Goal: Task Accomplishment & Management: Manage account settings

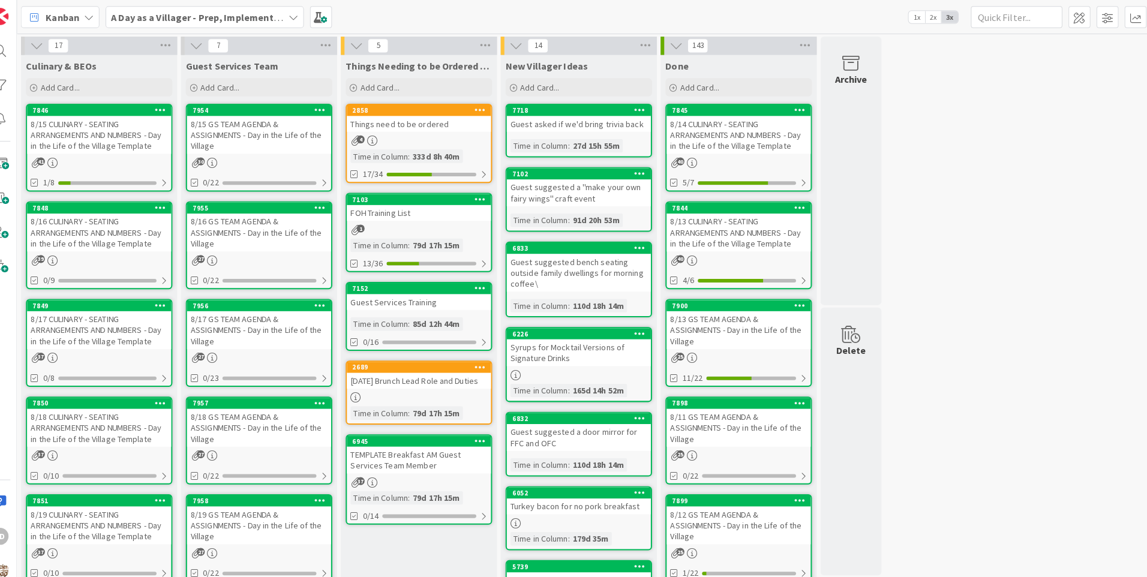
click at [125, 131] on div "8/15 CULINARY - SEATING ARRANGEMENTS AND NUMBERS - Day in the Life of the Villa…" at bounding box center [114, 132] width 142 height 37
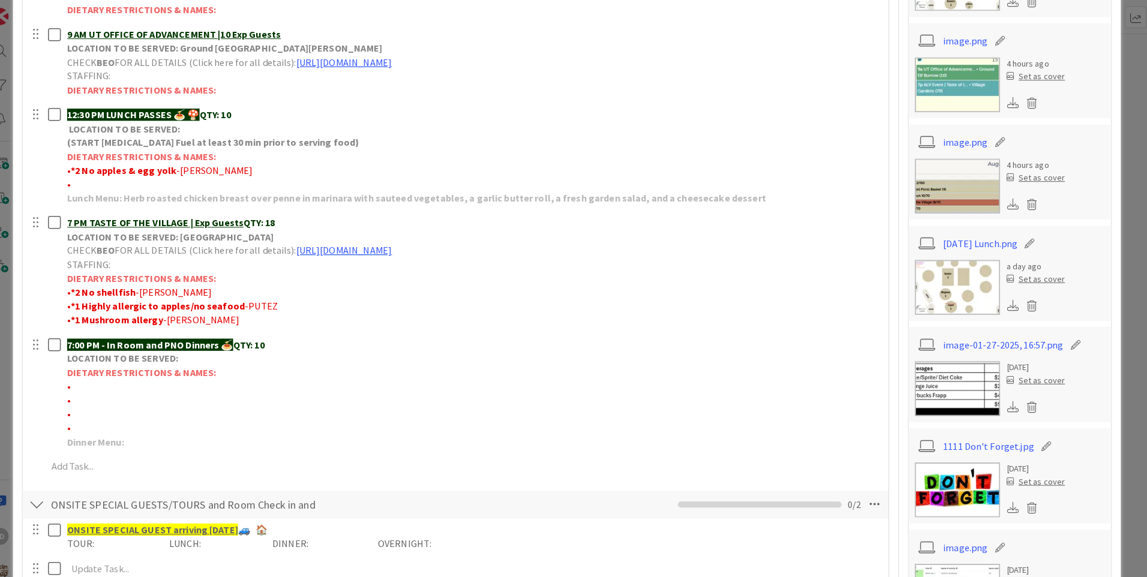
scroll to position [177, 0]
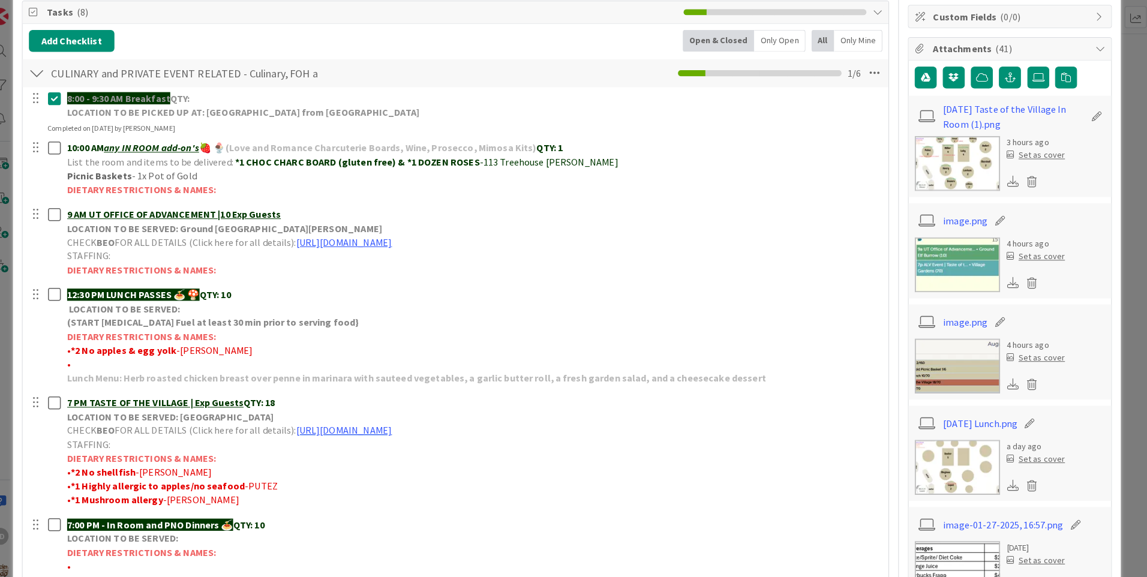
click at [965, 162] on img at bounding box center [958, 161] width 84 height 54
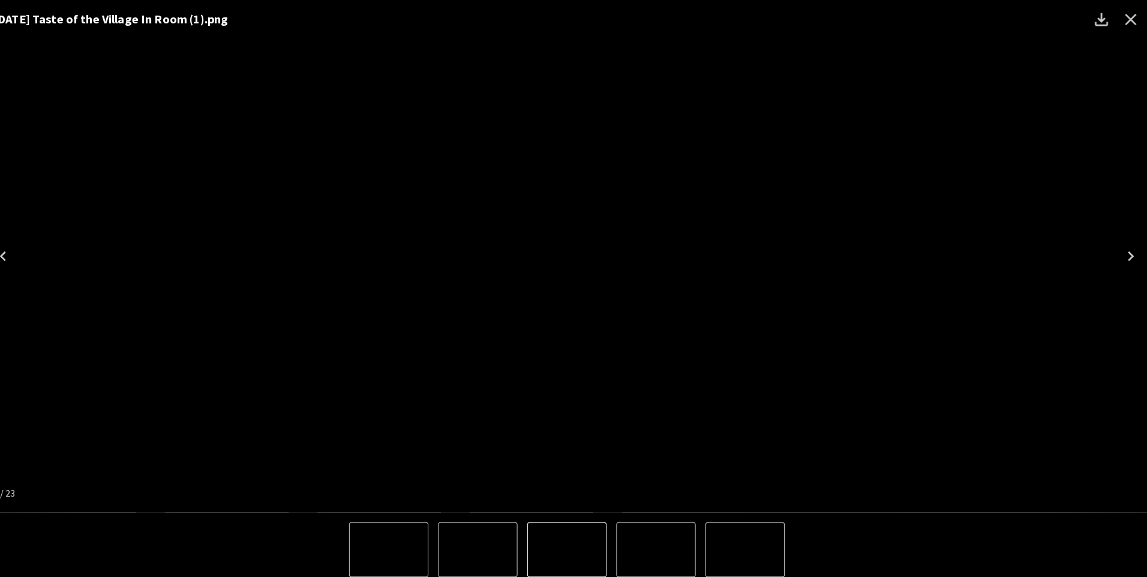
click at [1129, 11] on icon "Close" at bounding box center [1127, 19] width 19 height 19
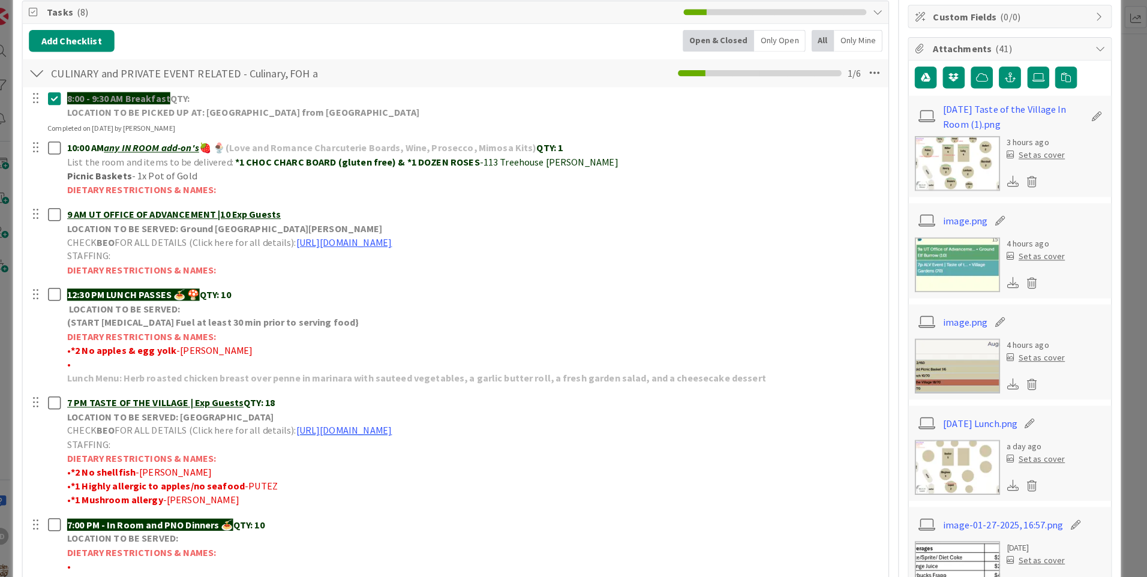
click at [968, 457] on img at bounding box center [958, 460] width 84 height 54
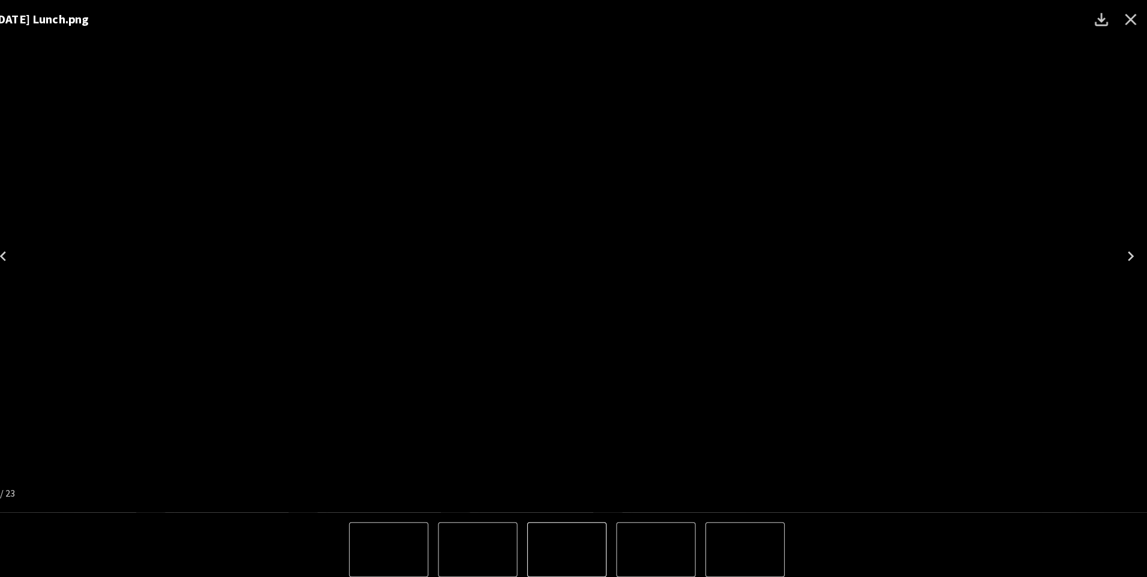
click at [1121, 23] on icon "Close" at bounding box center [1127, 19] width 19 height 19
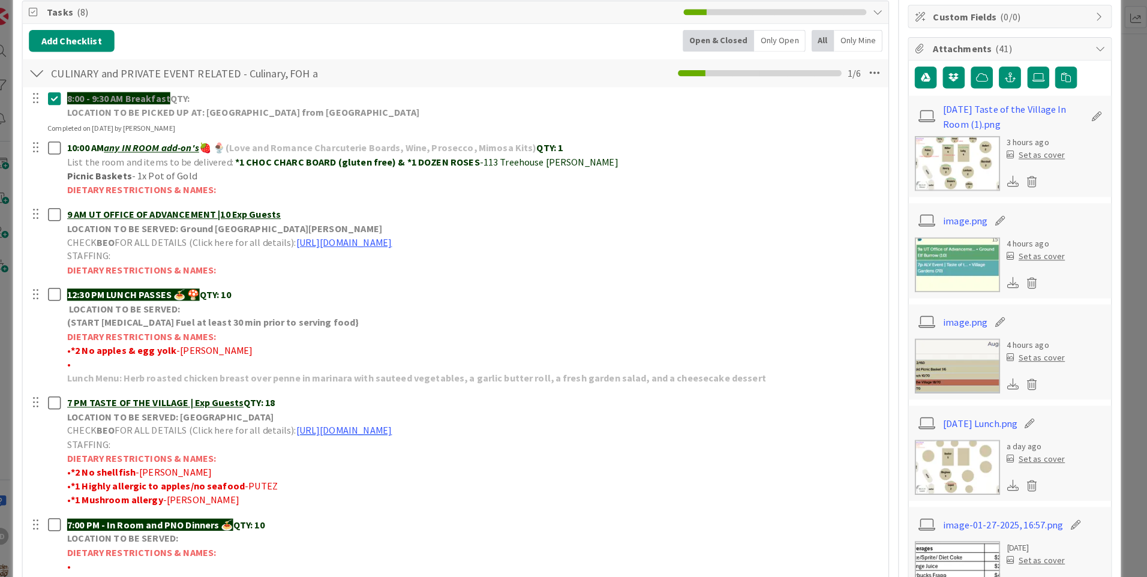
click at [952, 173] on img at bounding box center [958, 161] width 84 height 54
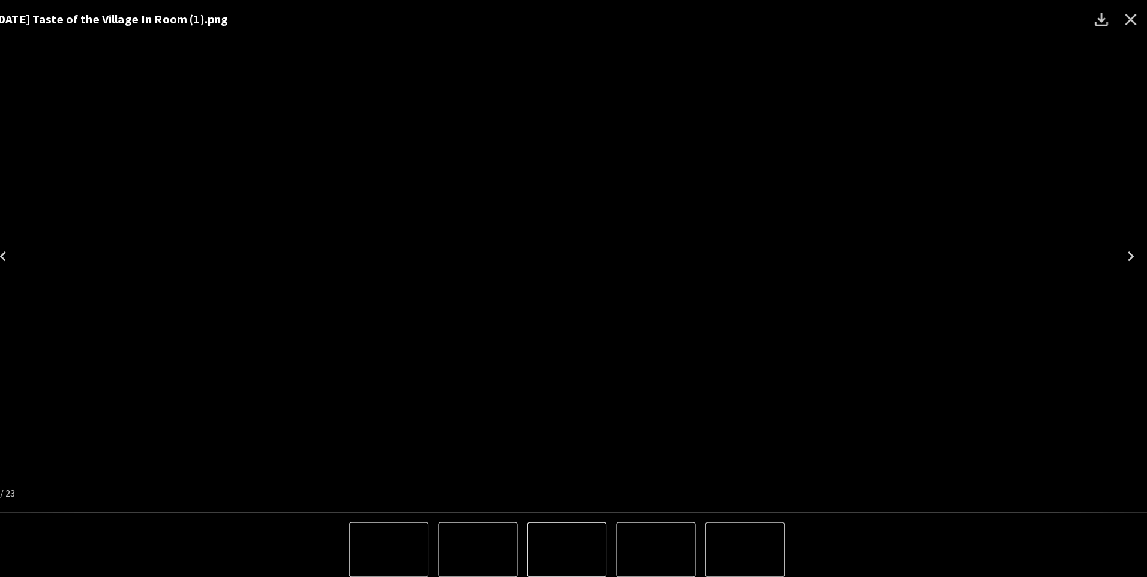
click at [1128, 21] on icon "Close" at bounding box center [1127, 19] width 19 height 19
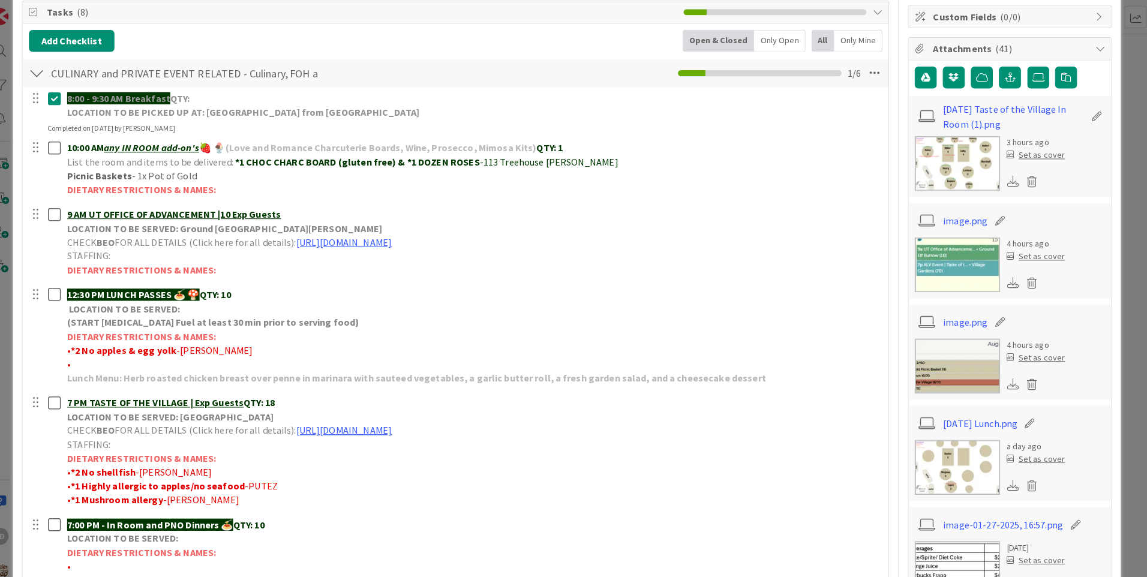
scroll to position [236, 0]
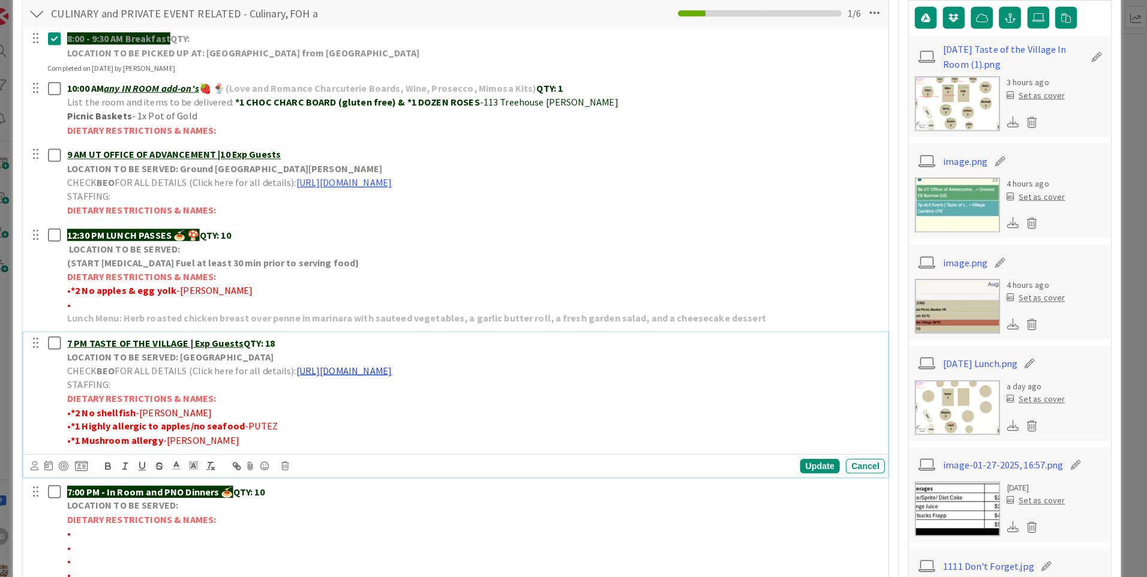
click at [368, 364] on link "[URL][DOMAIN_NAME]" at bounding box center [354, 364] width 94 height 12
click at [436, 380] on link "[URL][DOMAIN_NAME]" at bounding box center [450, 388] width 82 height 16
click at [853, 466] on div "Update Cancel" at bounding box center [466, 458] width 840 height 17
click at [859, 454] on div "Cancel" at bounding box center [867, 458] width 38 height 14
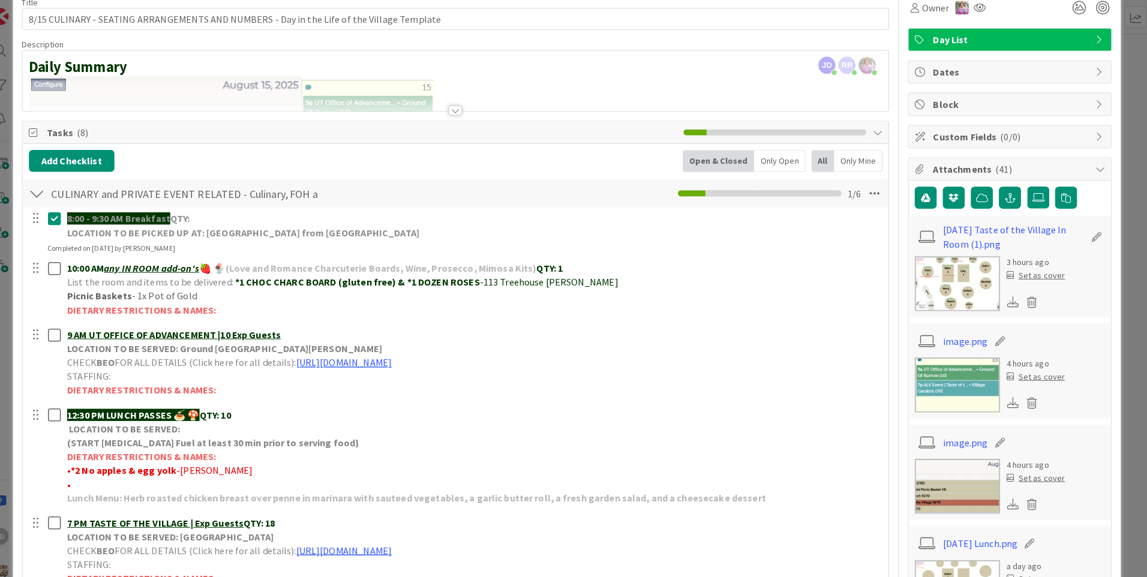
scroll to position [0, 0]
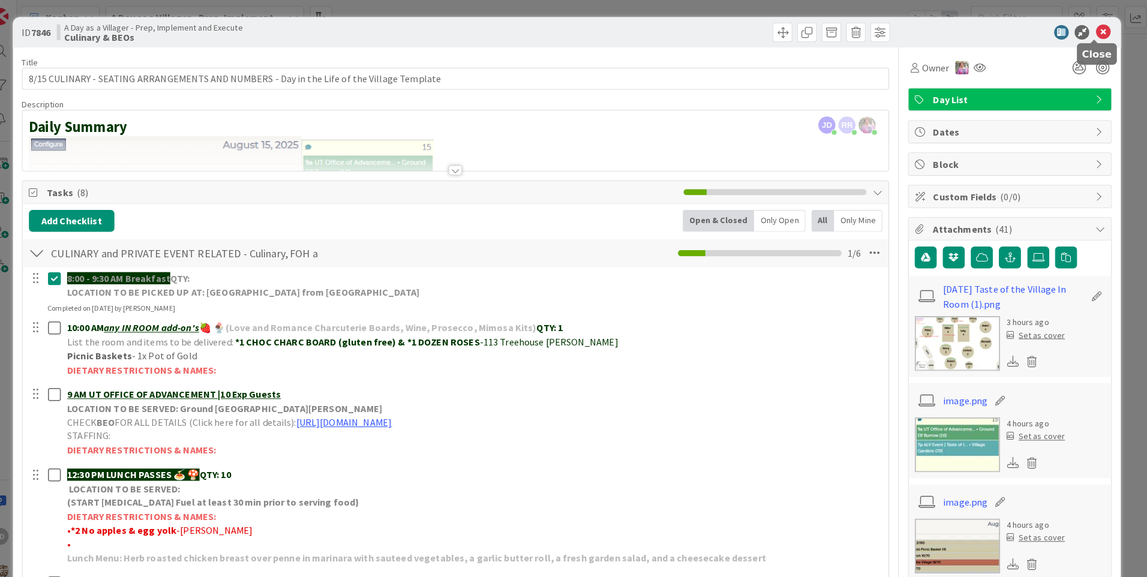
click at [1093, 29] on icon at bounding box center [1100, 32] width 14 height 14
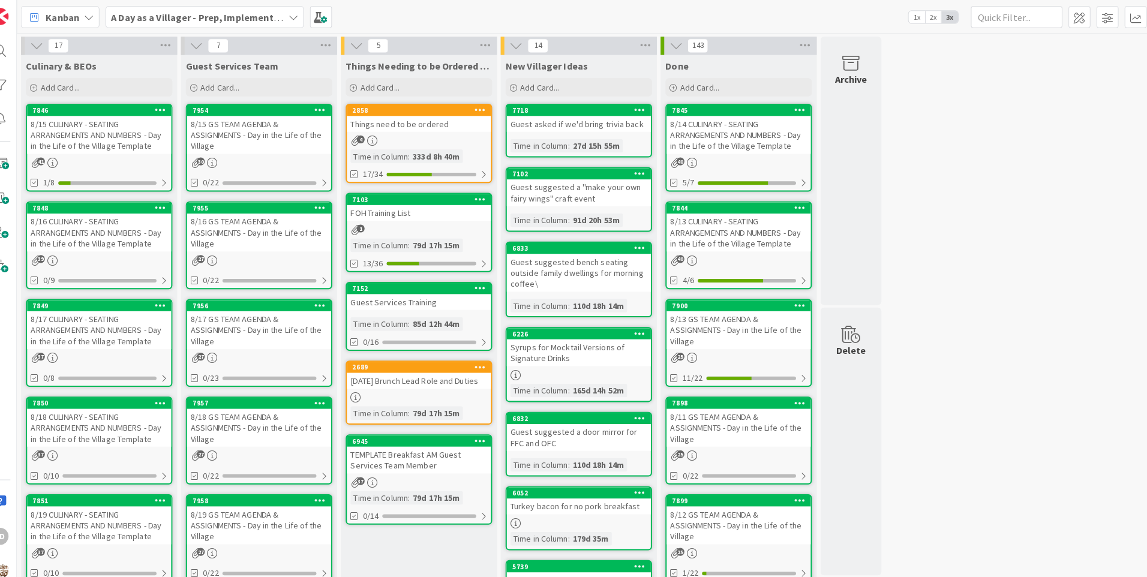
click at [155, 142] on div "8/15 CULINARY - SEATING ARRANGEMENTS AND NUMBERS - Day in the Life of the Villa…" at bounding box center [114, 132] width 142 height 37
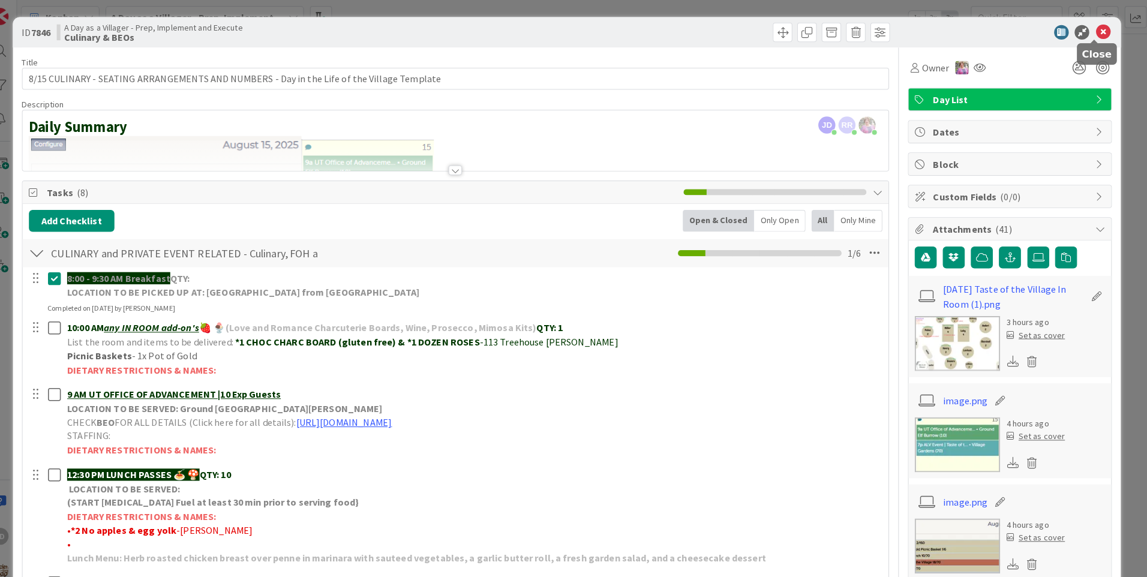
click at [1094, 34] on icon at bounding box center [1100, 32] width 14 height 14
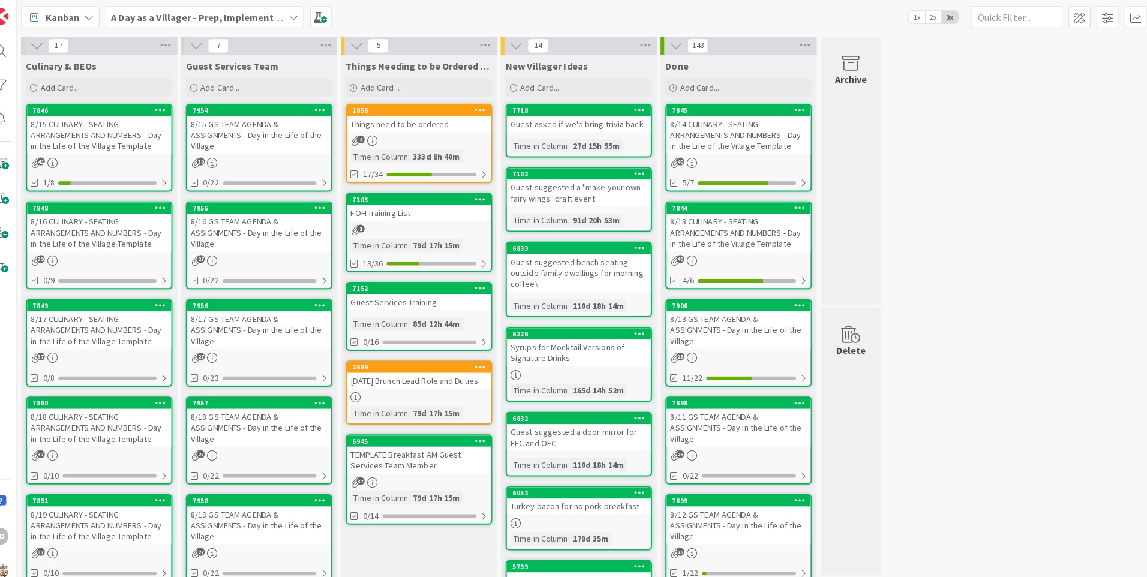
click at [256, 115] on div "8/15 GS TEAM AGENDA & ASSIGNMENTS - Day in the Life of the Village" at bounding box center [271, 132] width 142 height 37
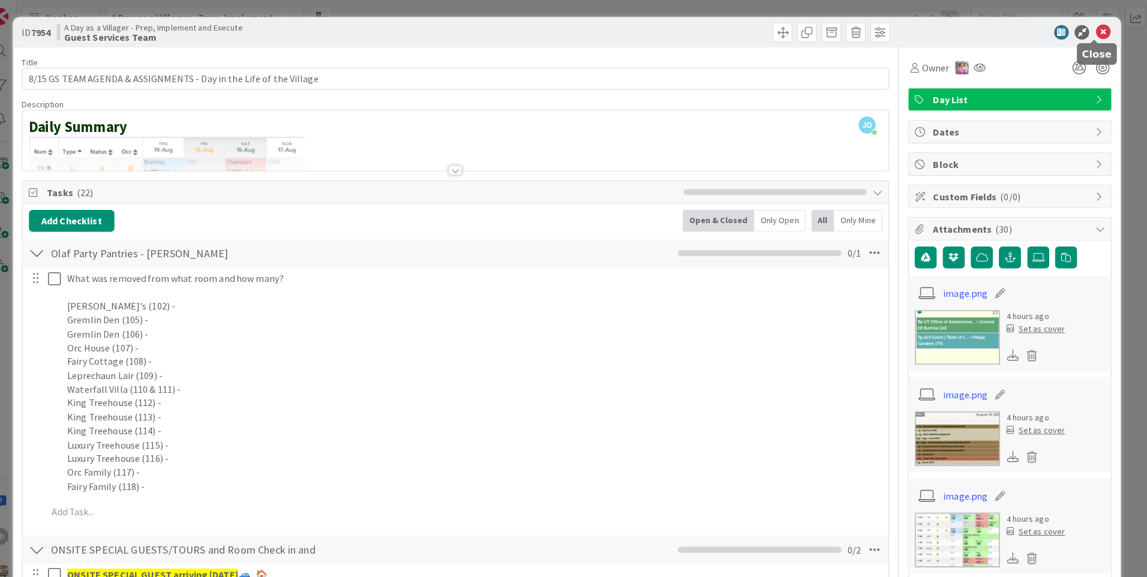
click at [1093, 33] on icon at bounding box center [1100, 32] width 14 height 14
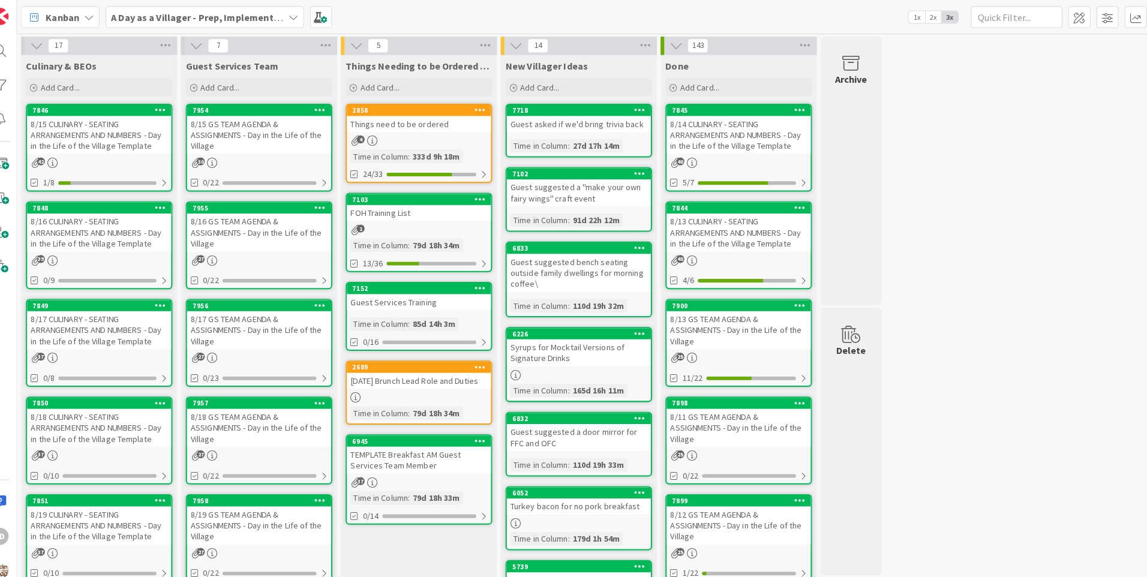
click at [107, 133] on div "8/15 CULINARY - SEATING ARRANGEMENTS AND NUMBERS - Day in the Life of the Villa…" at bounding box center [114, 132] width 142 height 37
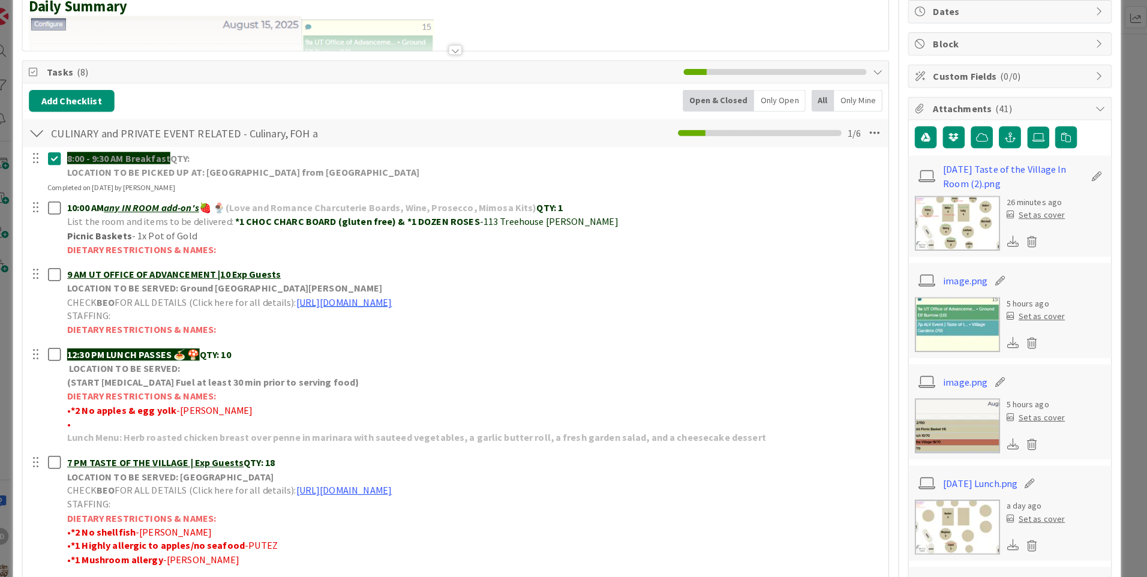
scroll to position [177, 0]
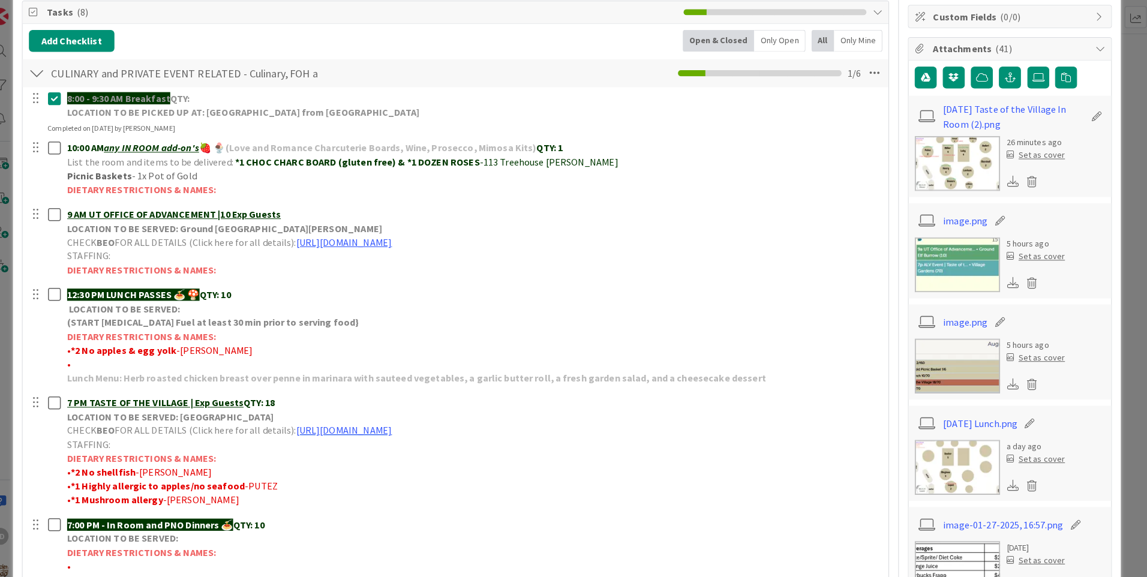
click at [957, 443] on img at bounding box center [958, 460] width 84 height 54
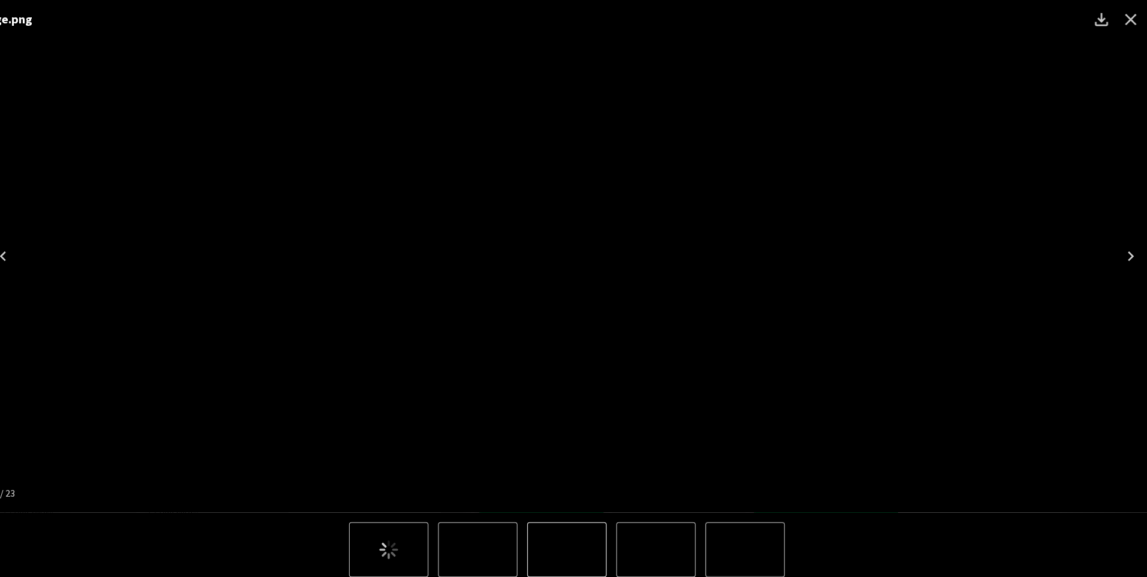
scroll to position [0, 0]
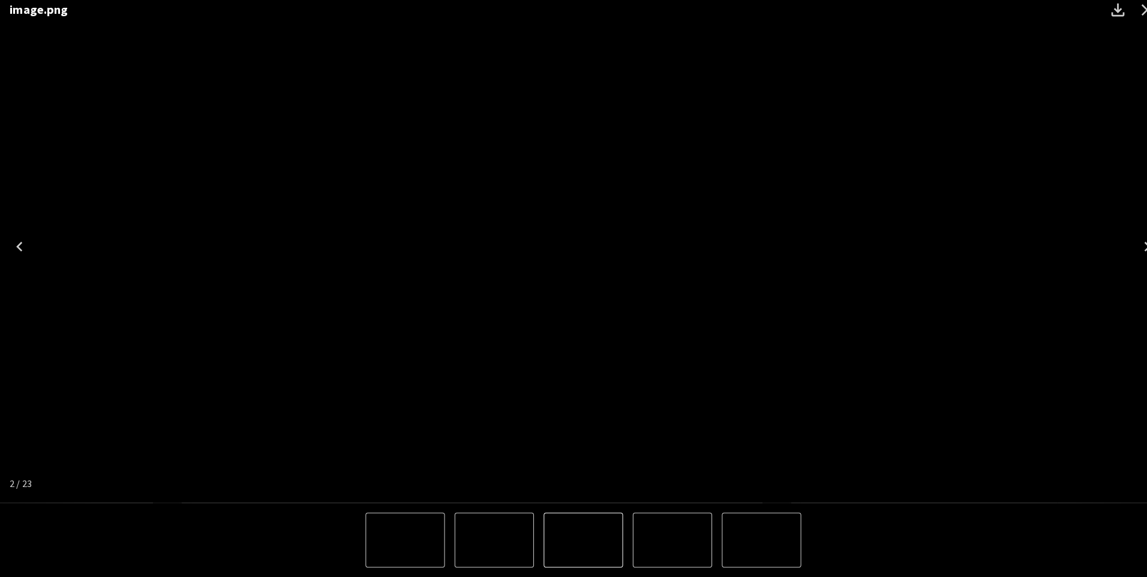
drag, startPoint x: 1122, startPoint y: 24, endPoint x: 1118, endPoint y: 36, distance: 12.5
click at [1122, 24] on icon "Close" at bounding box center [1127, 19] width 19 height 19
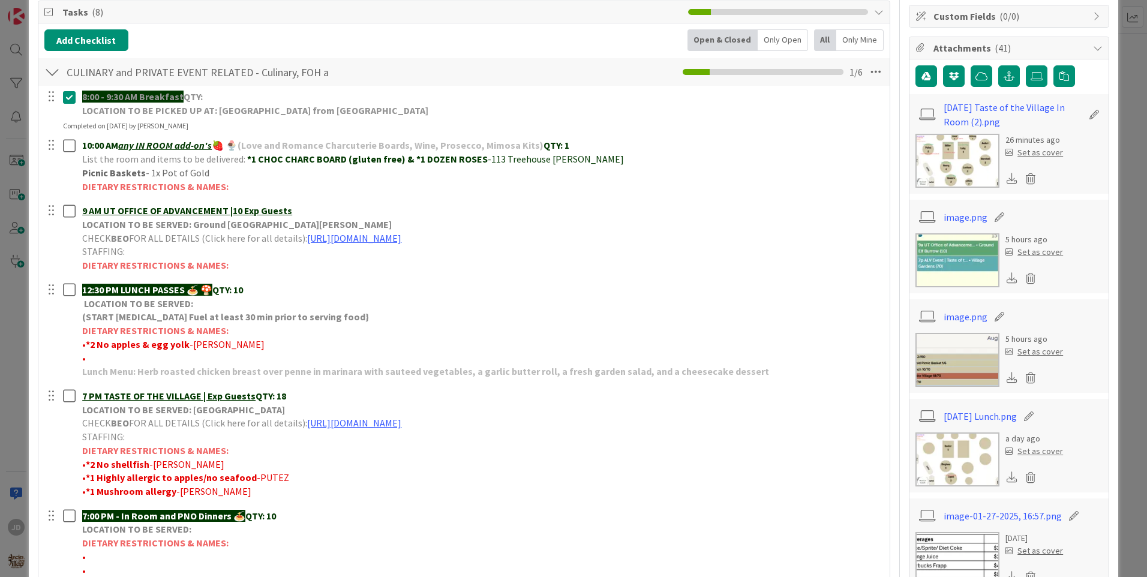
scroll to position [57, 0]
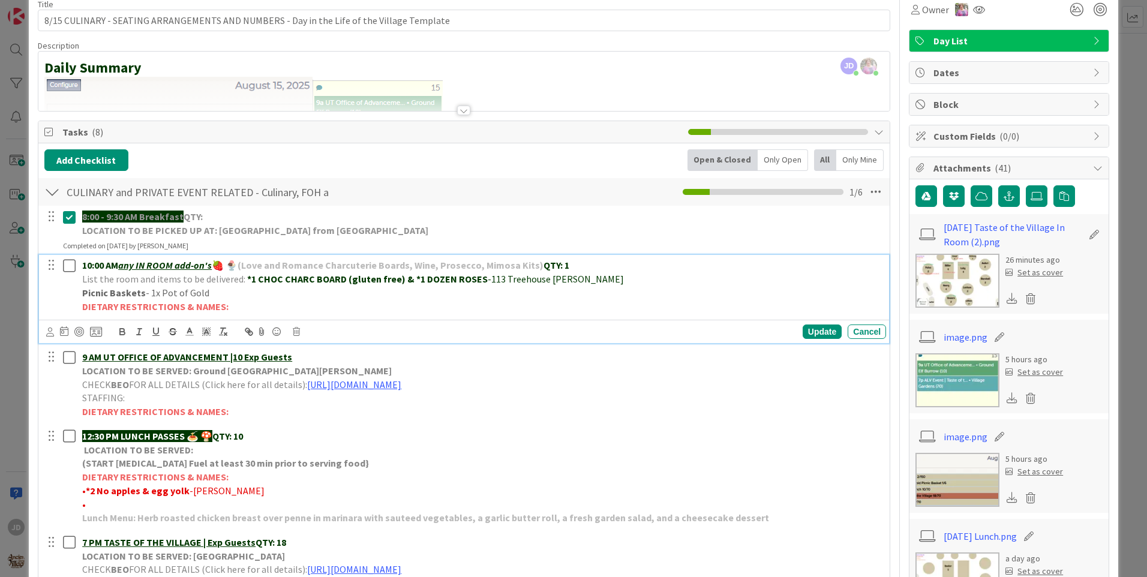
click at [67, 264] on icon at bounding box center [72, 266] width 18 height 14
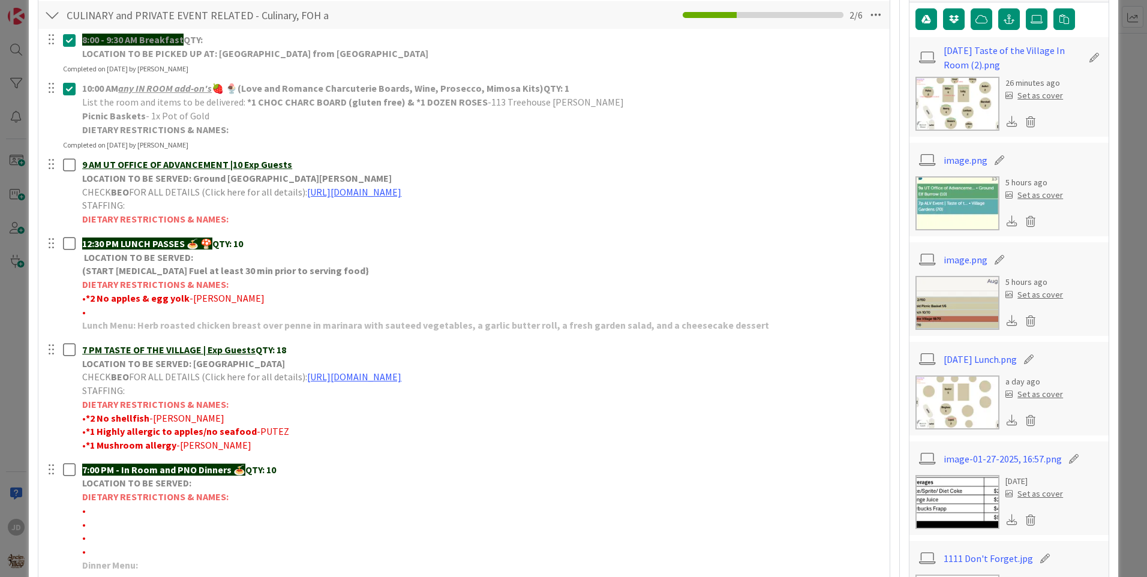
scroll to position [237, 0]
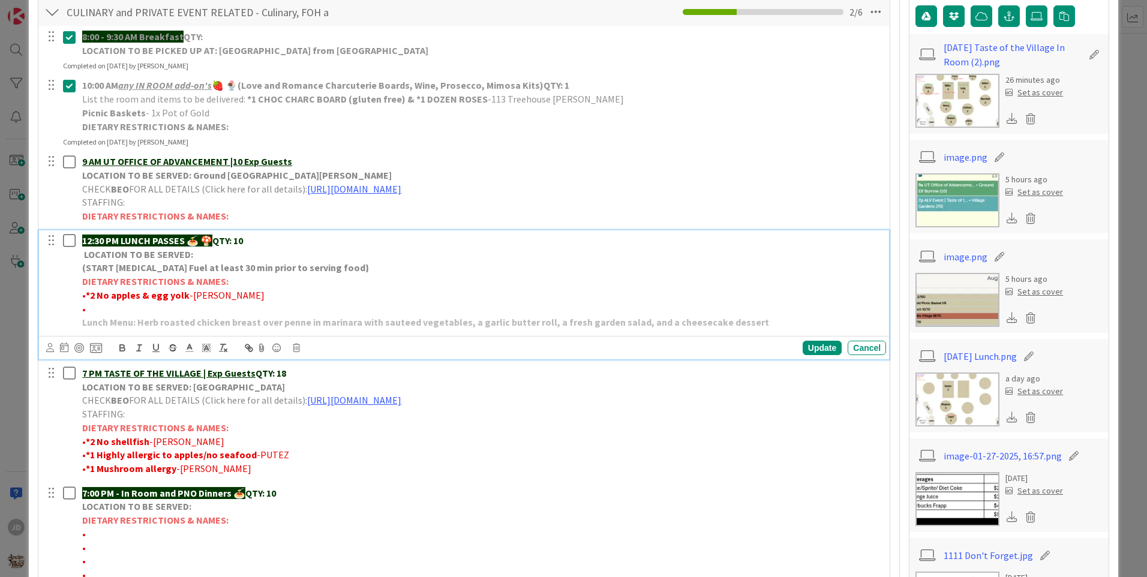
click at [66, 238] on icon at bounding box center [72, 240] width 18 height 14
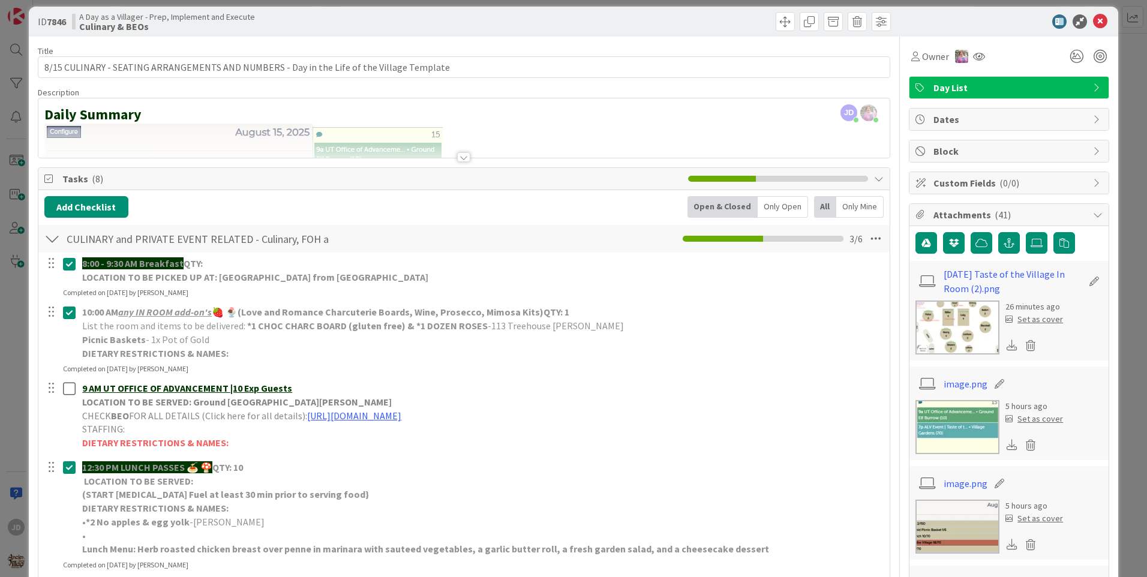
scroll to position [0, 0]
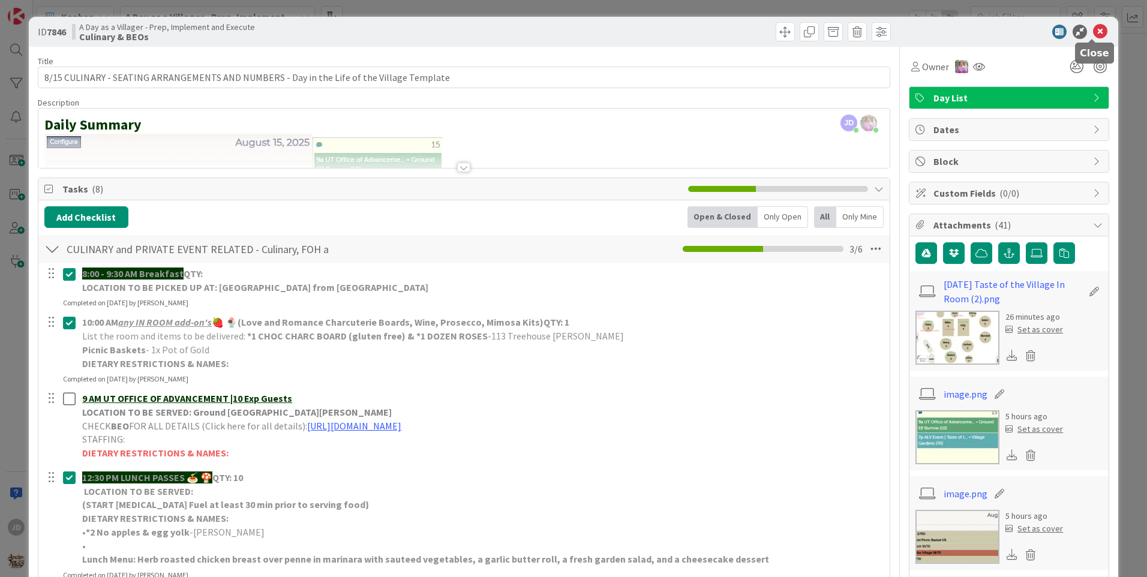
click at [1097, 30] on icon at bounding box center [1100, 32] width 14 height 14
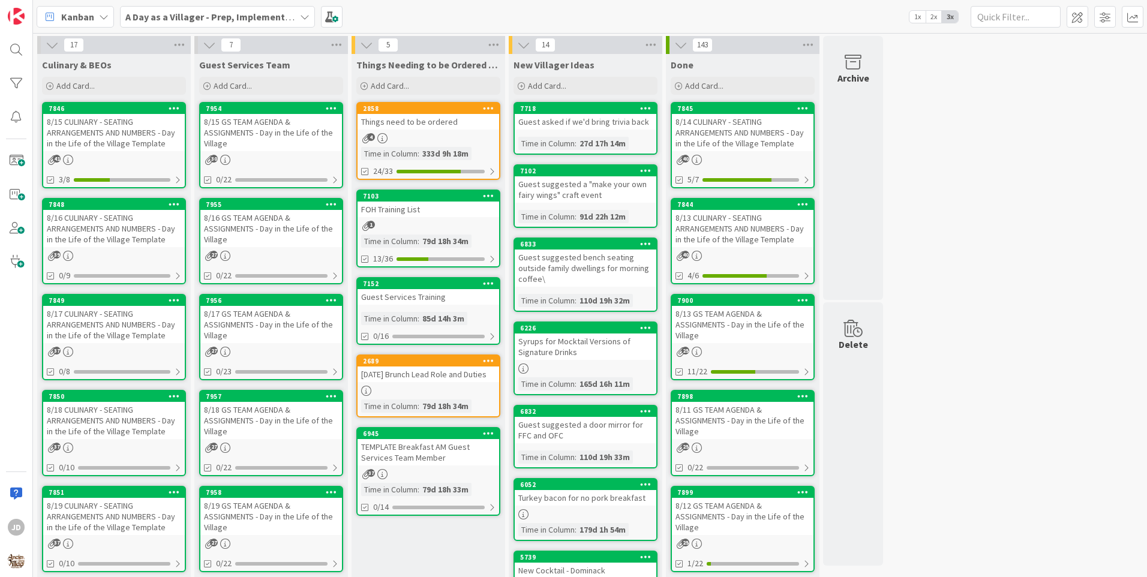
click at [260, 140] on div "8/15 GS TEAM AGENDA & ASSIGNMENTS - Day in the Life of the Village" at bounding box center [271, 132] width 142 height 37
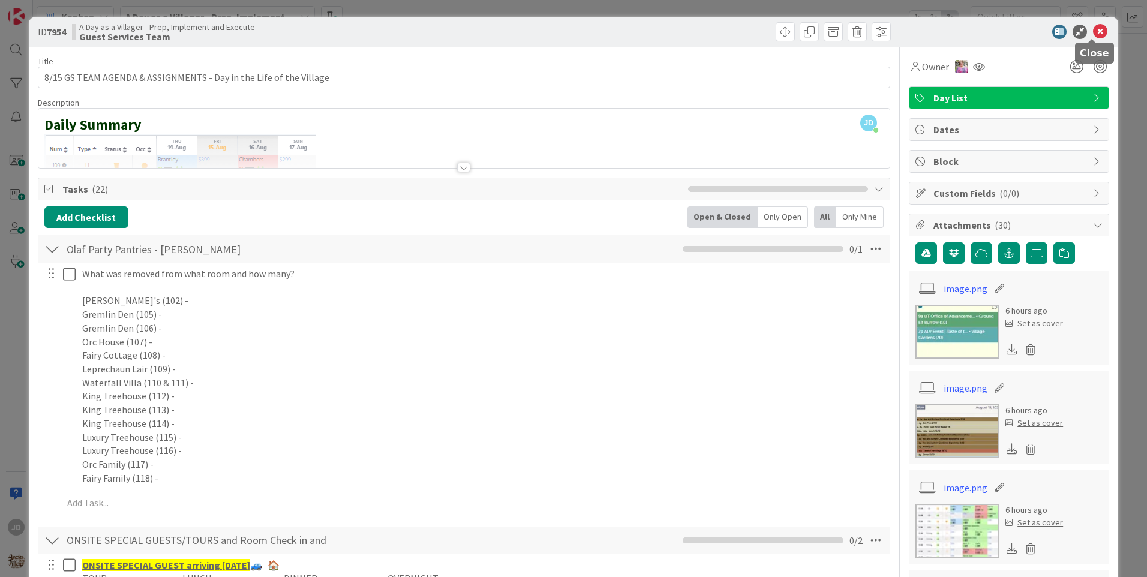
drag, startPoint x: 1093, startPoint y: 35, endPoint x: 1078, endPoint y: 28, distance: 17.2
click at [1093, 35] on icon at bounding box center [1100, 32] width 14 height 14
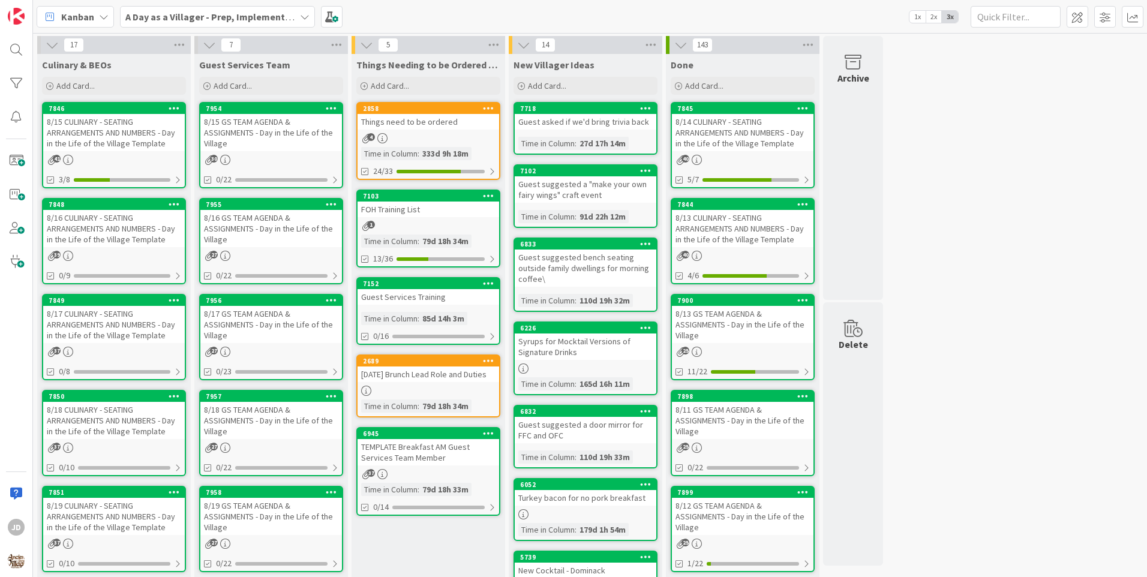
click at [319, 221] on div "8/16 GS TEAM AGENDA & ASSIGNMENTS - Day in the Life of the Village" at bounding box center [271, 228] width 142 height 37
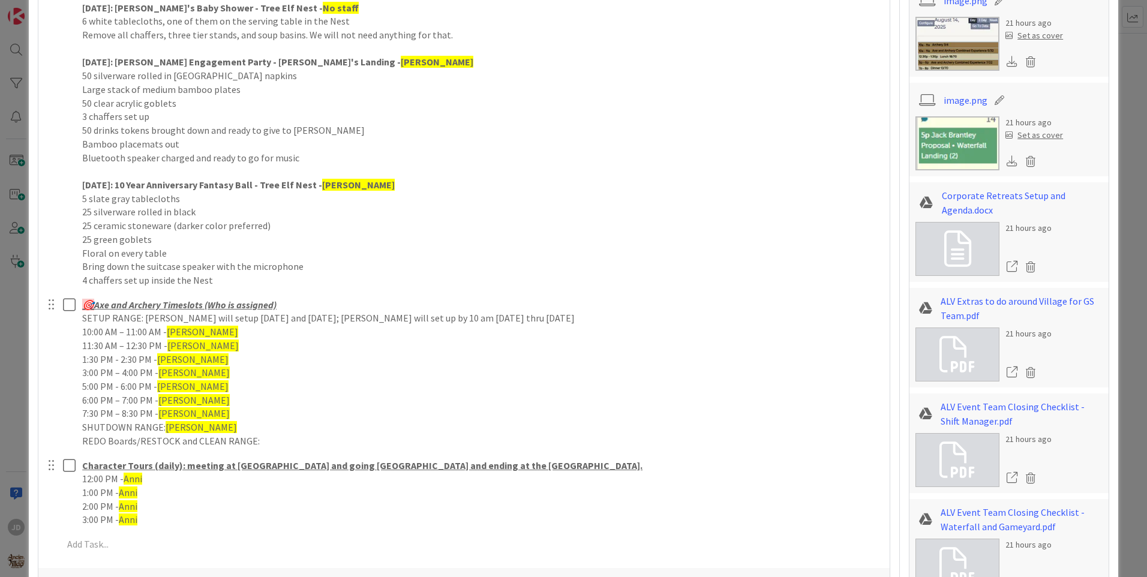
scroll to position [805, 0]
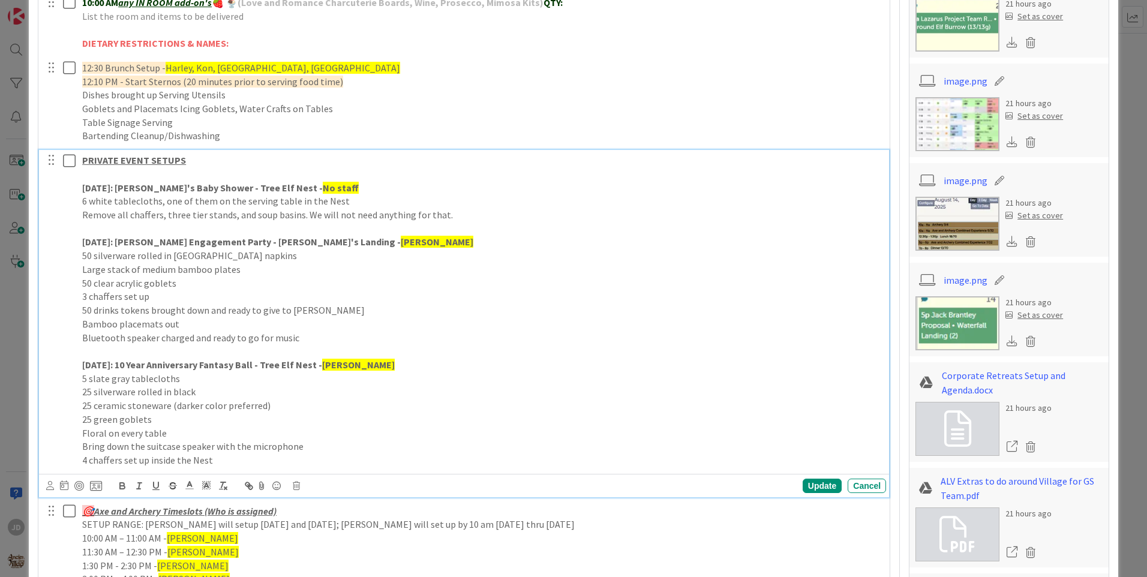
click at [401, 242] on strong "[PERSON_NAME]" at bounding box center [437, 242] width 73 height 12
drag, startPoint x: 313, startPoint y: 243, endPoint x: 349, endPoint y: 245, distance: 35.5
click at [349, 245] on p "[DATE]: [PERSON_NAME] Engagement Party - [PERSON_NAME]'s Landing - [PERSON_NAME…" at bounding box center [481, 242] width 799 height 14
click at [207, 483] on icon at bounding box center [206, 485] width 11 height 11
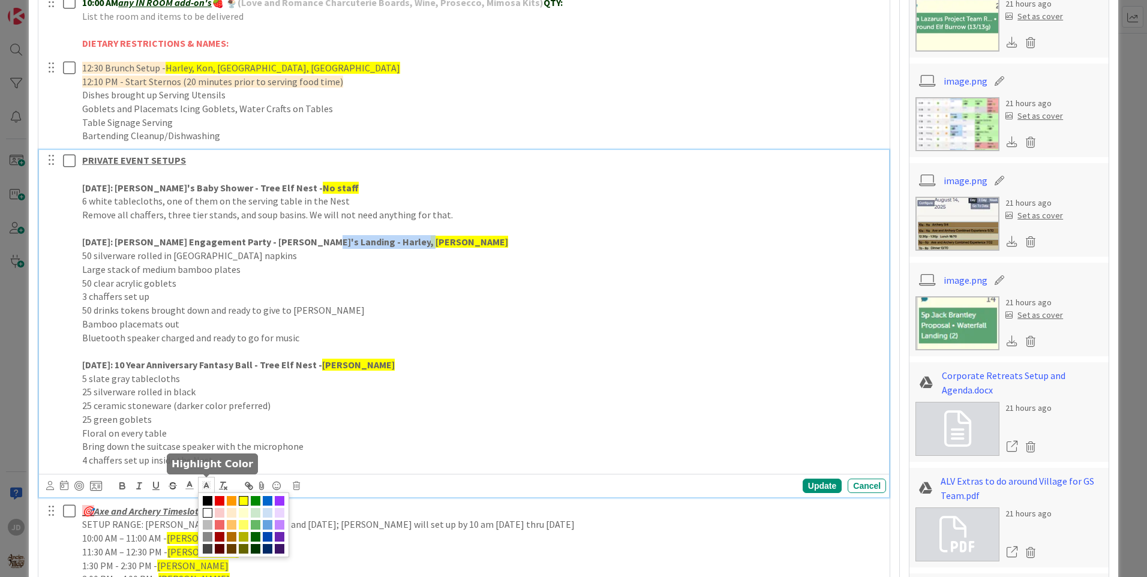
click at [245, 497] on span at bounding box center [244, 501] width 10 height 10
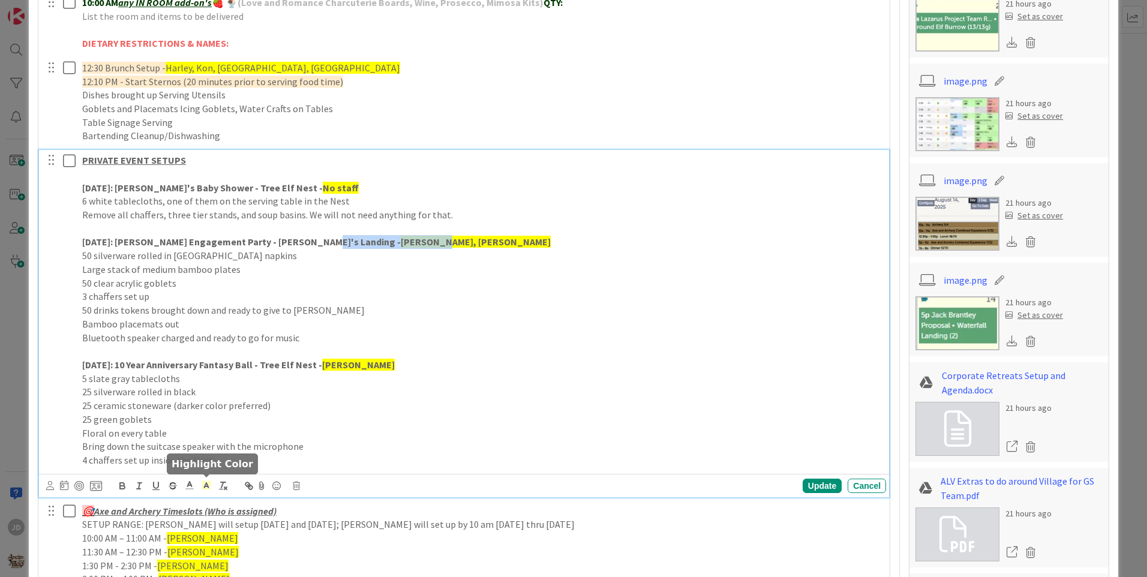
click at [448, 341] on p "Bluetooth speaker charged and ready to go for music" at bounding box center [481, 338] width 799 height 14
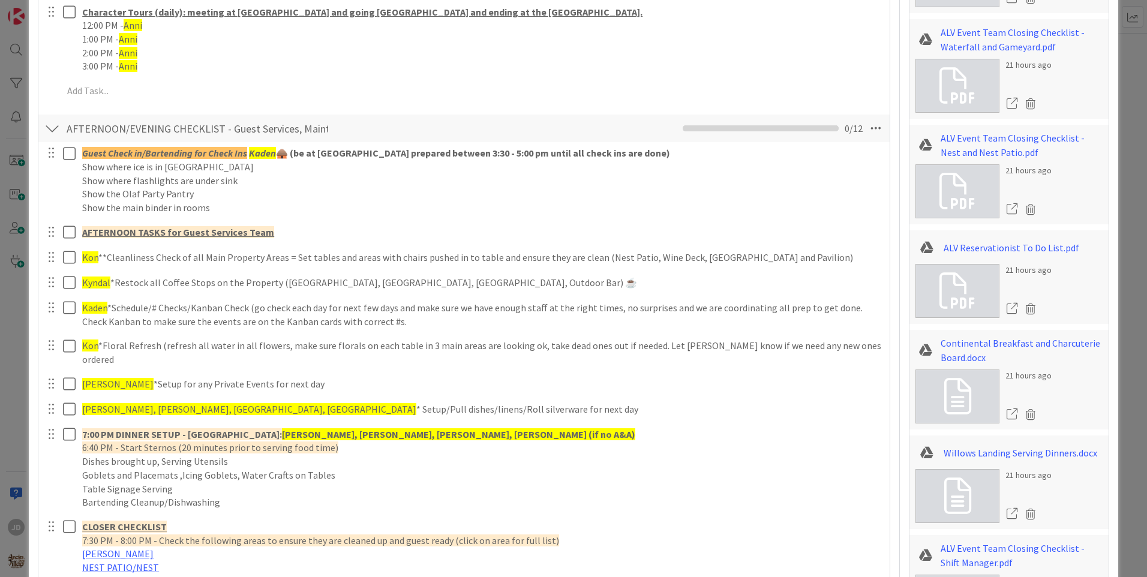
scroll to position [1525, 0]
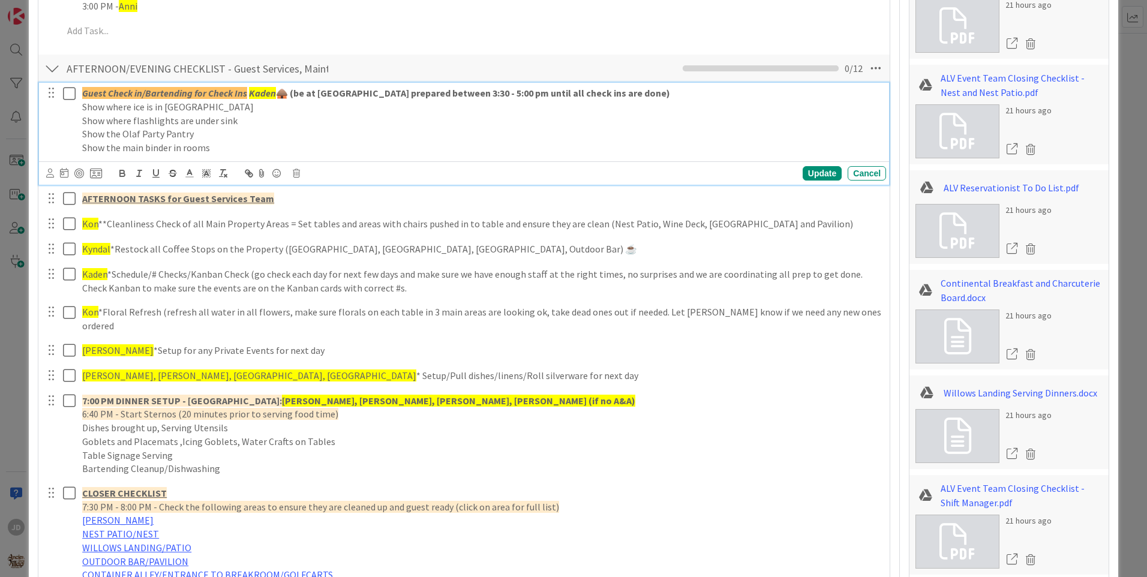
click at [259, 91] on em "Kaden" at bounding box center [262, 93] width 27 height 12
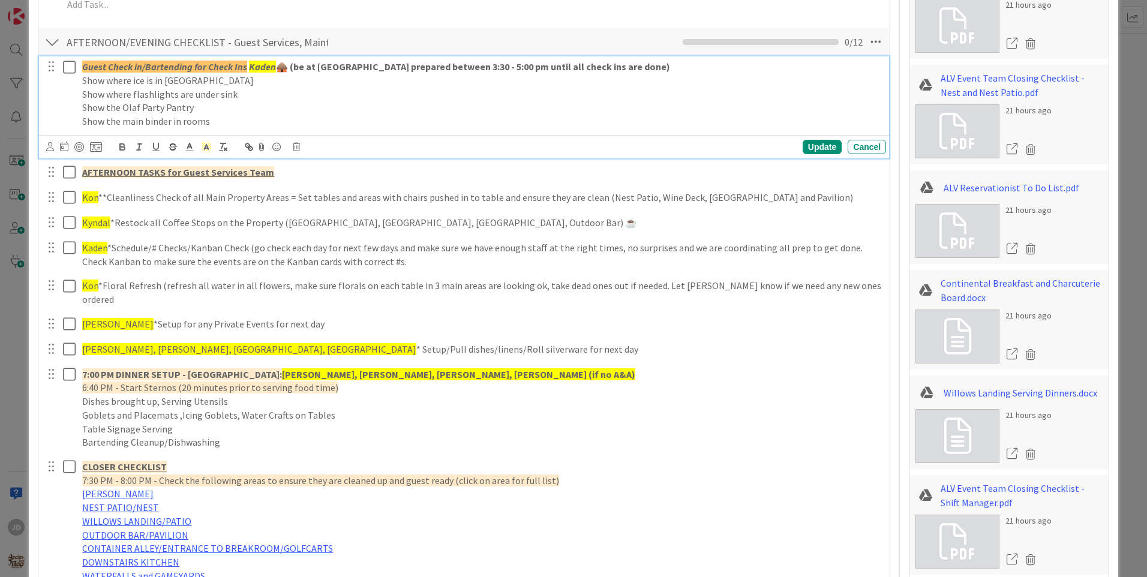
scroll to position [1499, 0]
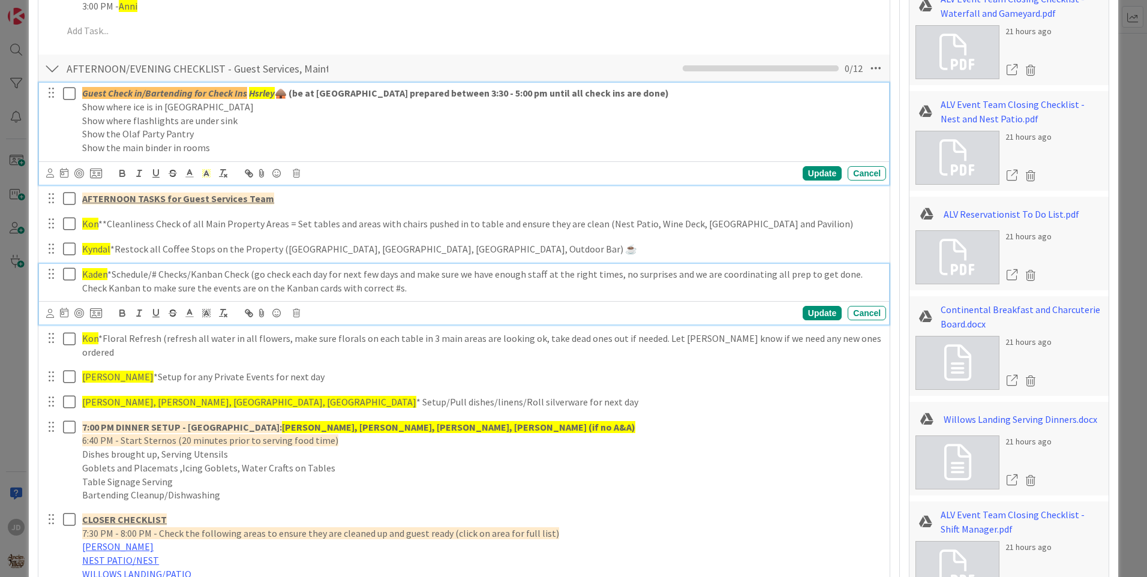
click at [95, 269] on span "Kaden" at bounding box center [94, 274] width 25 height 12
click at [96, 271] on span "Kaden" at bounding box center [94, 274] width 25 height 12
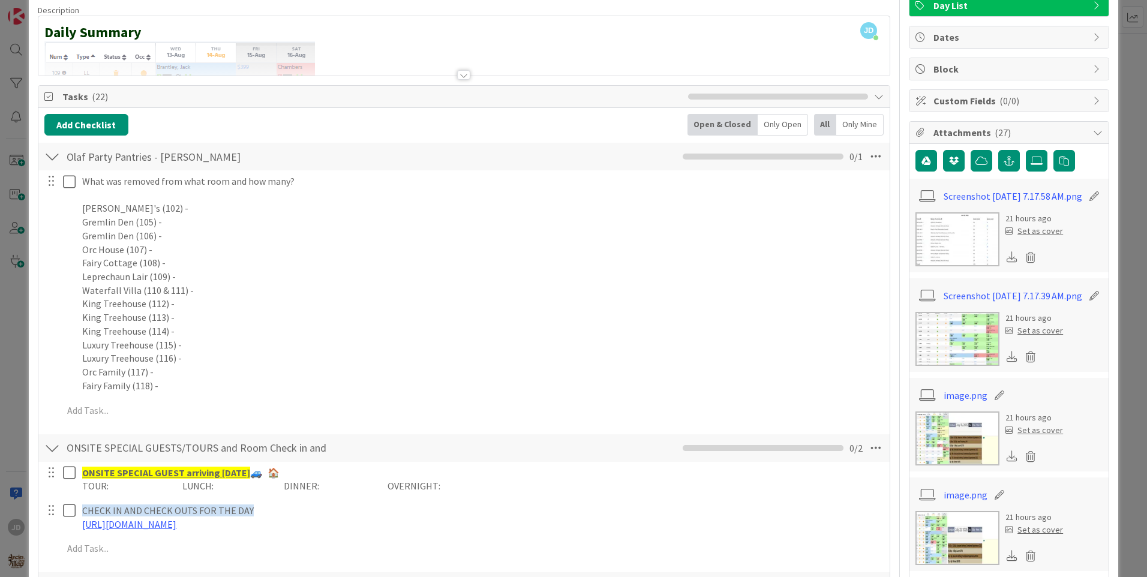
scroll to position [0, 0]
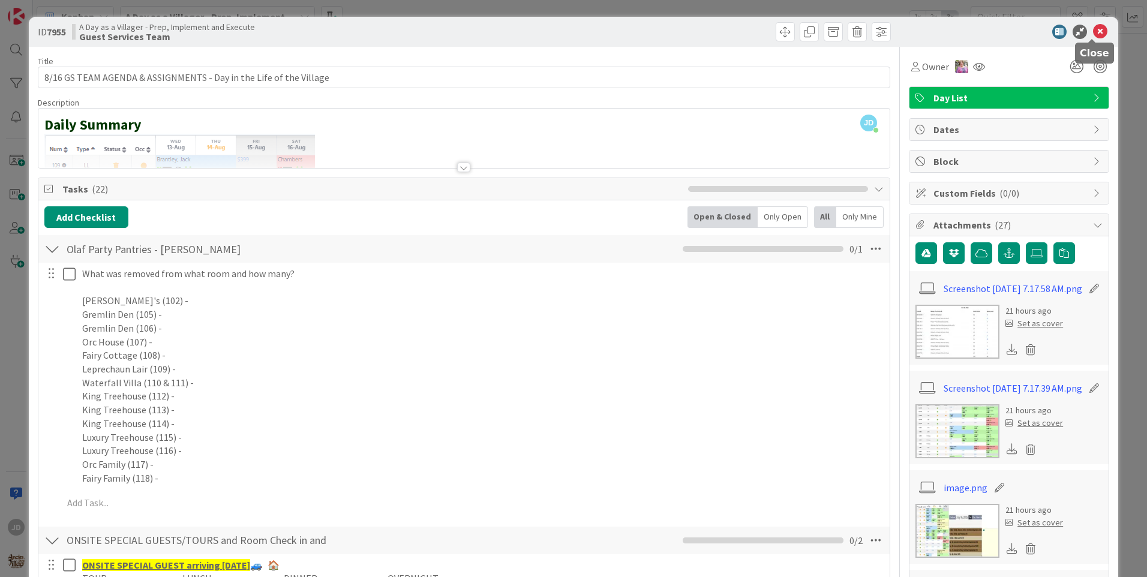
click at [1093, 30] on icon at bounding box center [1100, 32] width 14 height 14
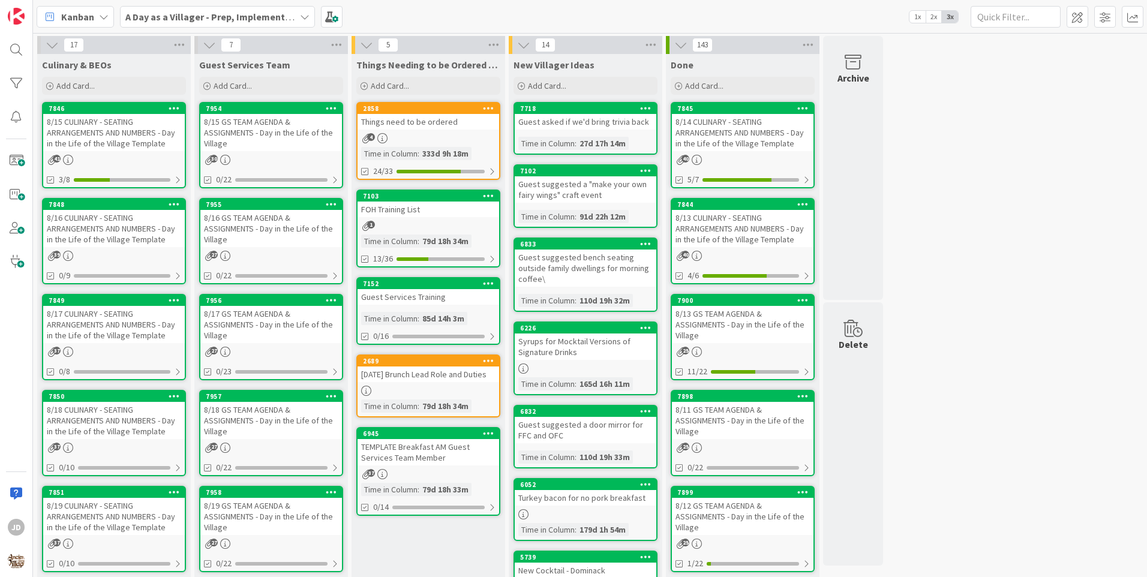
click at [295, 316] on div "8/17 GS TEAM AGENDA & ASSIGNMENTS - Day in the Life of the Village" at bounding box center [271, 324] width 142 height 37
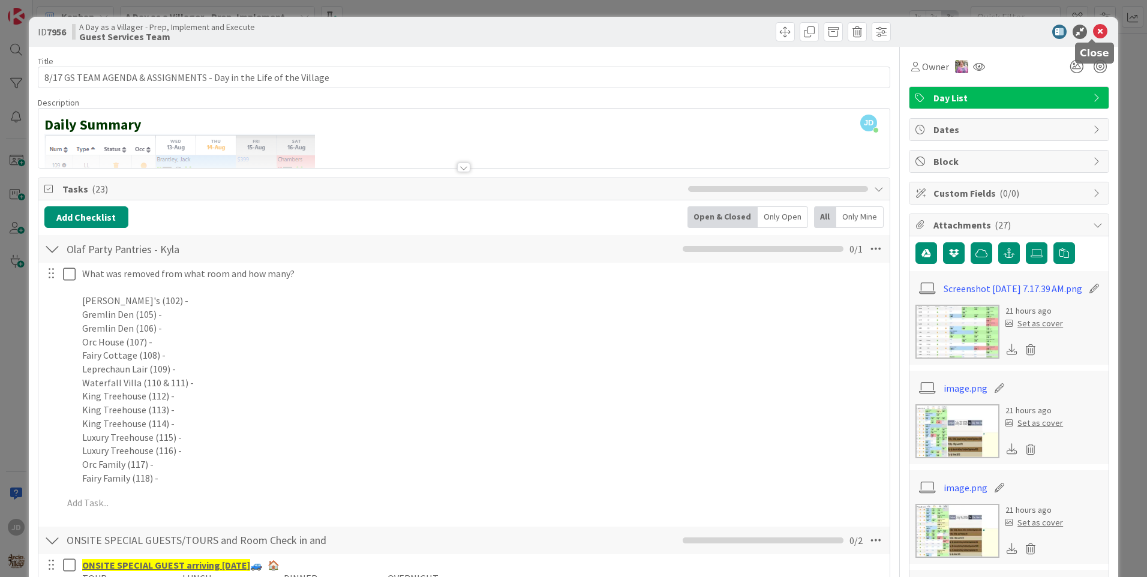
click at [1093, 35] on icon at bounding box center [1100, 32] width 14 height 14
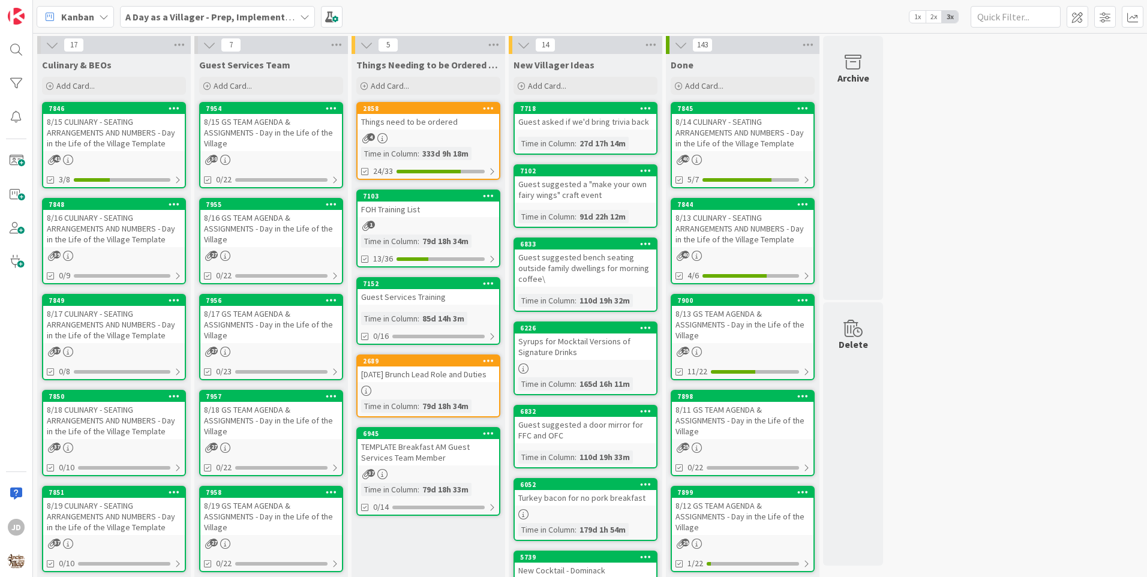
click at [262, 416] on div "8/18 GS TEAM AGENDA & ASSIGNMENTS - Day in the Life of the Village" at bounding box center [271, 420] width 142 height 37
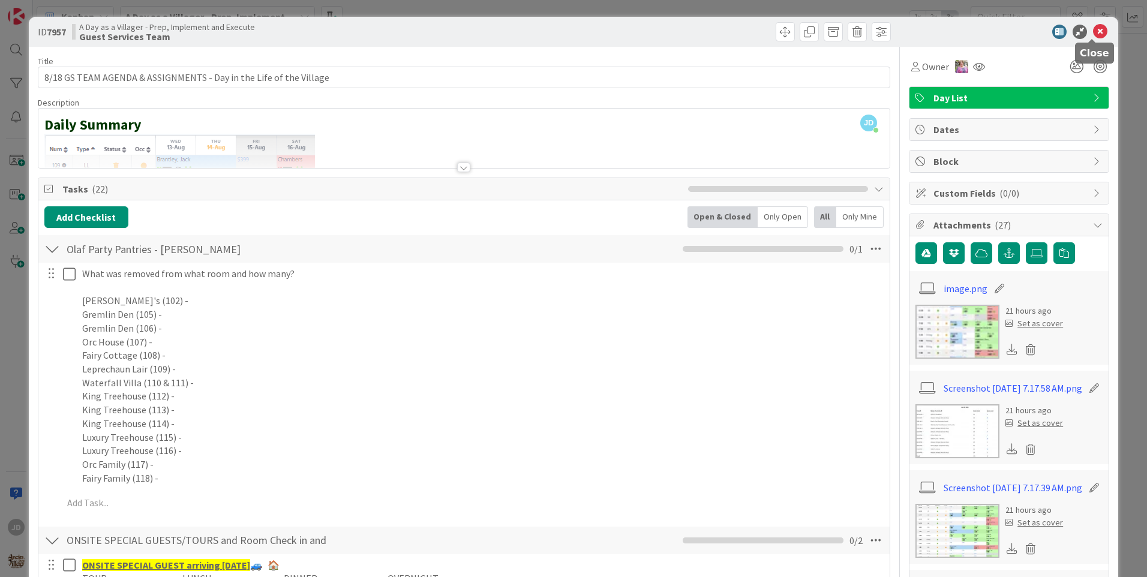
click at [1094, 31] on icon at bounding box center [1100, 32] width 14 height 14
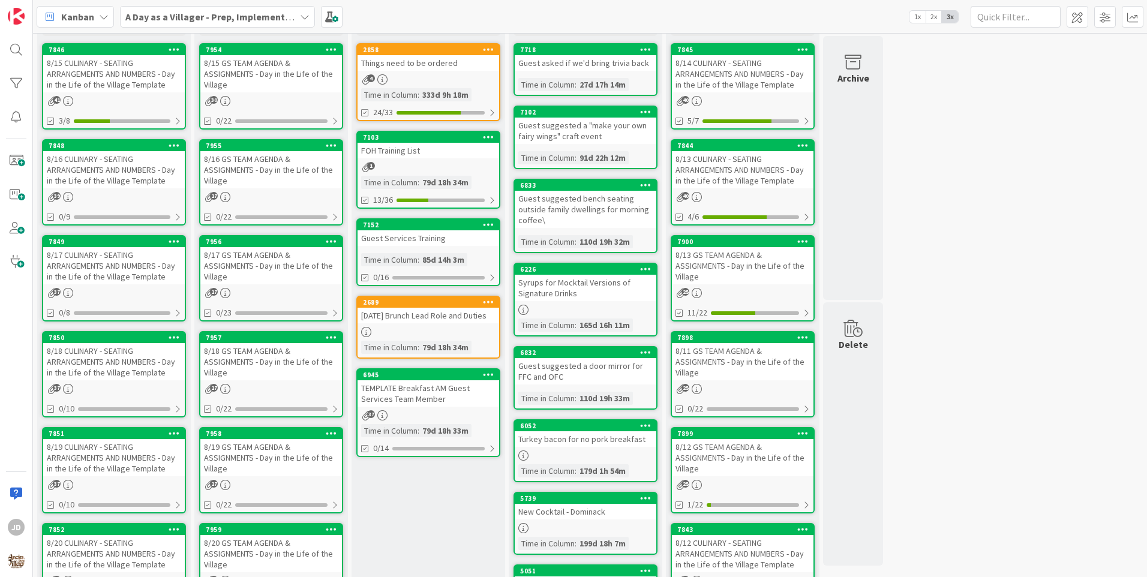
scroll to position [120, 0]
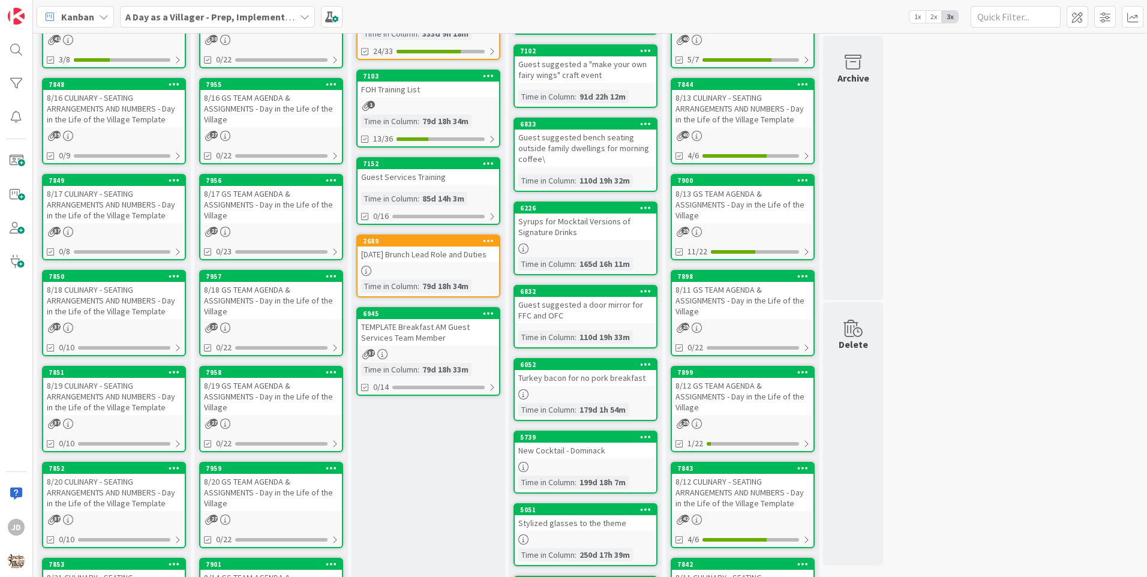
click at [224, 394] on div "8/19 GS TEAM AGENDA & ASSIGNMENTS - Day in the Life of the Village" at bounding box center [271, 396] width 142 height 37
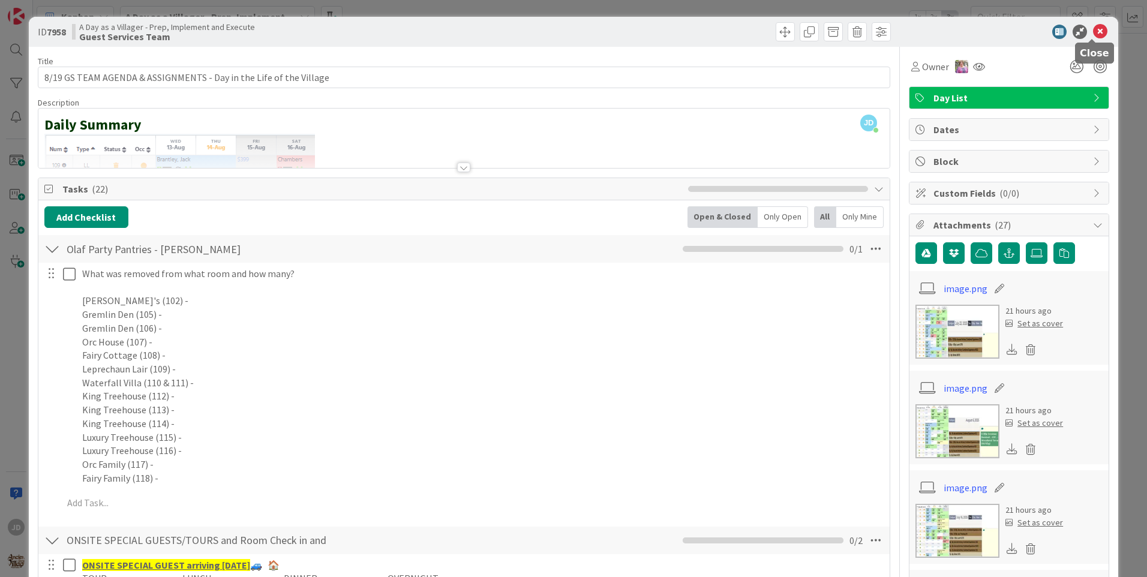
click at [1093, 32] on icon at bounding box center [1100, 32] width 14 height 14
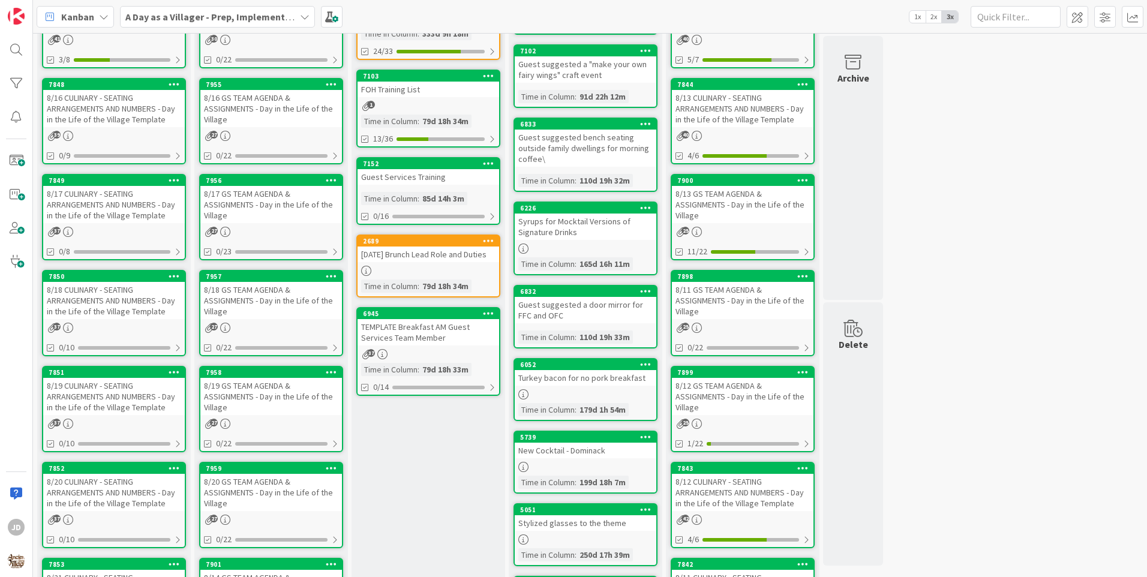
click at [244, 313] on div "8/18 GS TEAM AGENDA & ASSIGNMENTS - Day in the Life of the Village" at bounding box center [271, 300] width 142 height 37
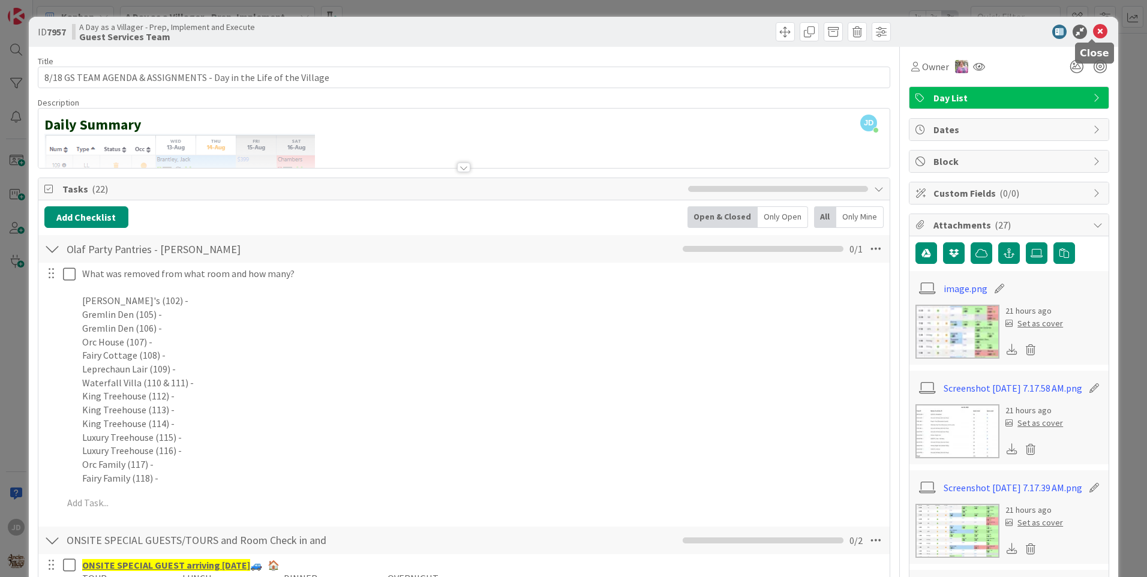
click at [1093, 31] on icon at bounding box center [1100, 32] width 14 height 14
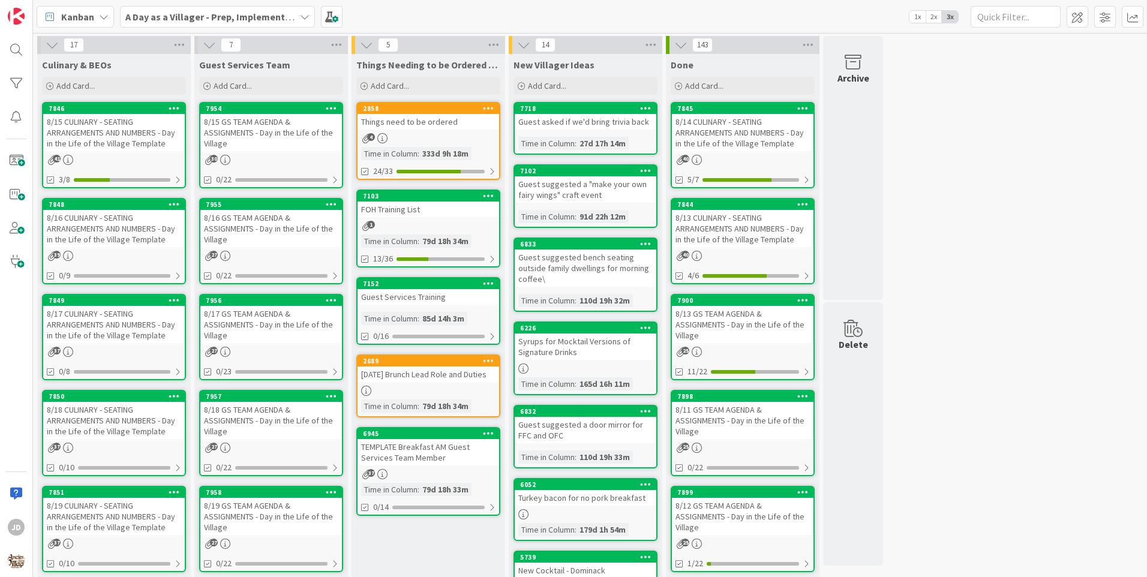
click at [282, 130] on div "8/15 GS TEAM AGENDA & ASSIGNMENTS - Day in the Life of the Village" at bounding box center [271, 132] width 142 height 37
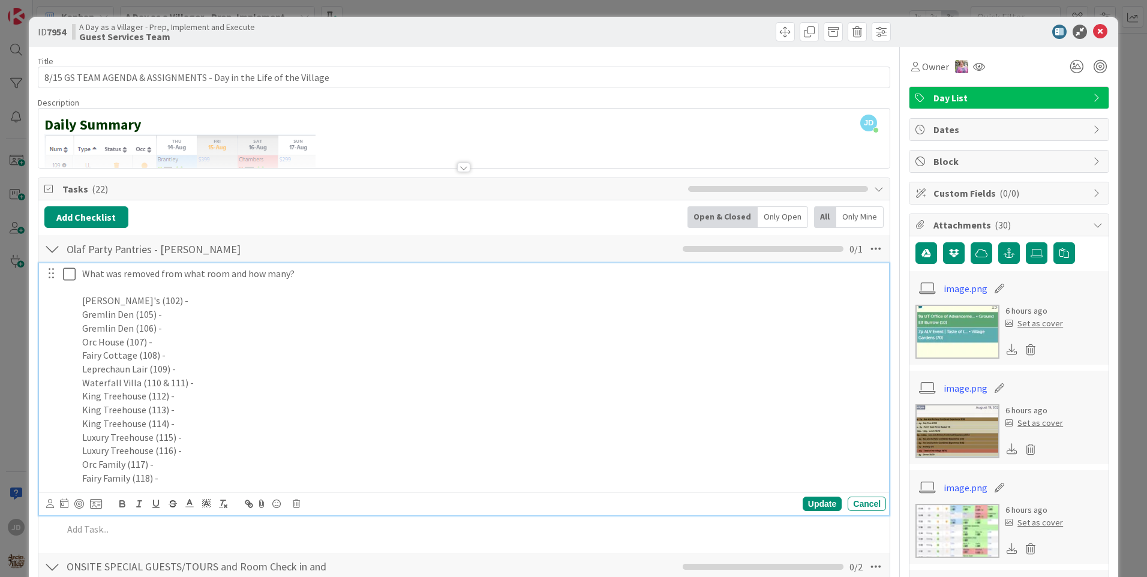
drag, startPoint x: 473, startPoint y: 312, endPoint x: 509, endPoint y: 253, distance: 69.3
click at [496, 290] on div "What was removed from what room and how many? Bokee's (102) - Gremlin Den (105)…" at bounding box center [481, 376] width 809 height 226
click at [511, 223] on div "Add Checklist Open & Closed Only Open All Only Mine" at bounding box center [463, 217] width 839 height 22
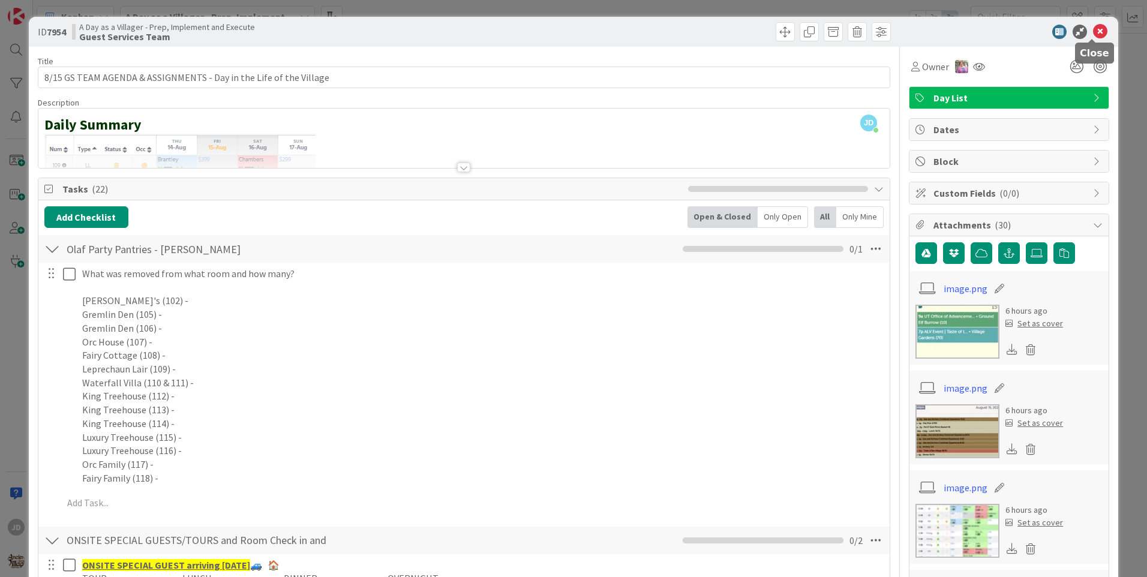
click at [1093, 29] on icon at bounding box center [1100, 32] width 14 height 14
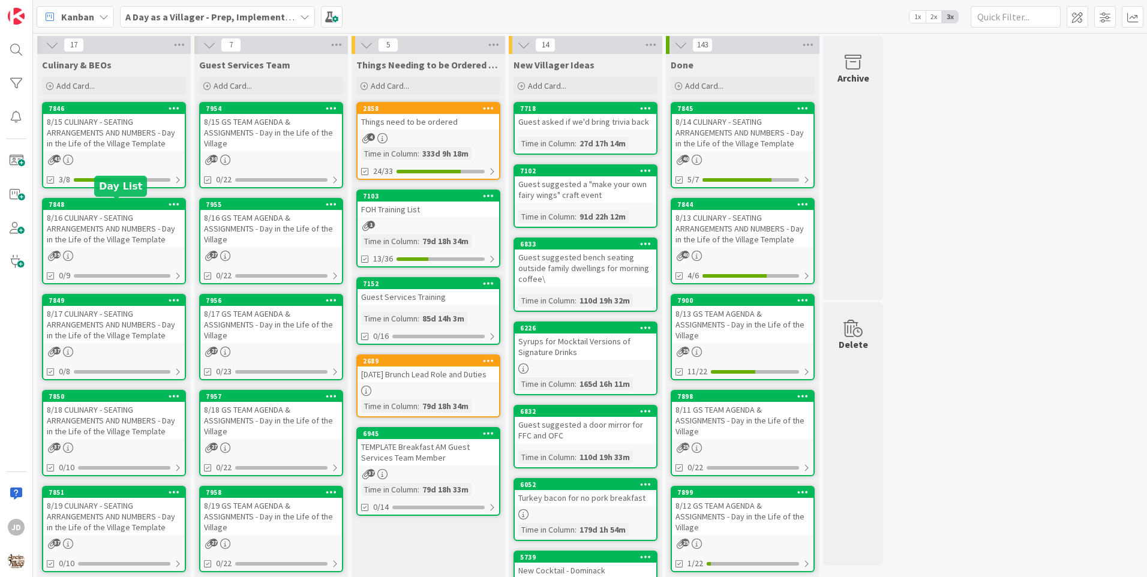
click at [143, 157] on div "41" at bounding box center [114, 160] width 142 height 10
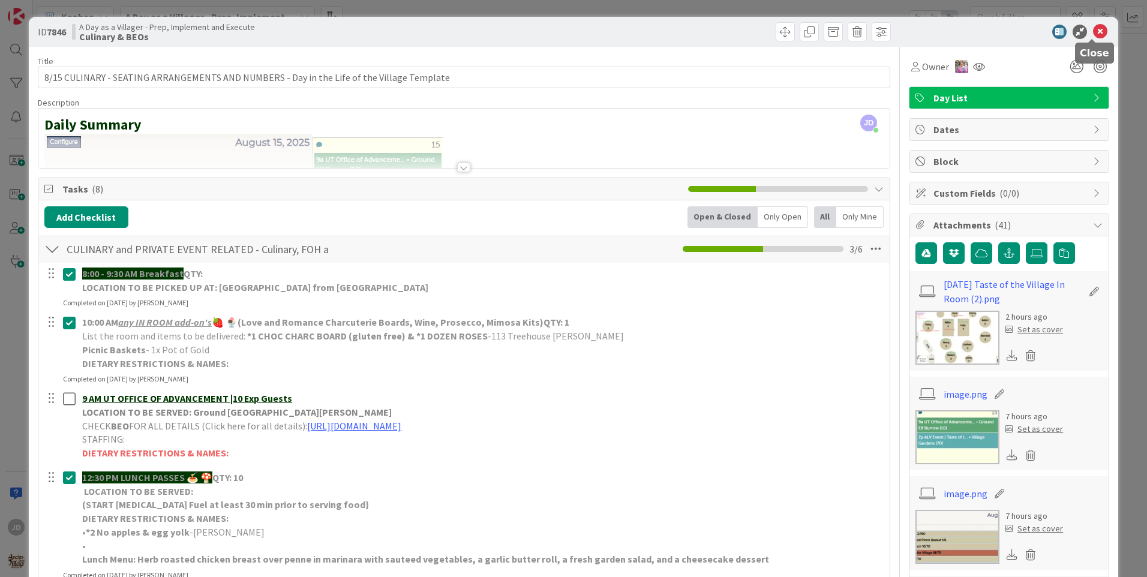
click at [1093, 26] on icon at bounding box center [1100, 32] width 14 height 14
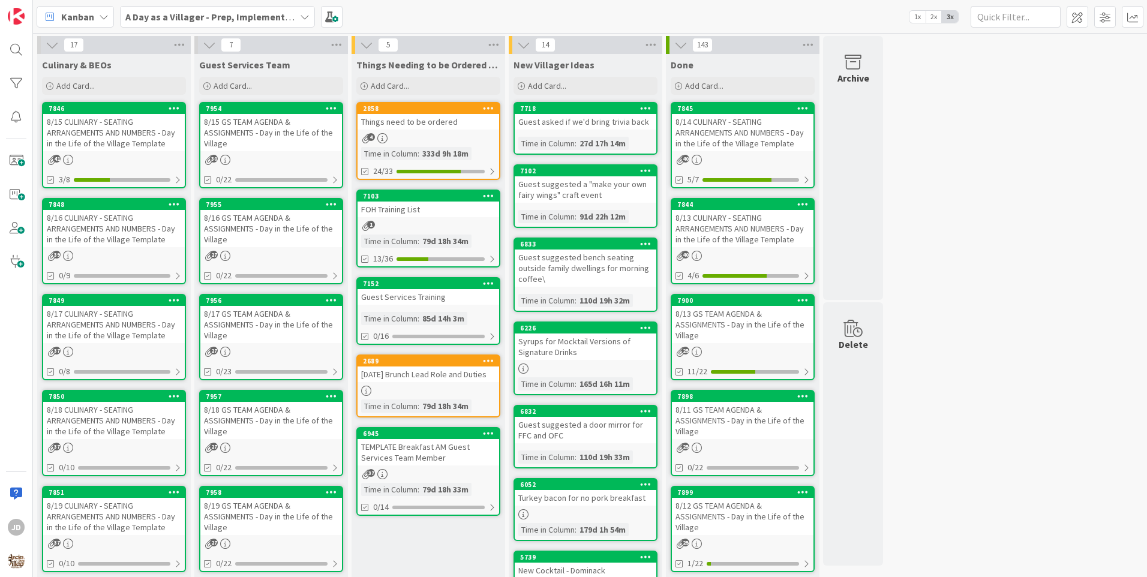
click at [292, 155] on div "30" at bounding box center [271, 160] width 142 height 10
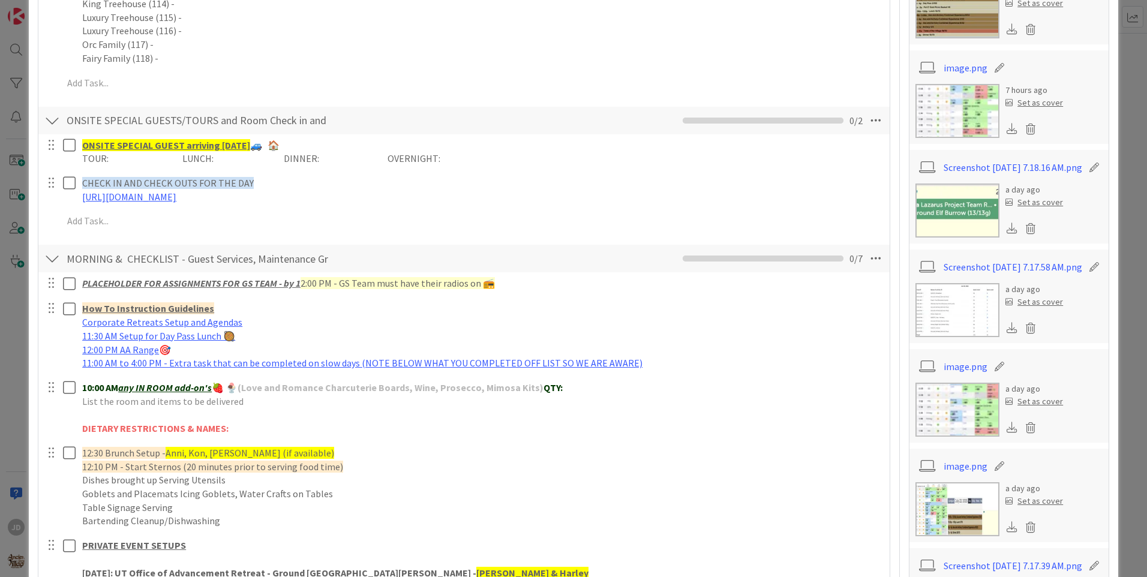
scroll to position [660, 0]
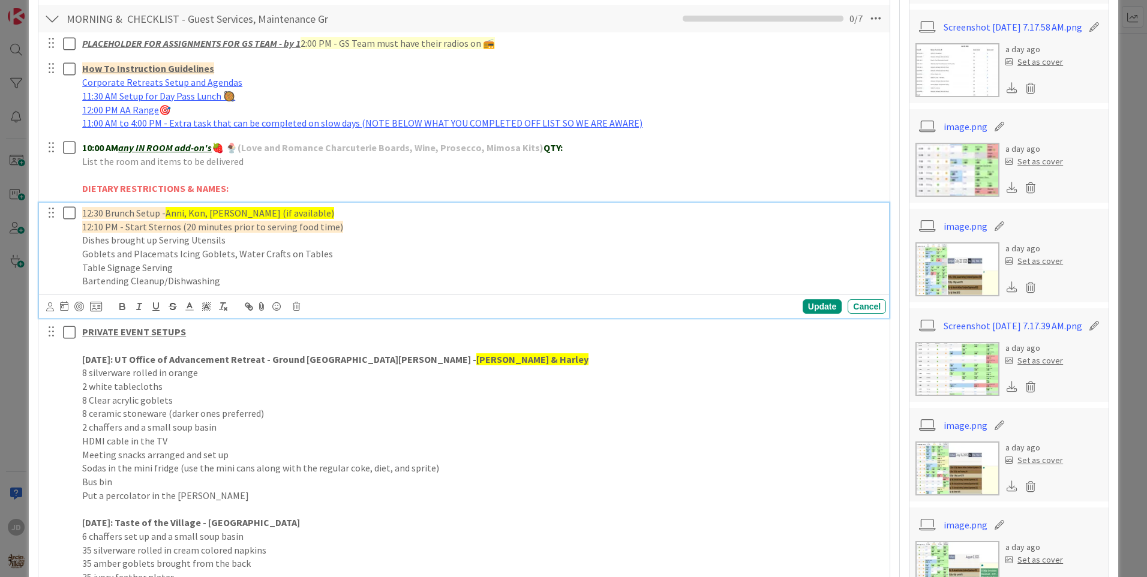
click at [65, 214] on icon at bounding box center [72, 213] width 18 height 14
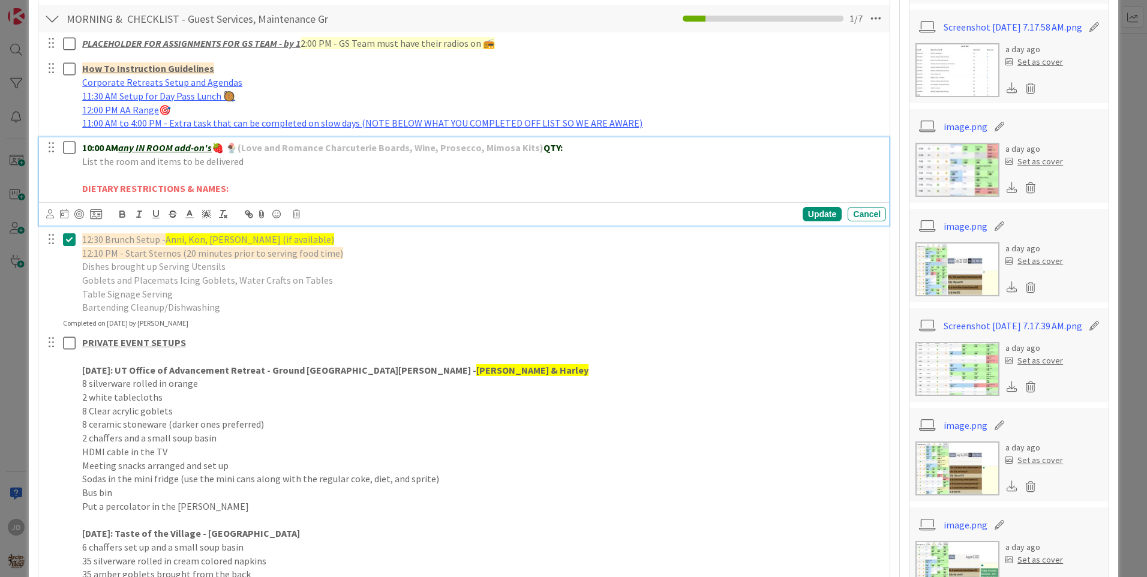
click at [71, 148] on icon at bounding box center [72, 147] width 18 height 14
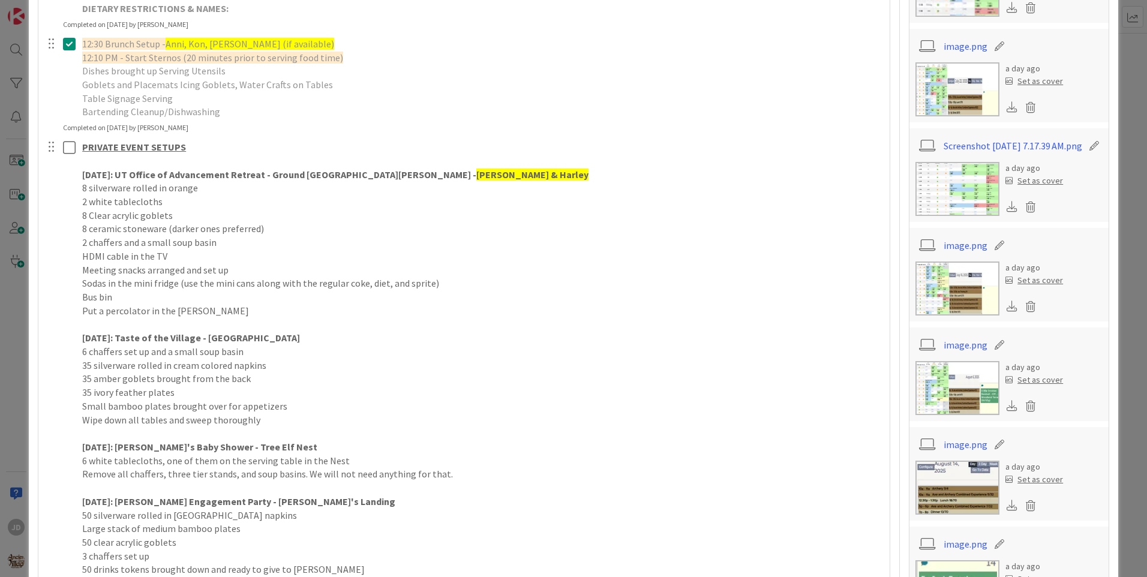
scroll to position [900, 0]
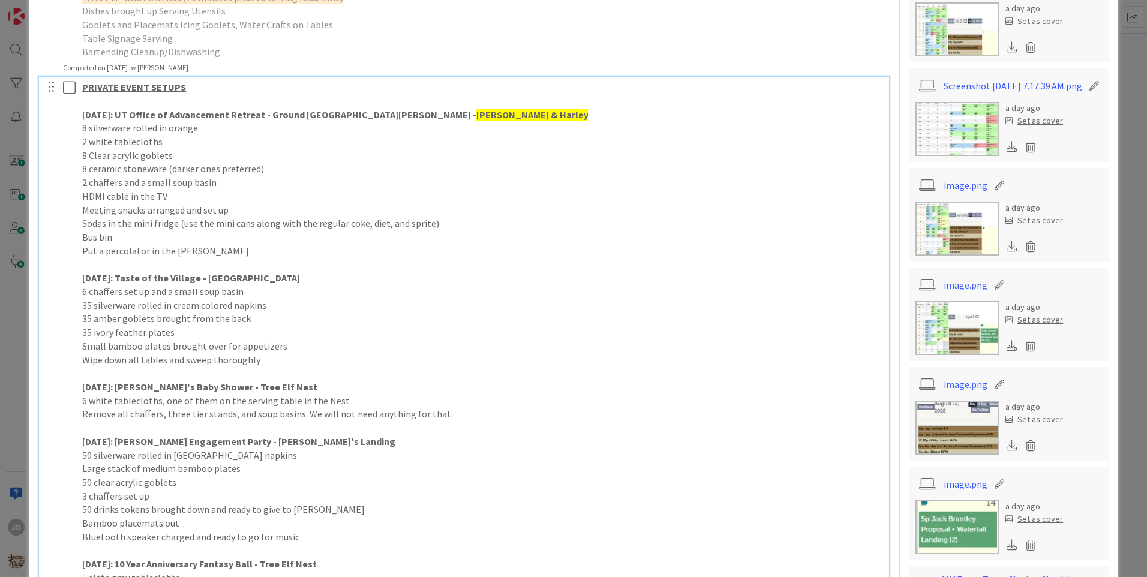
drag, startPoint x: 412, startPoint y: 203, endPoint x: 412, endPoint y: 209, distance: 6.0
click at [412, 207] on p "Meeting snacks arranged and set up" at bounding box center [481, 210] width 799 height 14
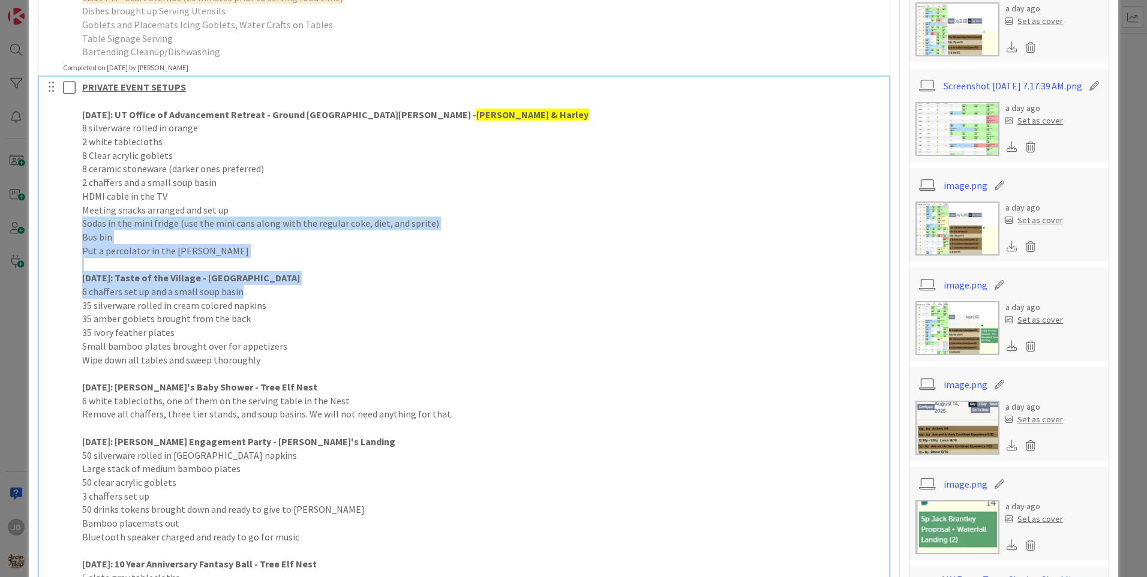
drag, startPoint x: 412, startPoint y: 209, endPoint x: 459, endPoint y: 322, distance: 122.1
click at [458, 313] on div "PRIVATE EVENT SETUPS [DATE]: UT Office of Advancement Retreat - Ground Elf [PER…" at bounding box center [481, 373] width 809 height 593
click at [459, 322] on p "35 amber goblets brought from the back" at bounding box center [481, 319] width 799 height 14
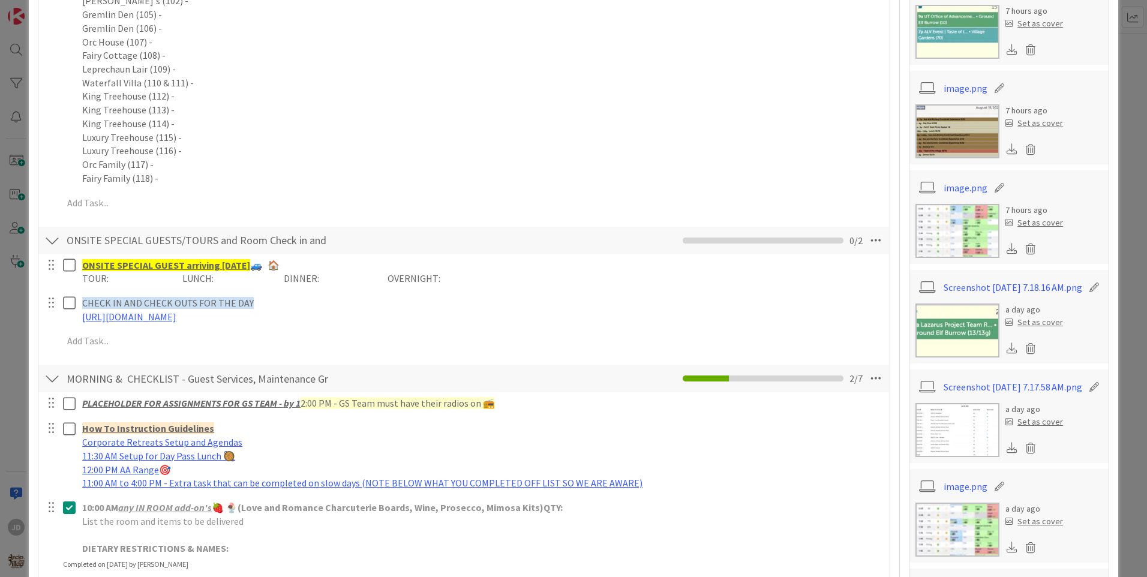
scroll to position [60, 0]
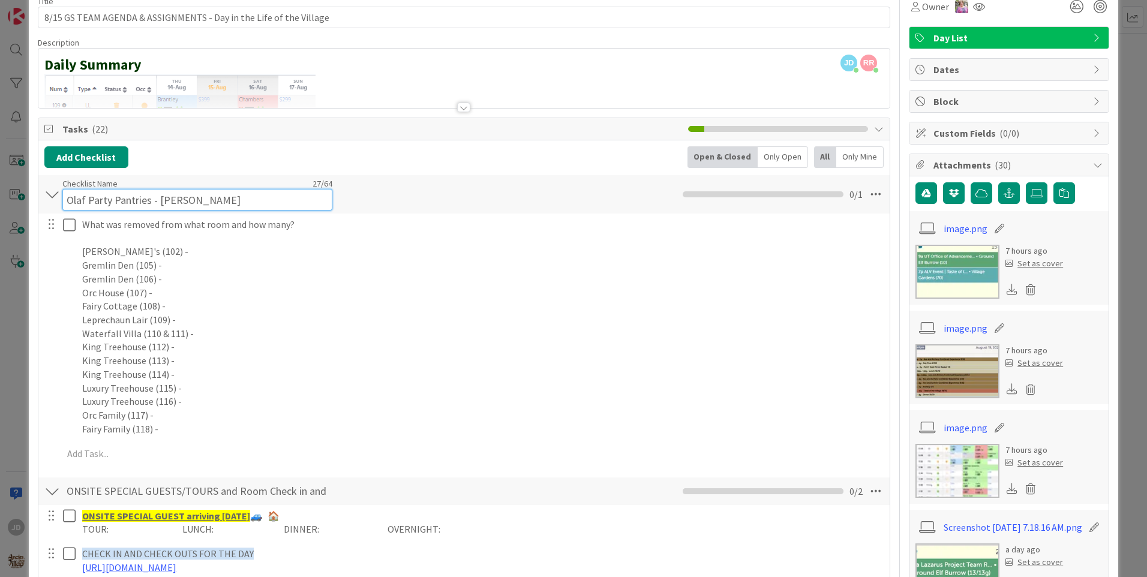
click at [164, 187] on div "Checklist Name 27 / 64 Olaf Party Pantries - [PERSON_NAME]" at bounding box center [197, 194] width 270 height 32
click at [178, 193] on input "Olaf Party Pantries - [PERSON_NAME]" at bounding box center [197, 200] width 270 height 22
type input "Olaf Party Pantries - Kyla"
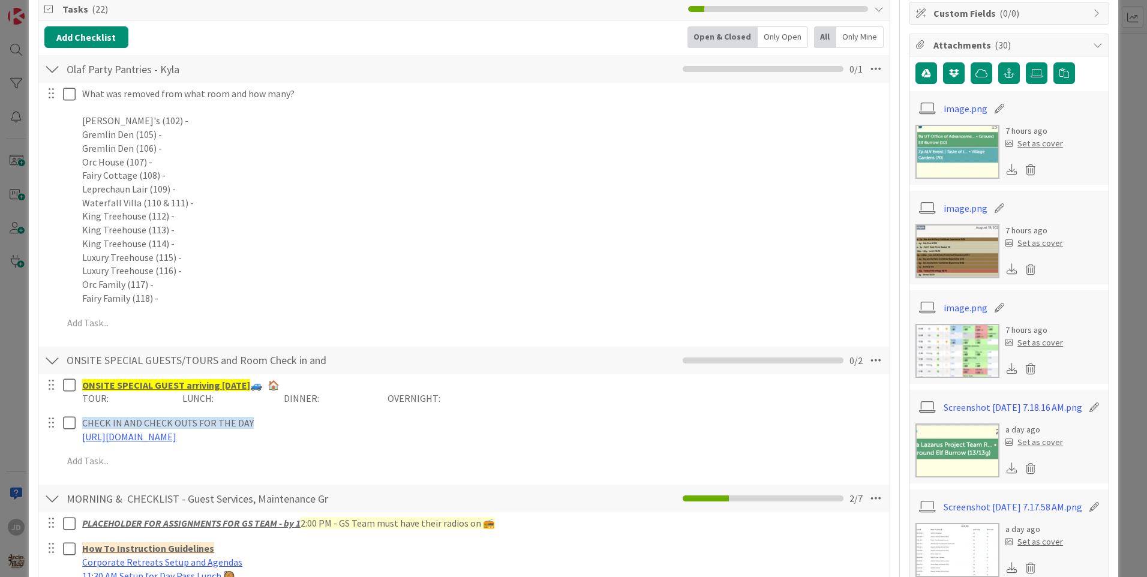
scroll to position [0, 0]
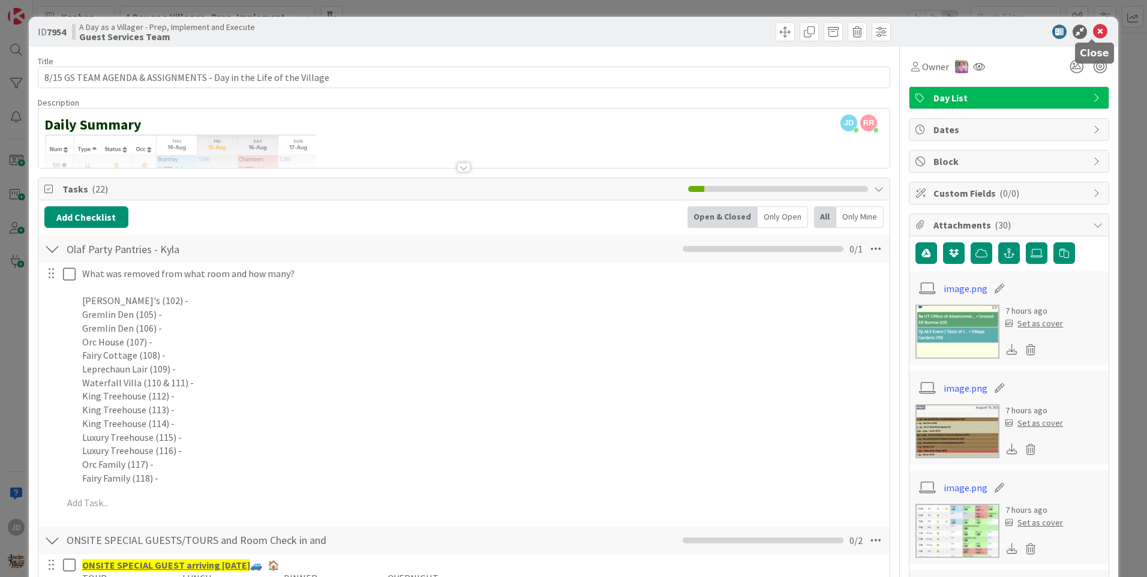
click at [1095, 33] on icon at bounding box center [1100, 32] width 14 height 14
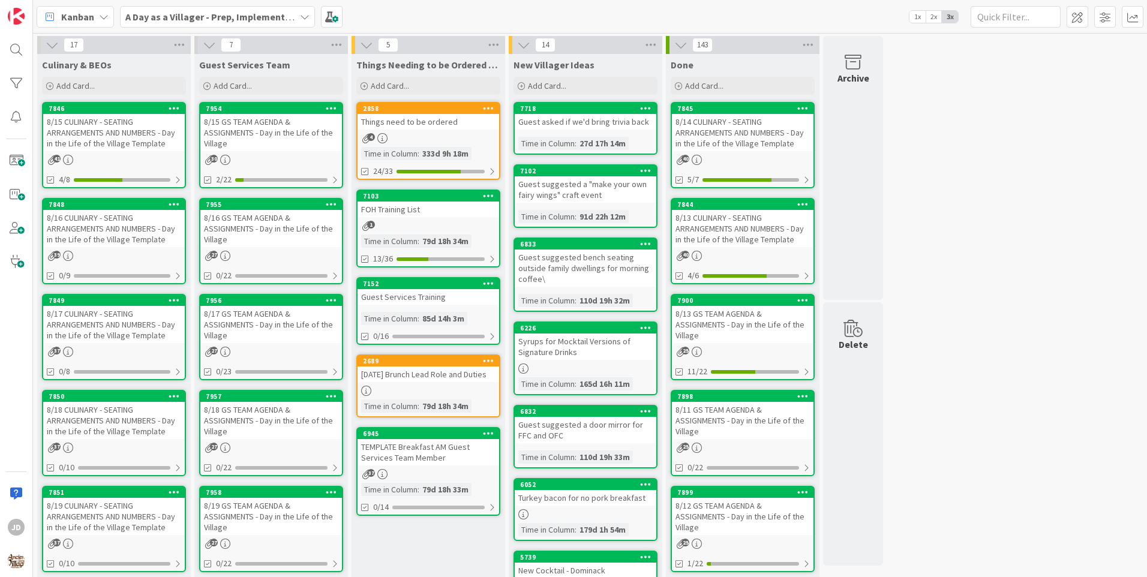
click at [128, 142] on div "8/15 CULINARY - SEATING ARRANGEMENTS AND NUMBERS - Day in the Life of the Villa…" at bounding box center [114, 132] width 142 height 37
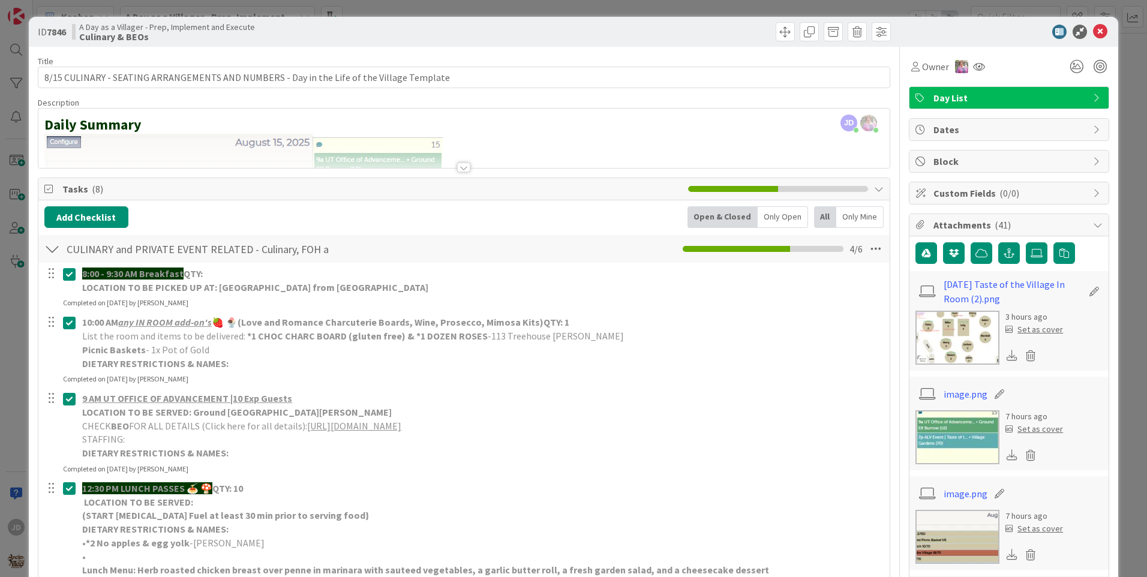
drag, startPoint x: 907, startPoint y: 196, endPoint x: 908, endPoint y: 190, distance: 6.0
drag, startPoint x: 908, startPoint y: 190, endPoint x: 1093, endPoint y: 32, distance: 243.5
click at [1093, 32] on icon at bounding box center [1100, 32] width 14 height 14
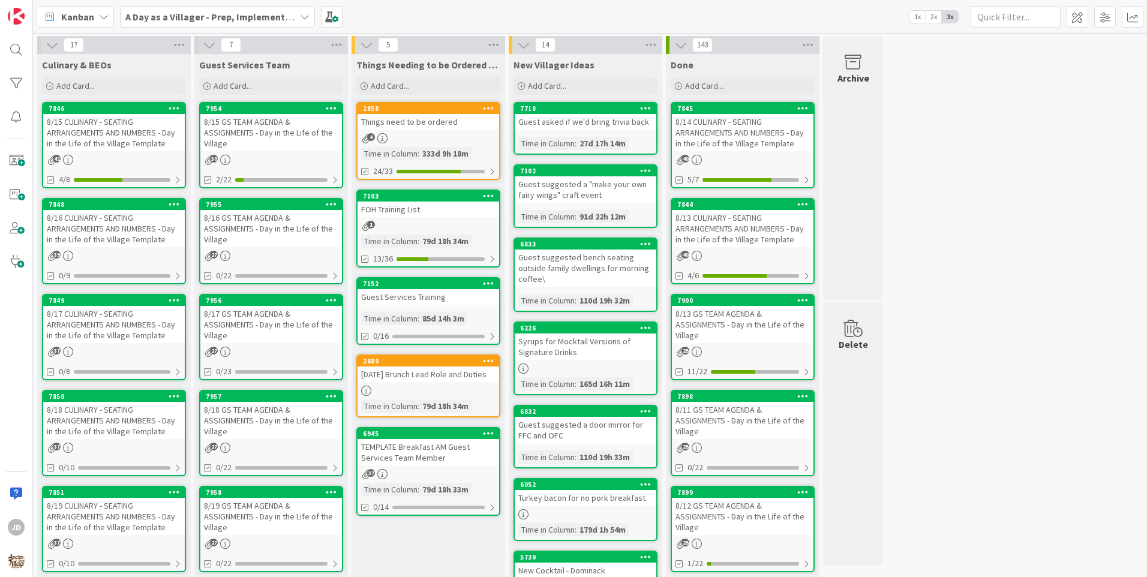
click at [471, 136] on div "4" at bounding box center [429, 138] width 142 height 10
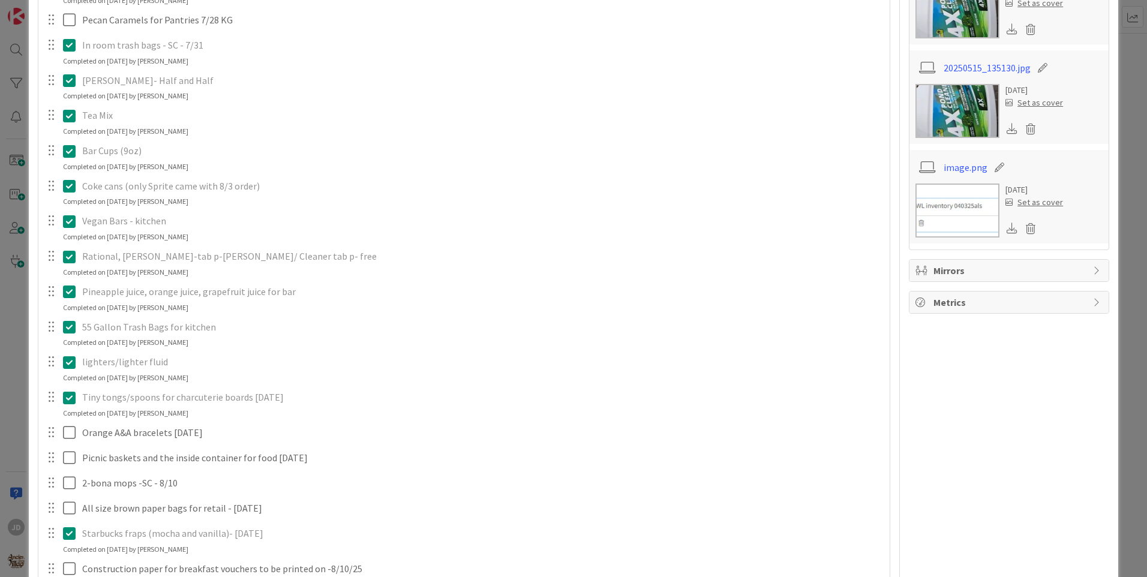
scroll to position [480, 0]
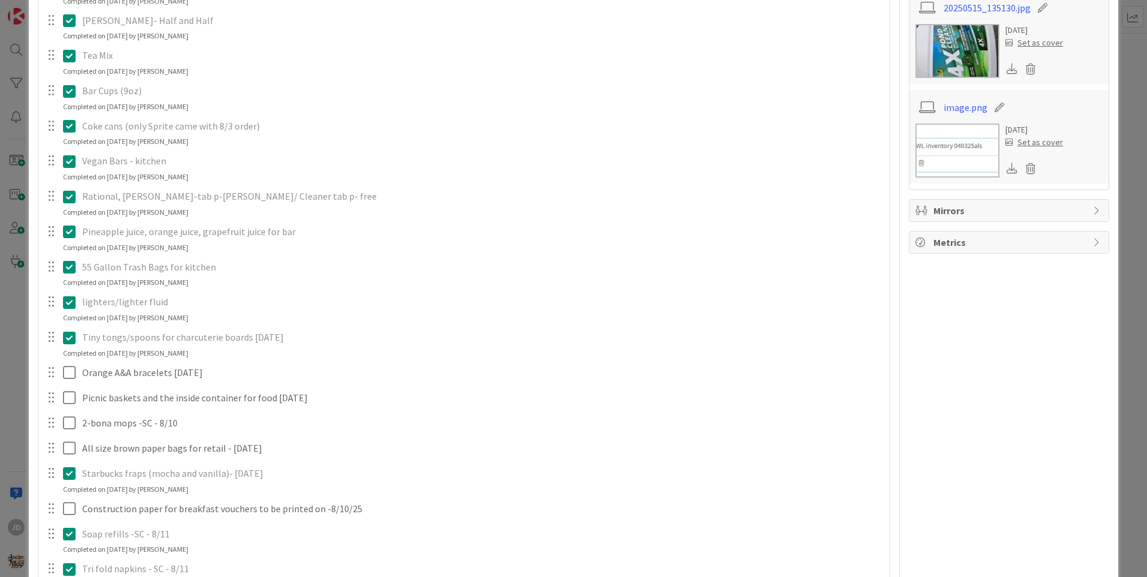
click at [430, 378] on div "Charcoal x 4 for kitchen Update Cancel Completed on [DATE] by [PERSON_NAME] Bro…" at bounding box center [463, 297] width 839 height 1028
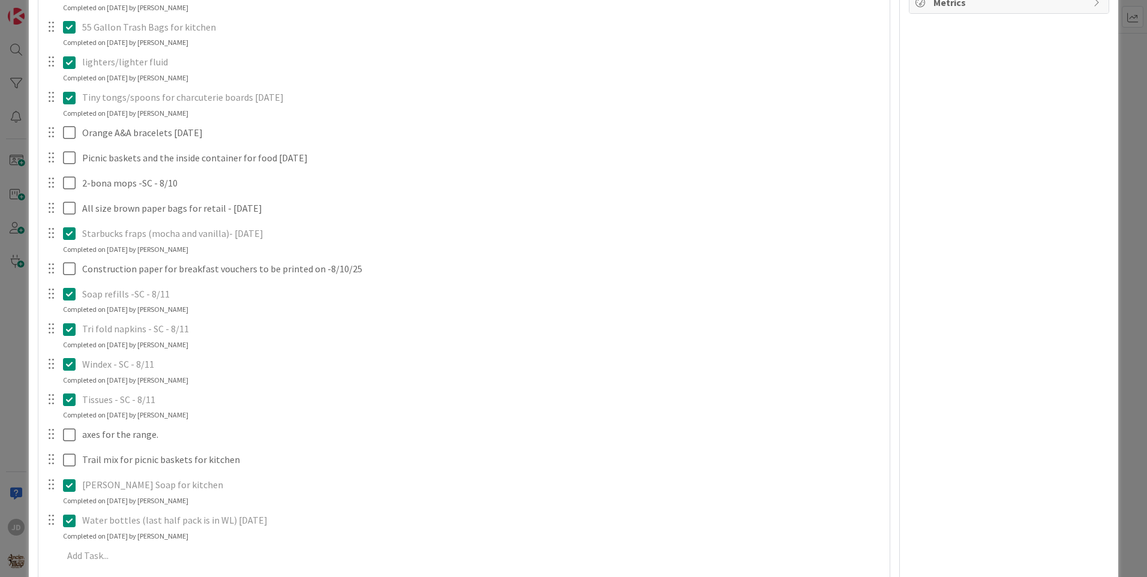
scroll to position [780, 0]
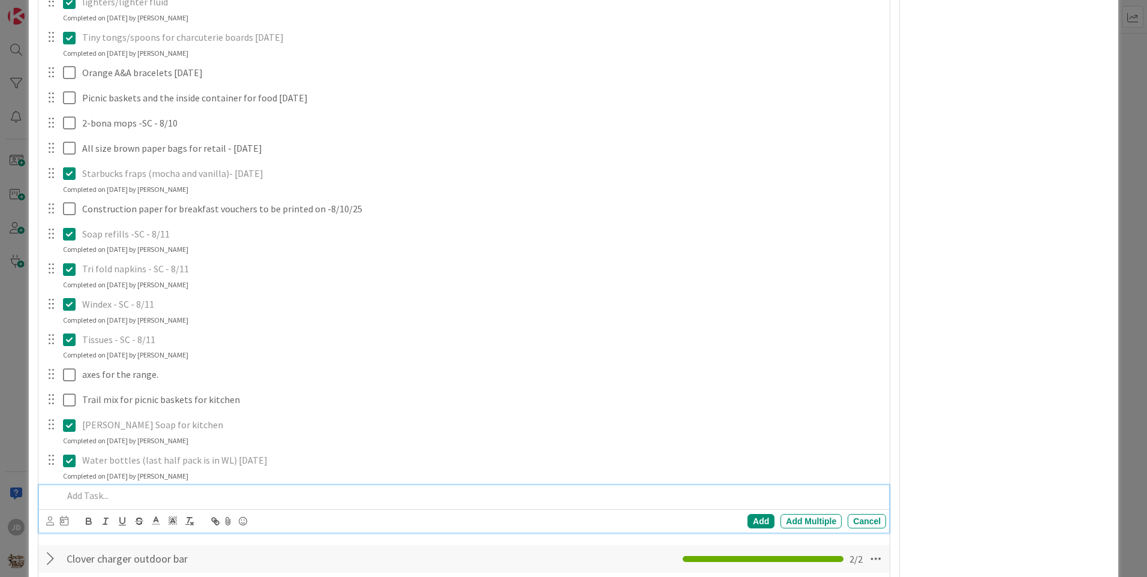
click at [112, 493] on p at bounding box center [472, 496] width 818 height 14
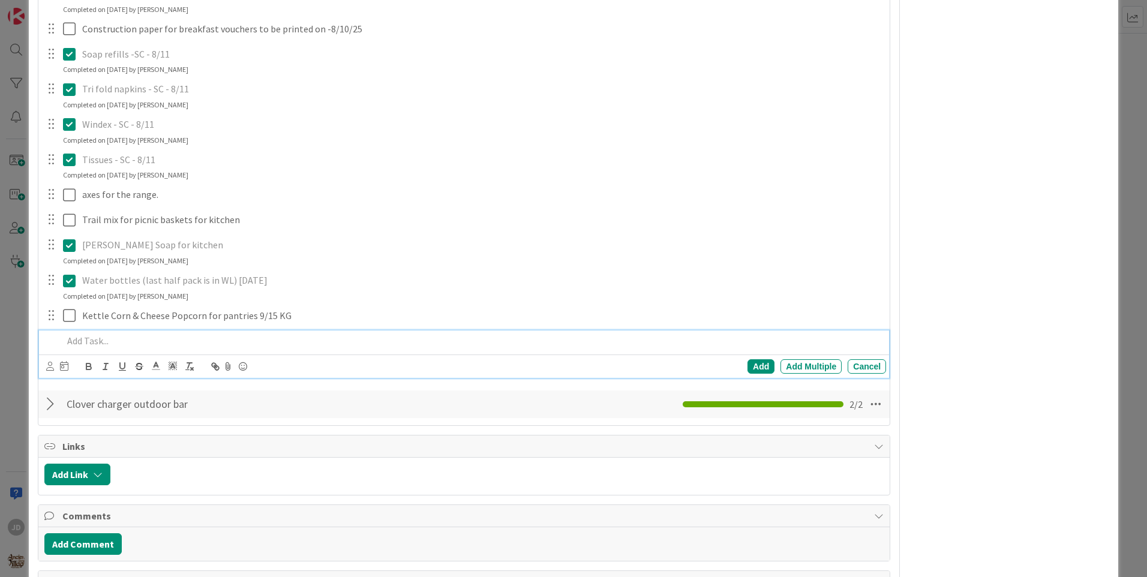
scroll to position [985, 0]
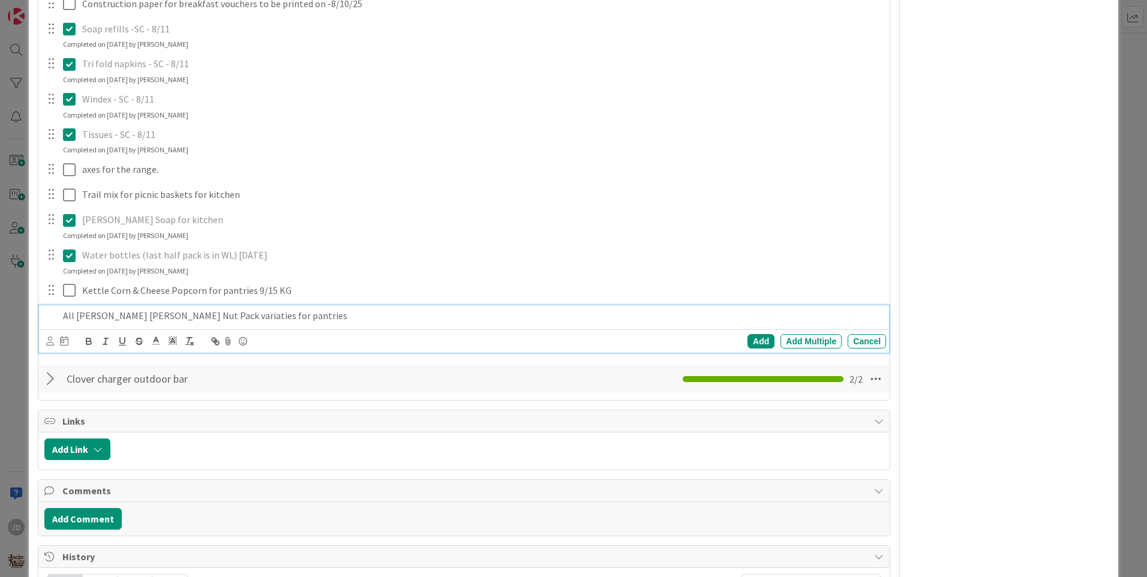
click at [308, 329] on div "Add Add Multiple Cancel" at bounding box center [464, 340] width 850 height 23
click at [277, 313] on p "All [PERSON_NAME] [PERSON_NAME] Nut Pack varieties for pantries" at bounding box center [472, 316] width 818 height 14
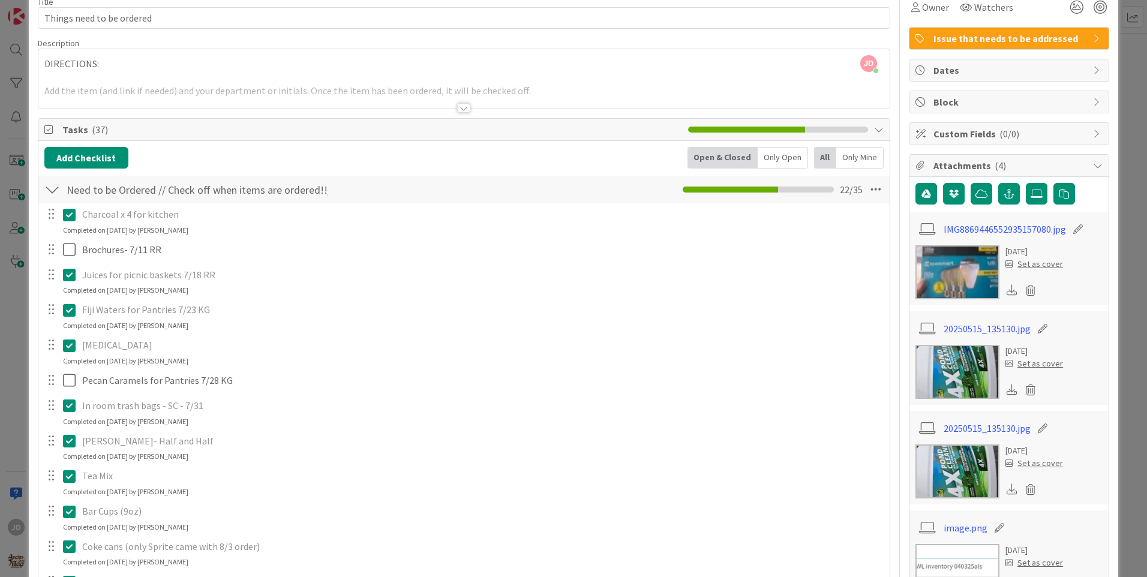
scroll to position [0, 0]
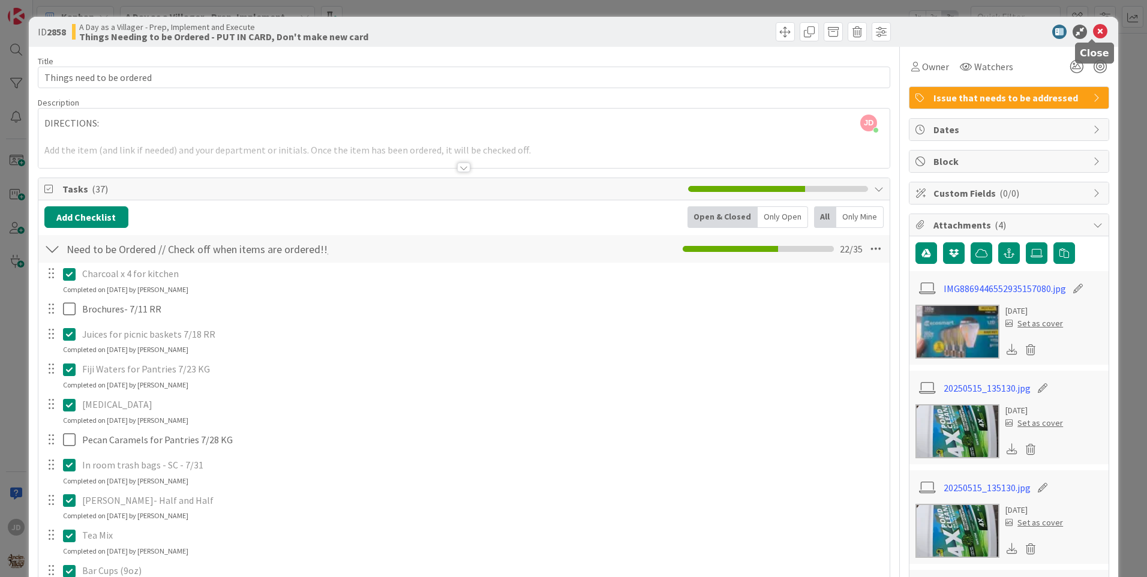
click at [1095, 37] on icon at bounding box center [1100, 32] width 14 height 14
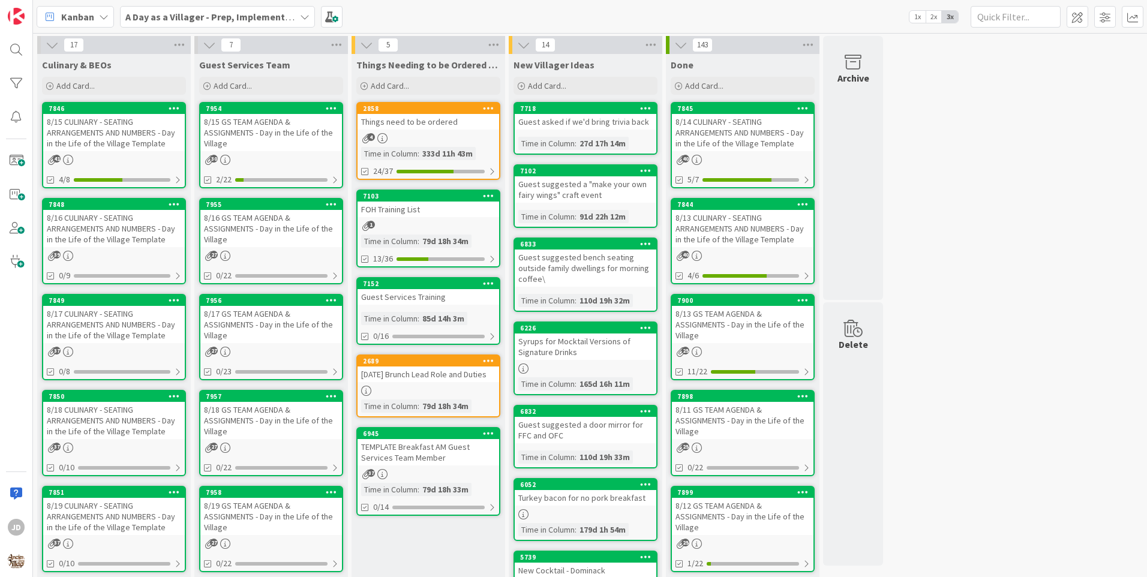
click at [68, 137] on div "8/15 CULINARY - SEATING ARRANGEMENTS AND NUMBERS - Day in the Life of the Villa…" at bounding box center [114, 132] width 142 height 37
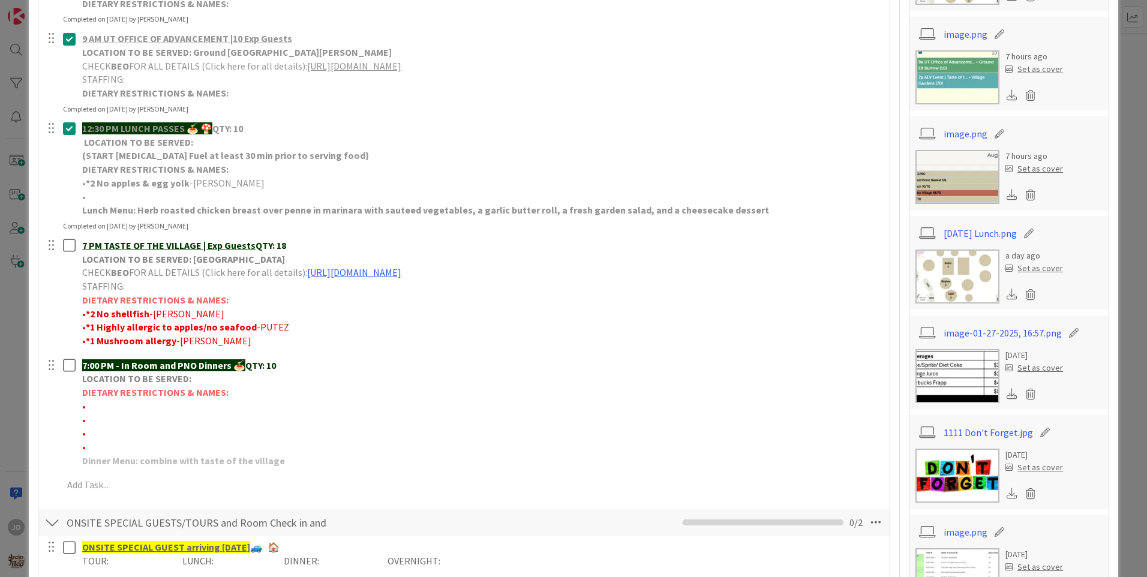
scroll to position [60, 0]
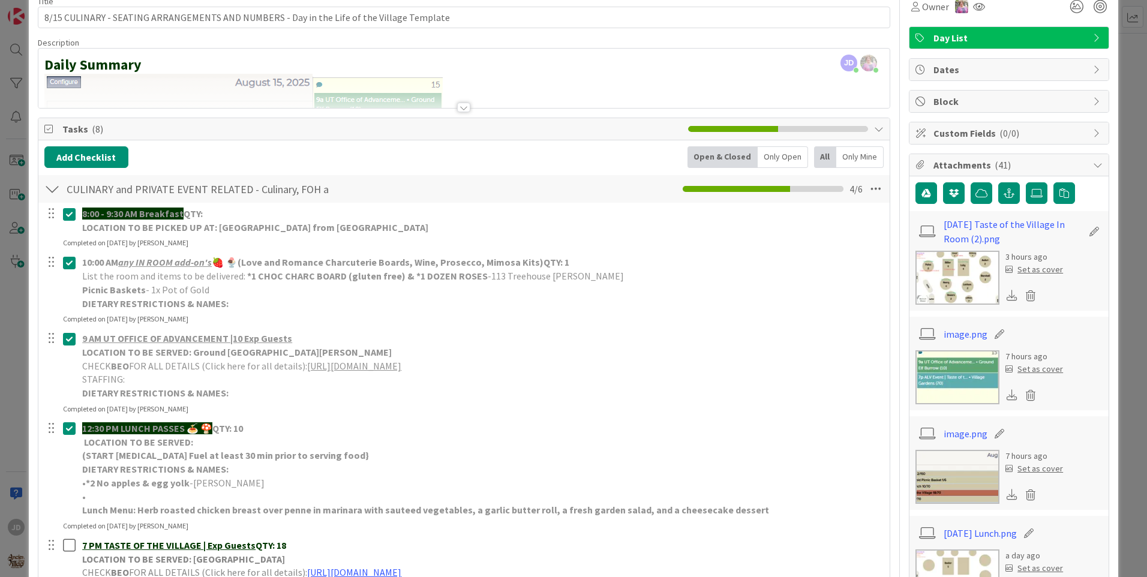
click at [943, 269] on img at bounding box center [958, 278] width 84 height 54
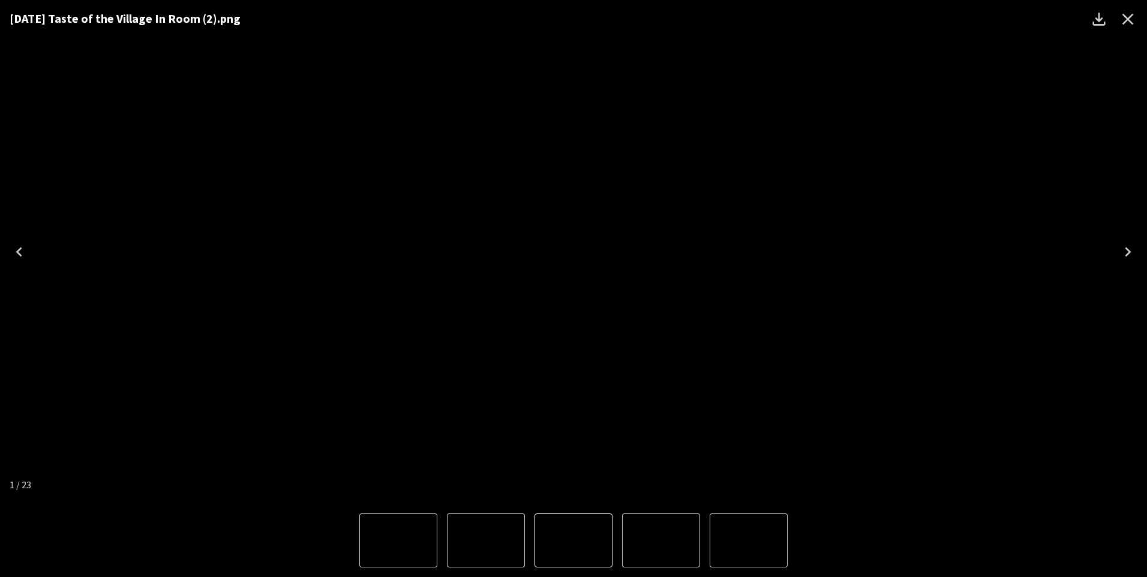
click at [1129, 12] on icon "Close" at bounding box center [1127, 19] width 19 height 19
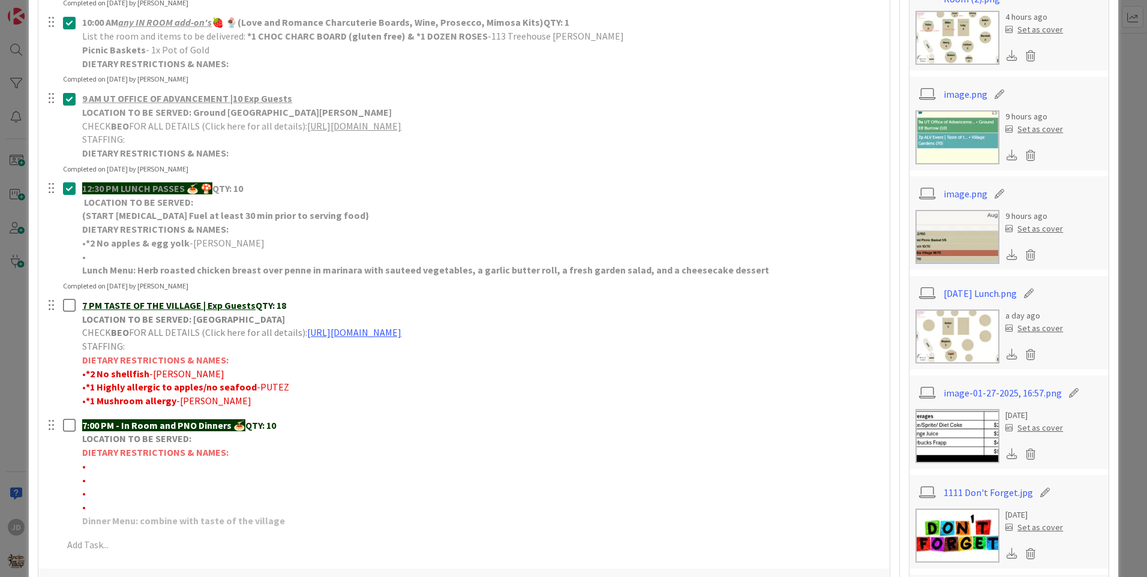
scroll to position [360, 0]
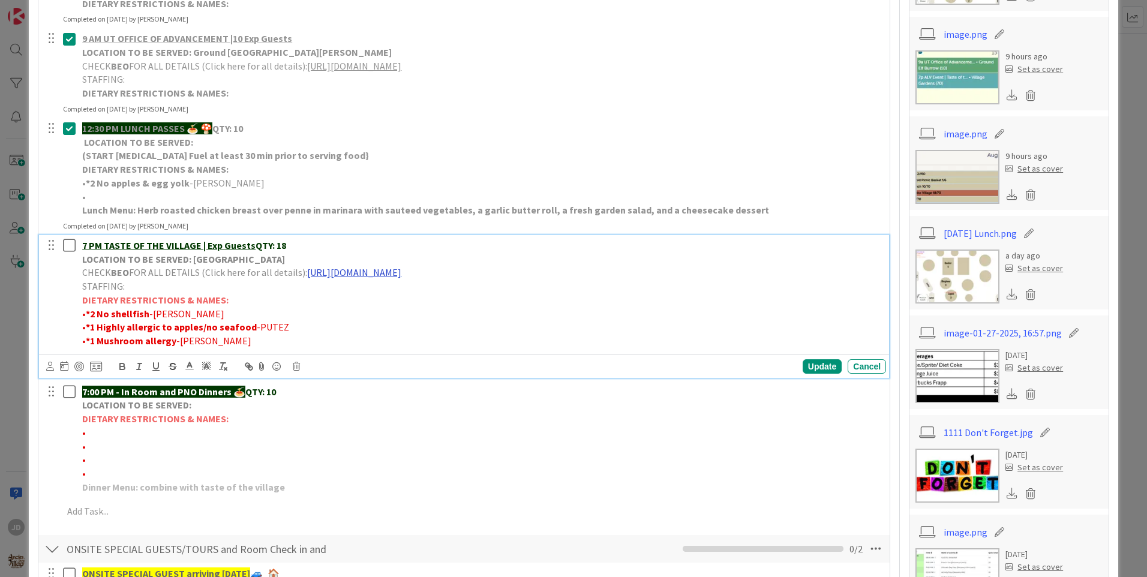
click at [401, 276] on link "[URL][DOMAIN_NAME]" at bounding box center [354, 272] width 94 height 12
click at [491, 301] on link "[URL][DOMAIN_NAME]" at bounding box center [450, 296] width 82 height 16
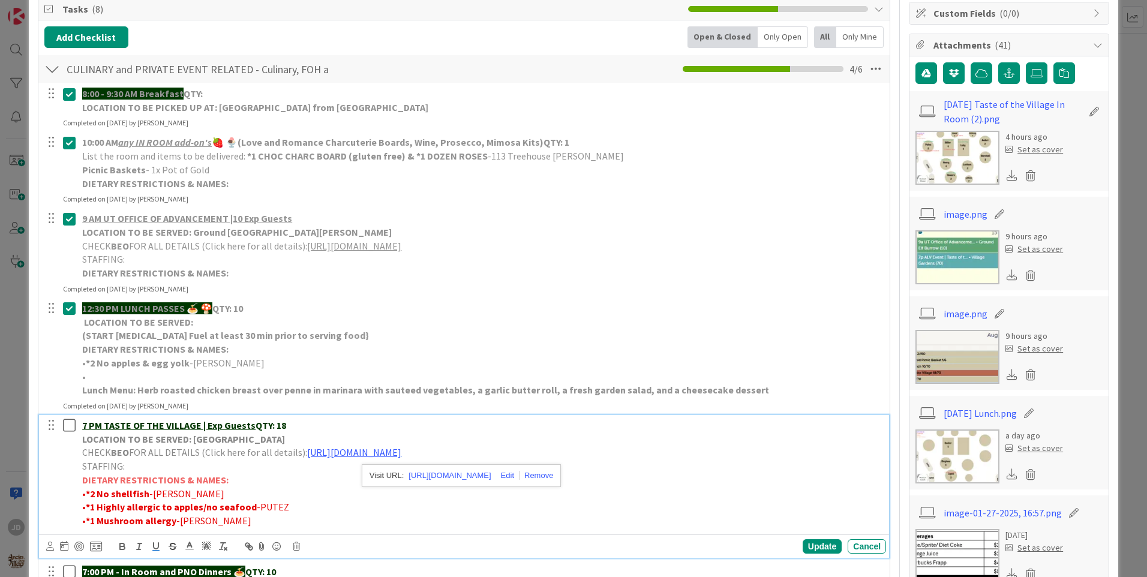
scroll to position [0, 0]
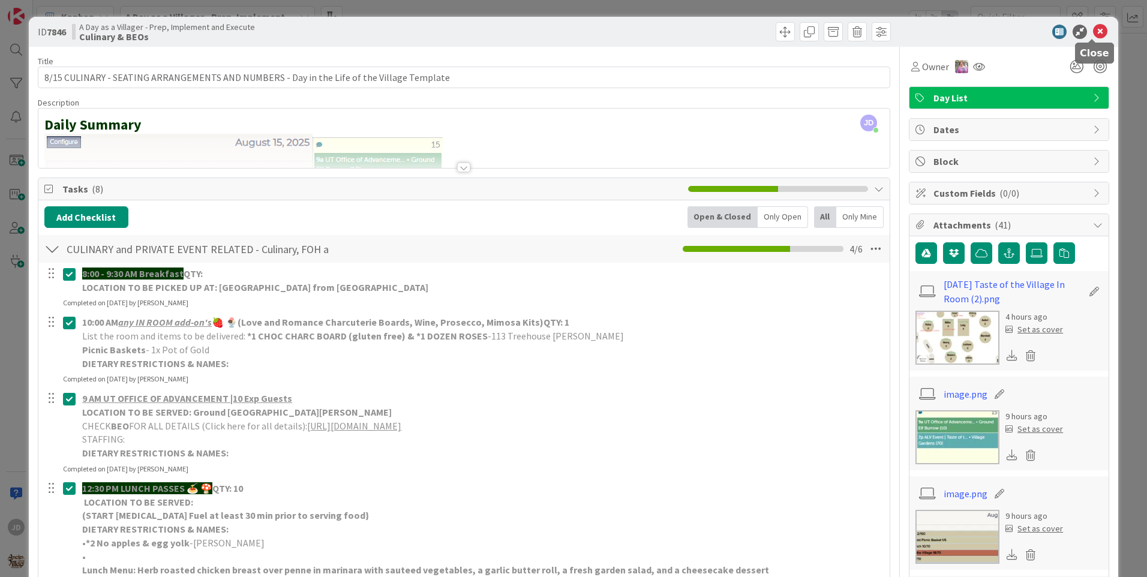
click at [1093, 27] on icon at bounding box center [1100, 32] width 14 height 14
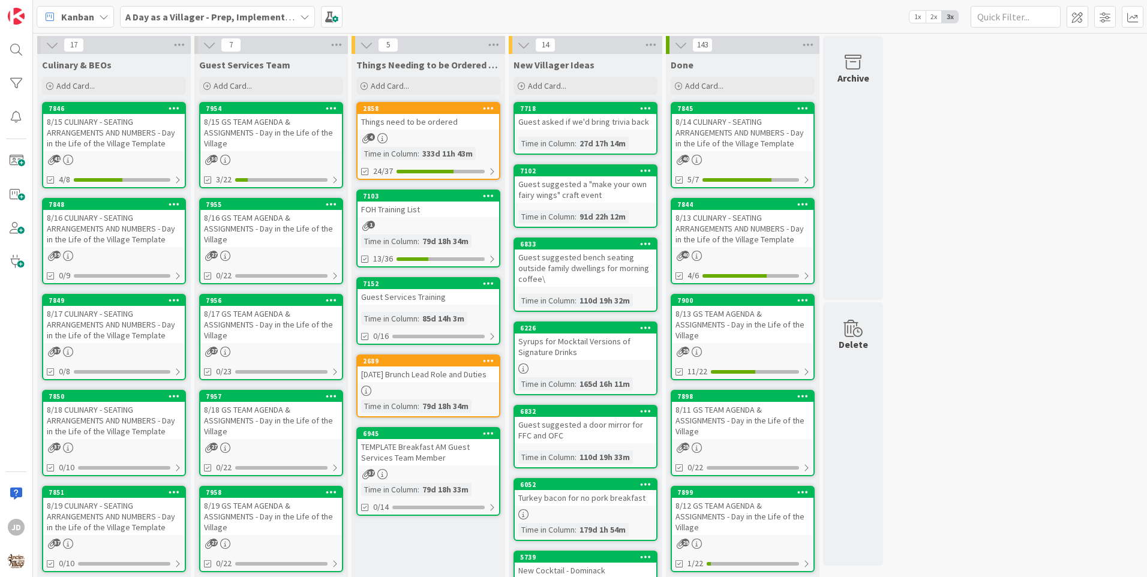
click at [301, 150] on div "8/15 GS TEAM AGENDA & ASSIGNMENTS - Day in the Life of the Village" at bounding box center [271, 132] width 142 height 37
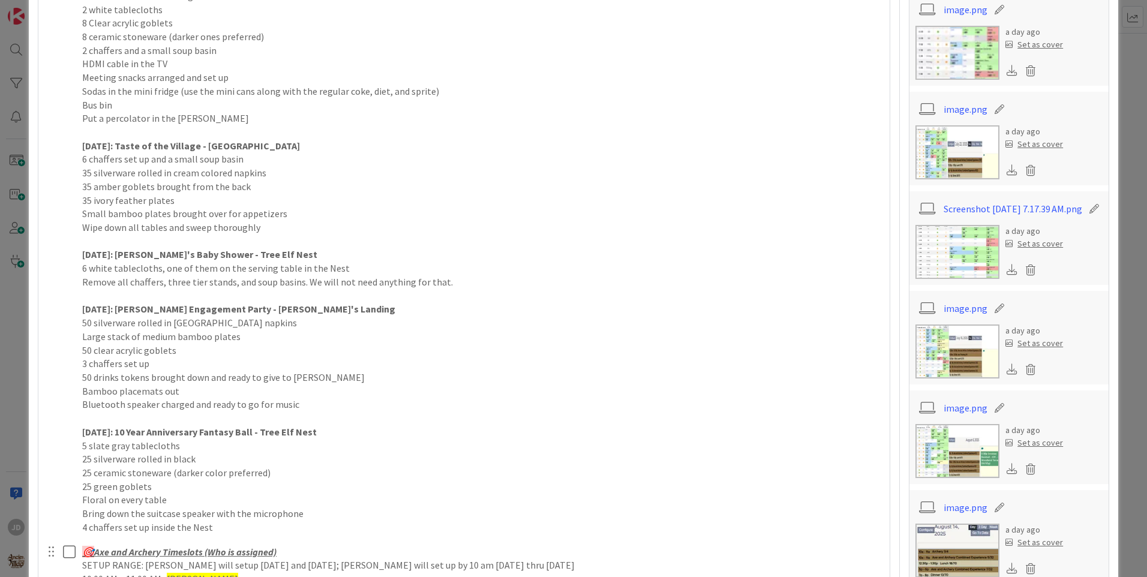
scroll to position [805, 0]
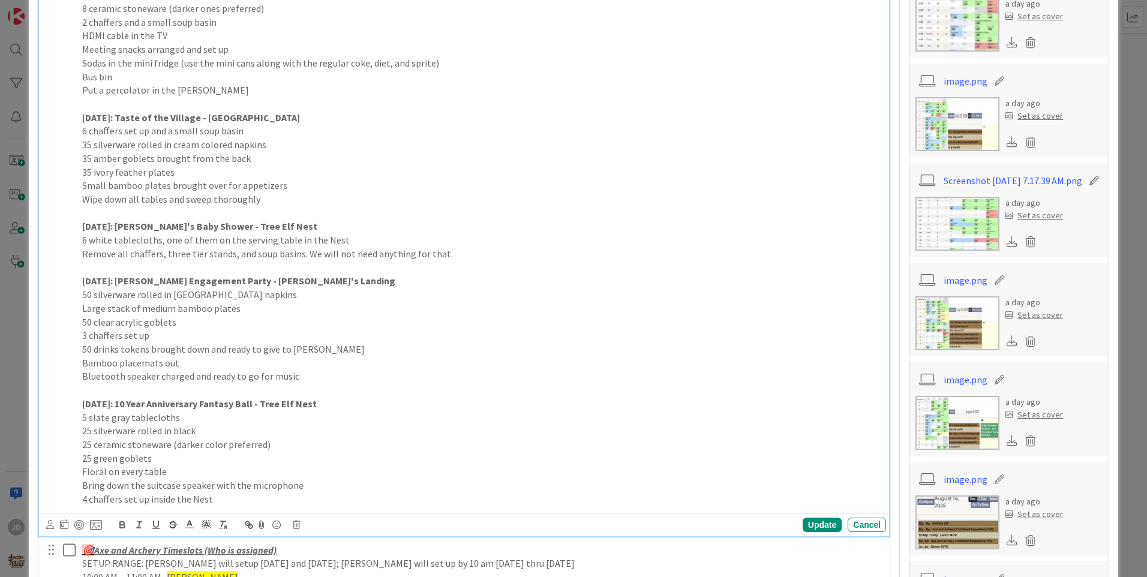
click at [309, 254] on p "Remove all chaffers, three tier stands, and soup basins. We will not need anyth…" at bounding box center [481, 254] width 799 height 14
click at [337, 259] on p "Remove all chaffers, three tier stands, and soup basins. We will not need anyth…" at bounding box center [481, 254] width 799 height 14
click at [358, 271] on p at bounding box center [481, 268] width 799 height 14
click at [357, 257] on p "Remove all chaffers, three tier stands, and soup basins. We will not need anyth…" at bounding box center [481, 254] width 799 height 14
click at [382, 256] on p "Remove all chaffers, three tier stands, and soup basins. We will not need anyth…" at bounding box center [481, 254] width 799 height 14
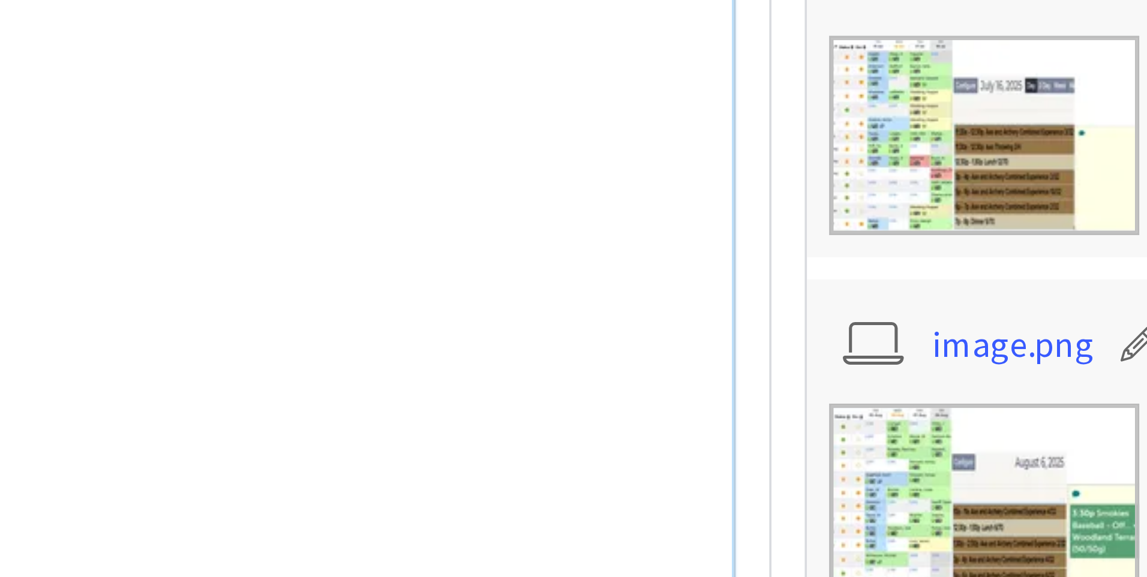
scroll to position [809, 0]
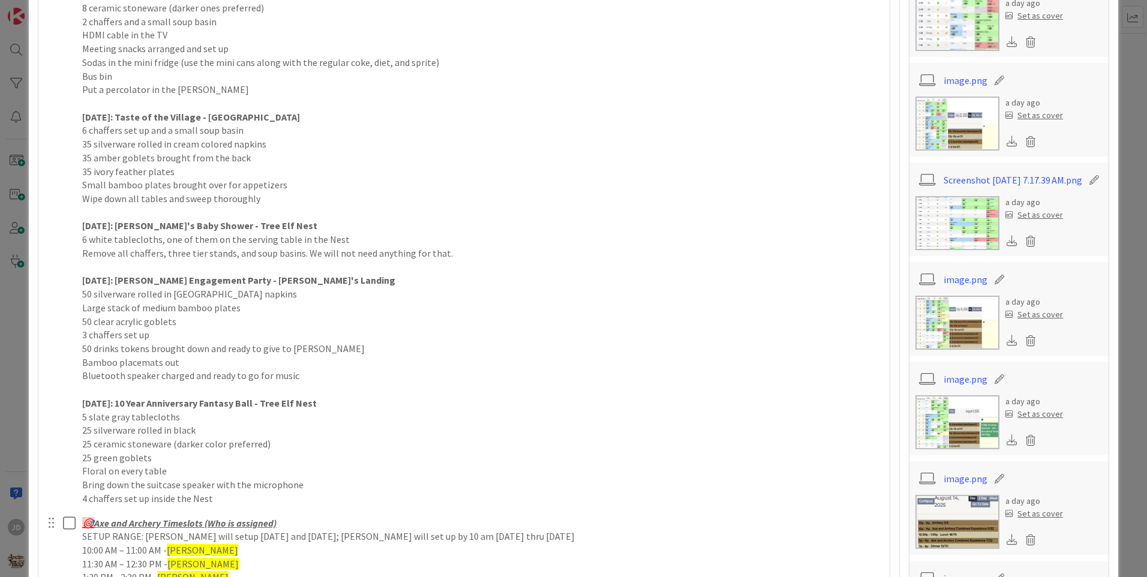
scroll to position [0, 0]
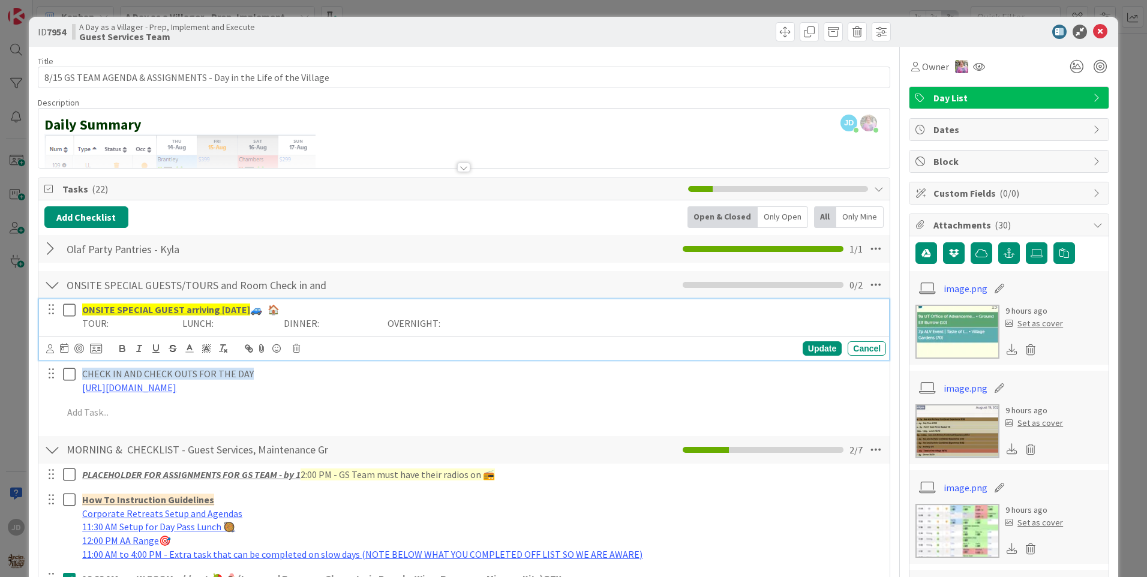
click at [69, 315] on icon at bounding box center [72, 310] width 18 height 14
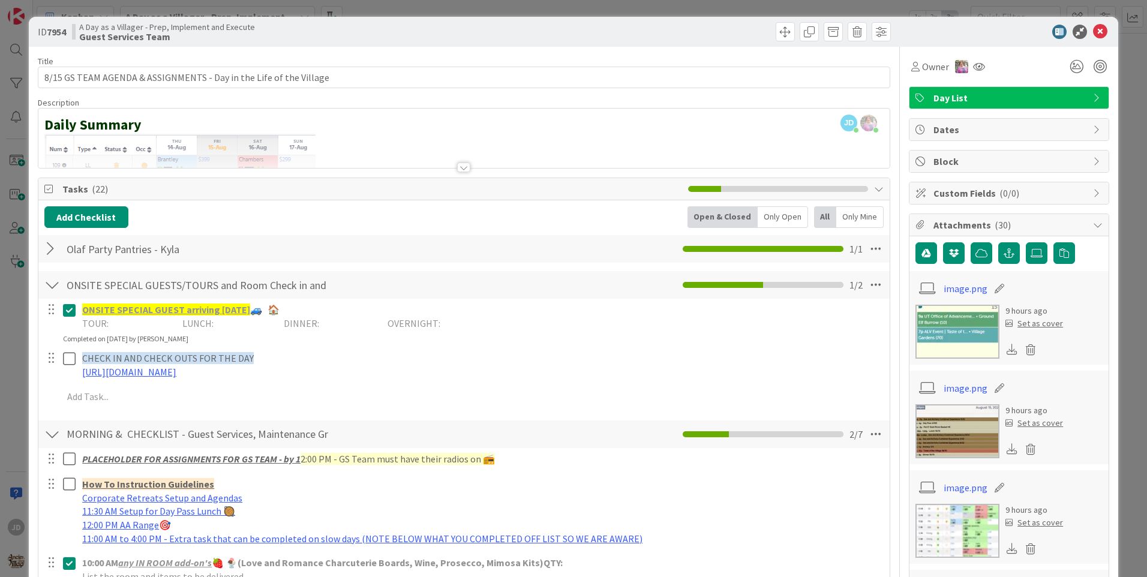
click at [51, 284] on div at bounding box center [52, 285] width 16 height 22
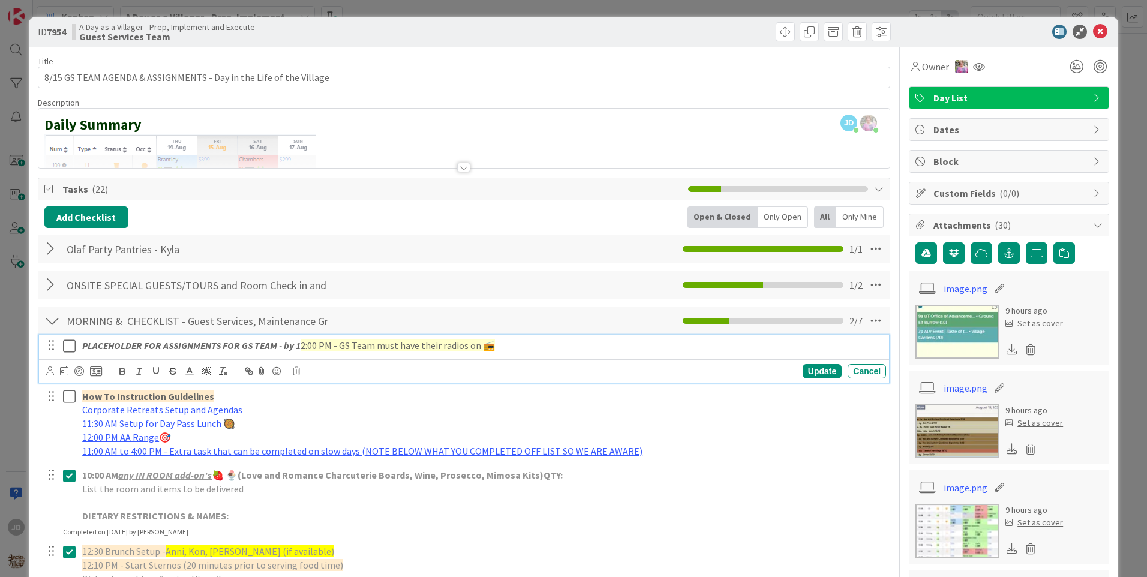
click at [68, 349] on icon at bounding box center [72, 346] width 18 height 14
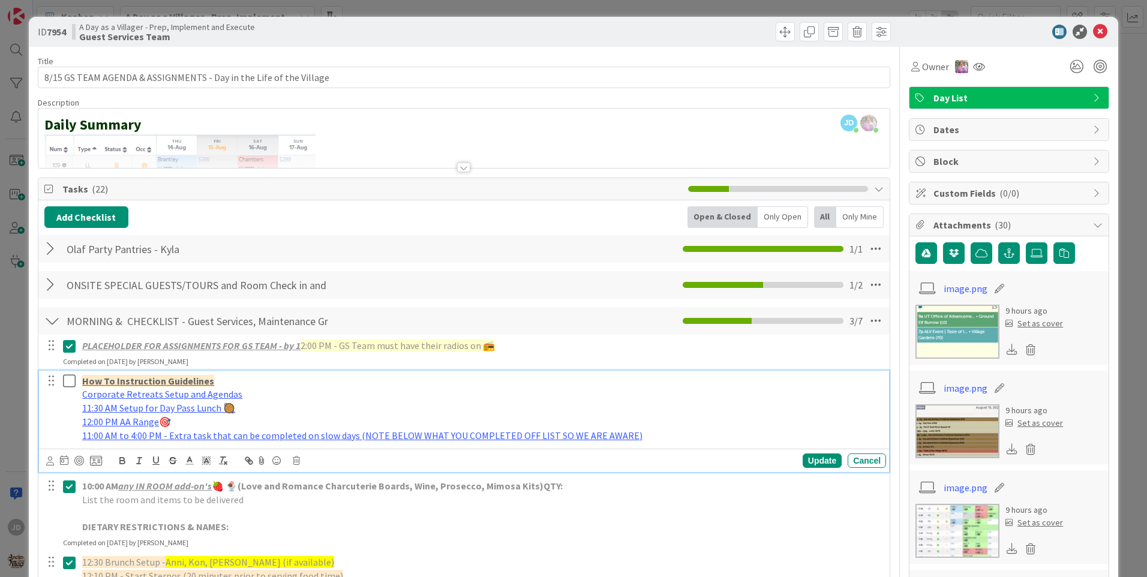
click at [67, 379] on icon at bounding box center [72, 381] width 18 height 14
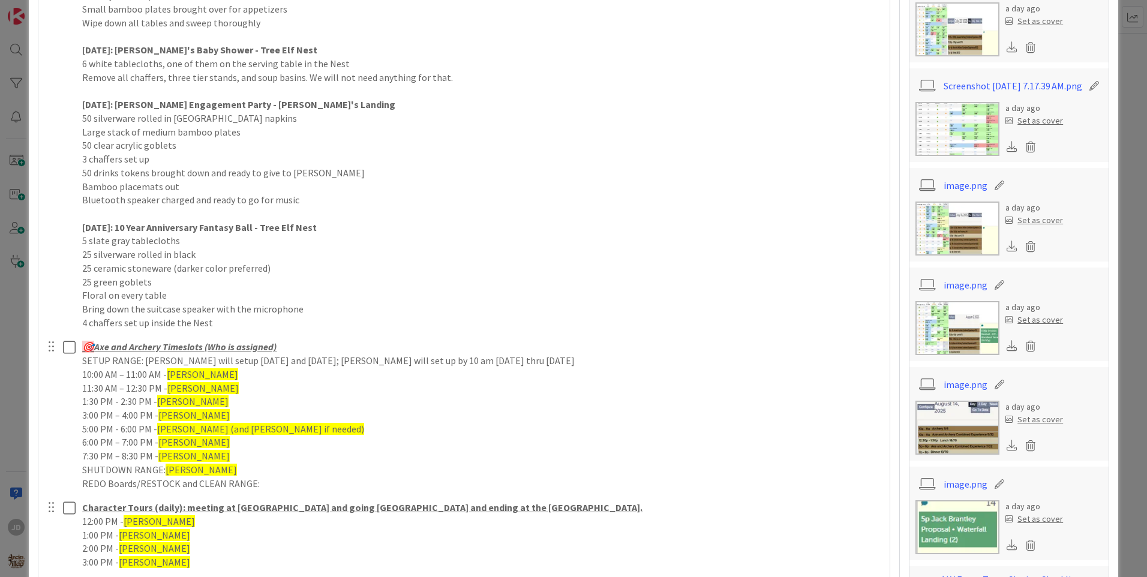
scroll to position [1140, 0]
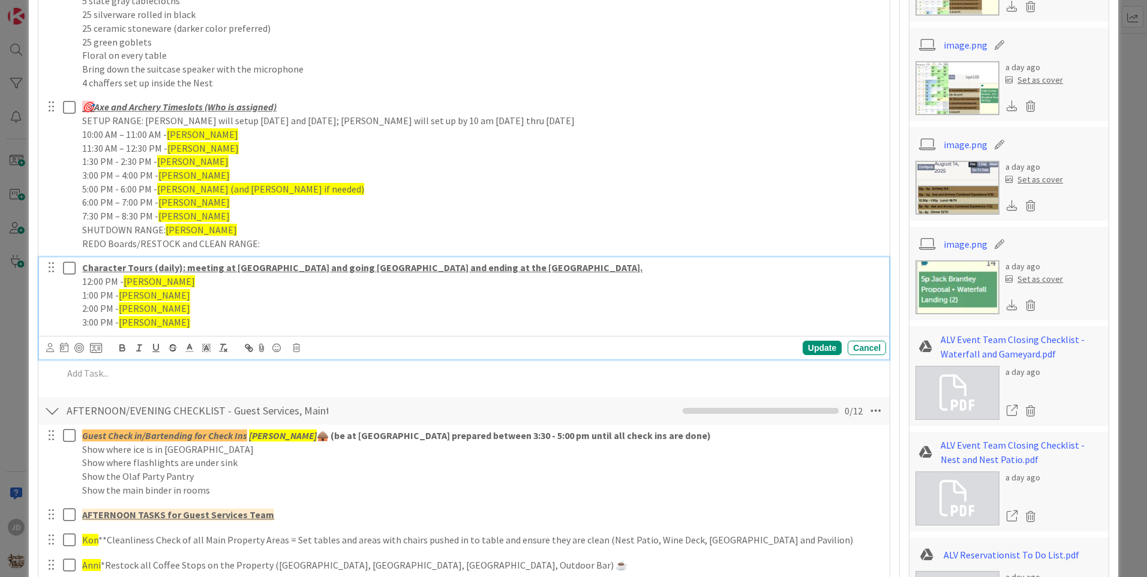
click at [73, 268] on icon at bounding box center [72, 268] width 18 height 14
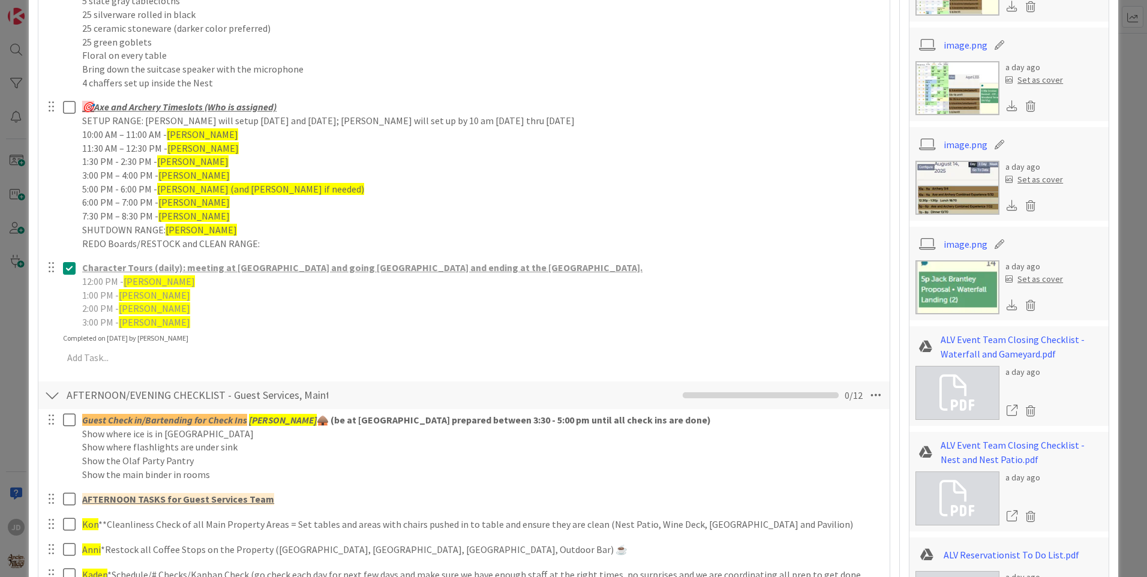
scroll to position [1320, 0]
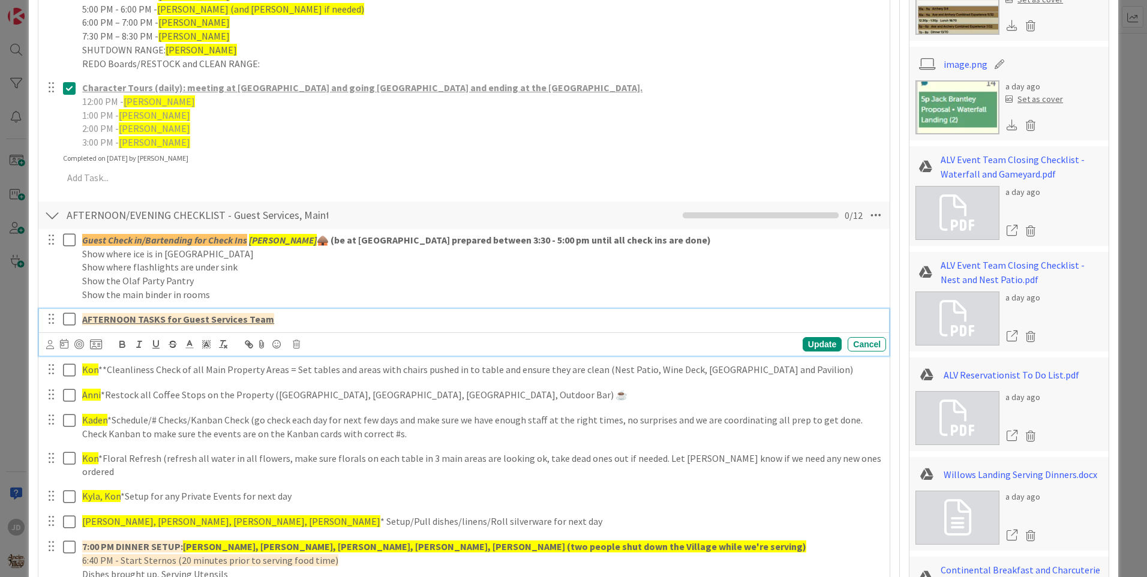
click at [71, 319] on icon at bounding box center [72, 319] width 18 height 14
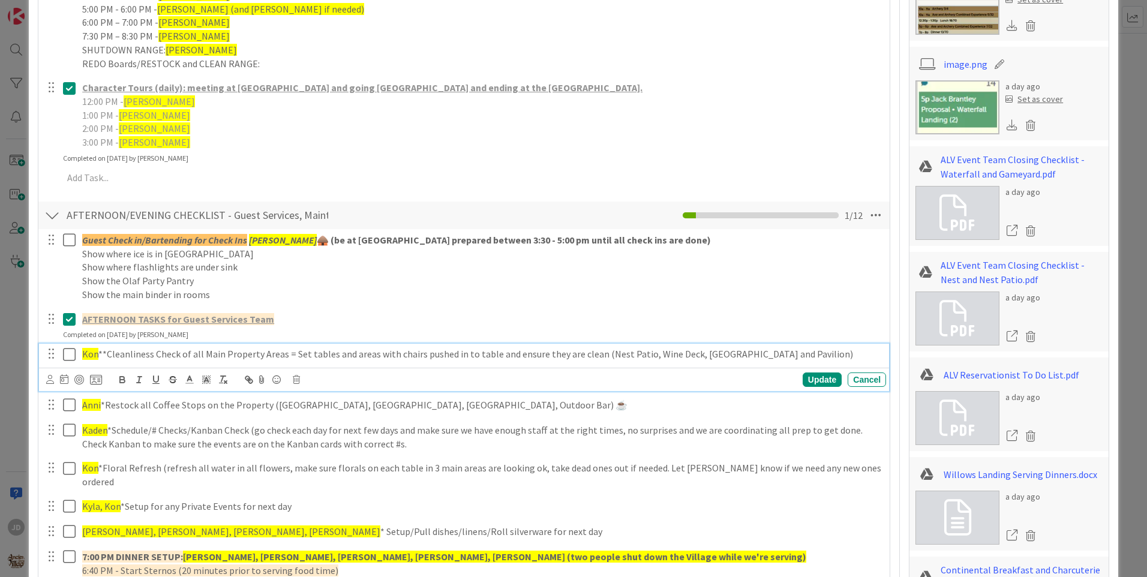
click at [67, 356] on icon at bounding box center [72, 354] width 18 height 14
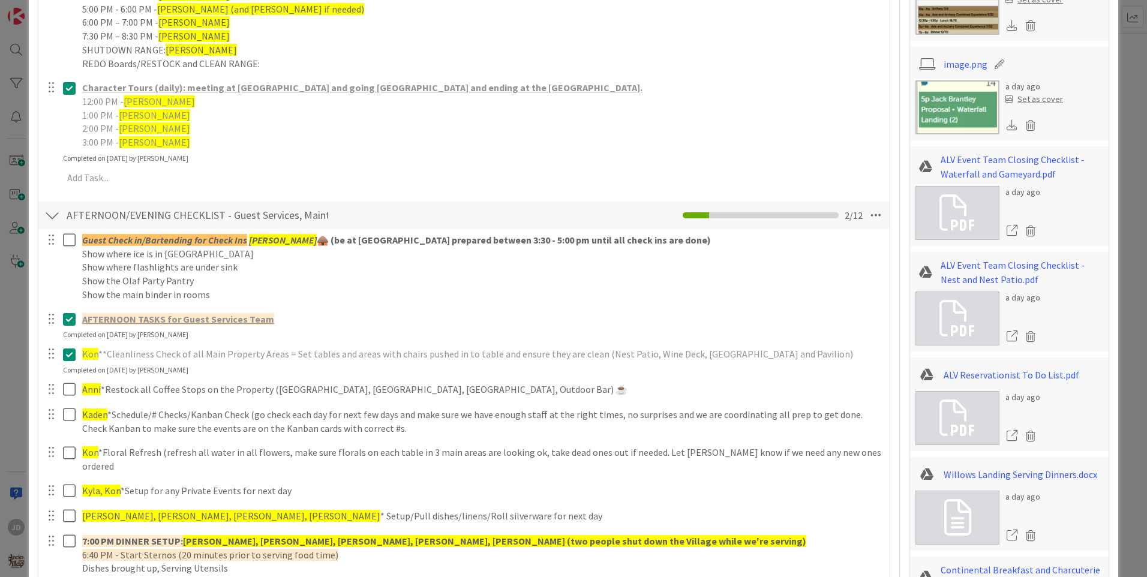
scroll to position [1440, 0]
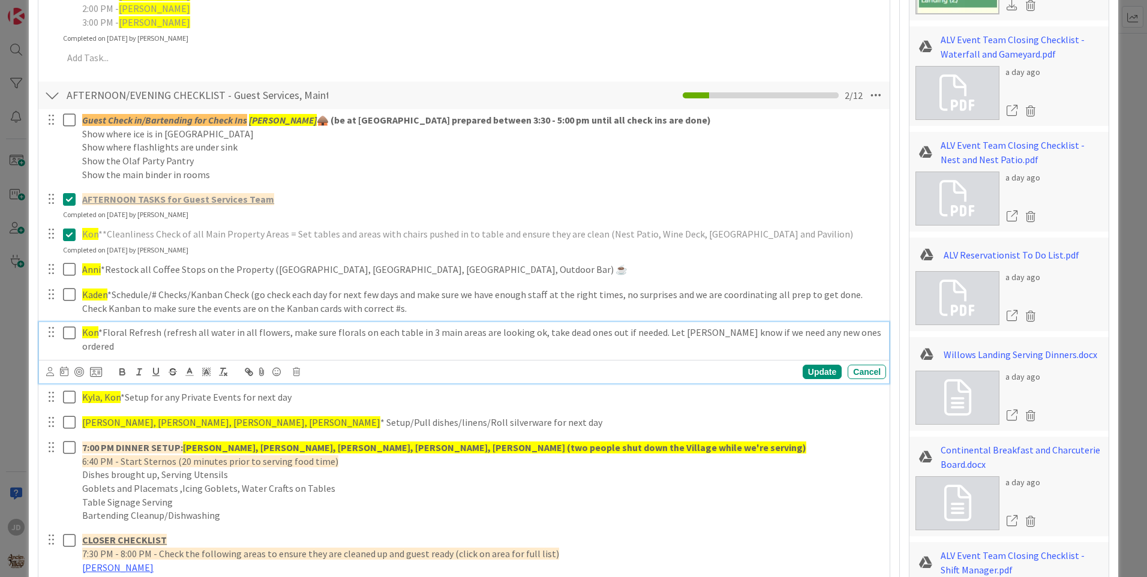
click at [99, 337] on p "Kon *Floral Refresh (refresh all water in all flowers, make sure florals on eac…" at bounding box center [481, 339] width 799 height 27
click at [70, 331] on icon at bounding box center [72, 333] width 18 height 14
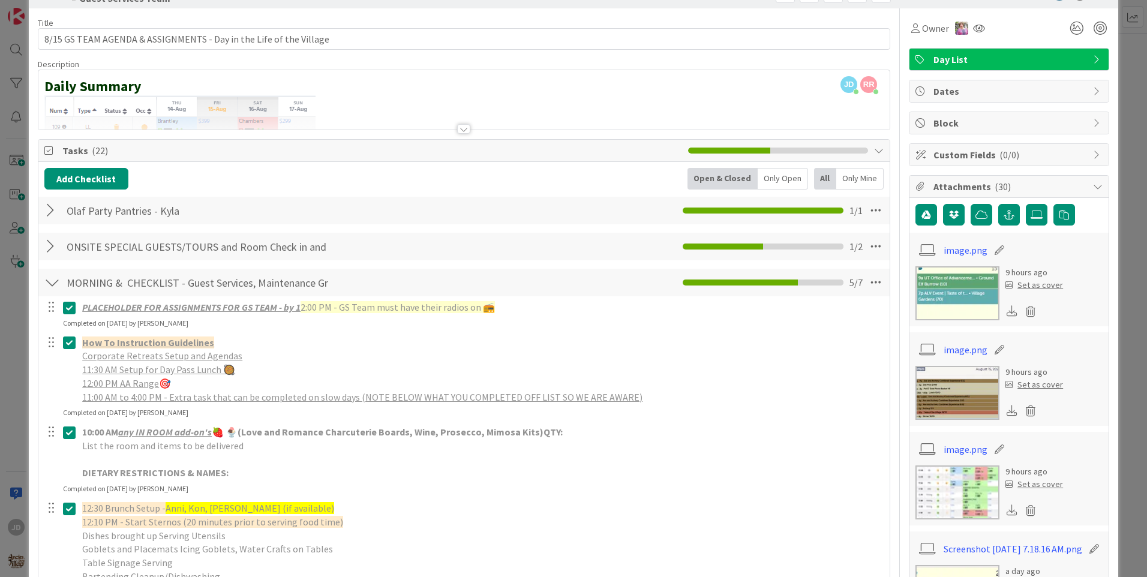
scroll to position [0, 0]
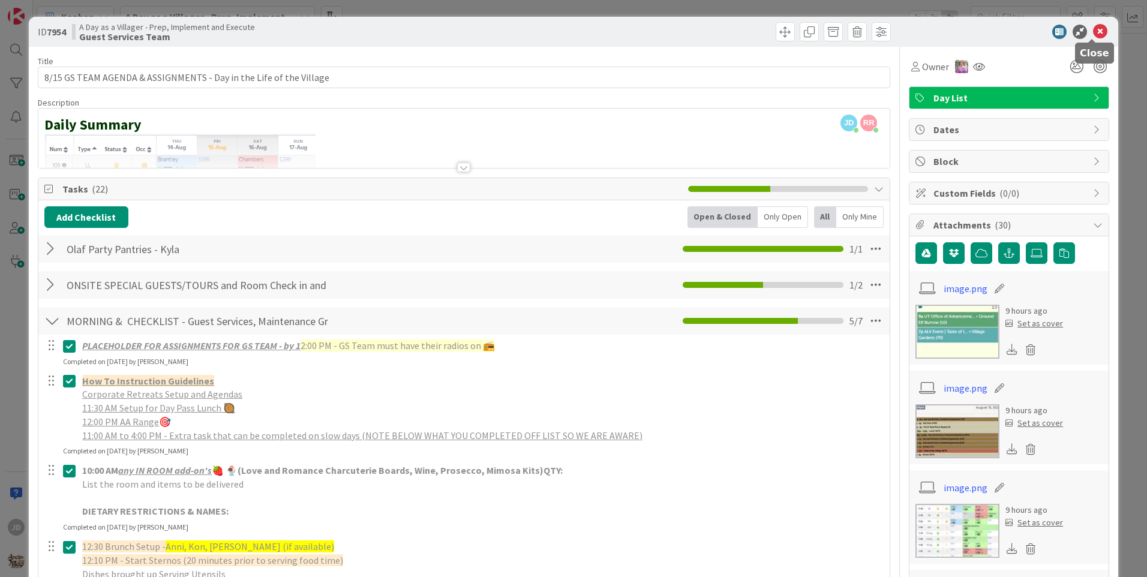
click at [1093, 27] on icon at bounding box center [1100, 32] width 14 height 14
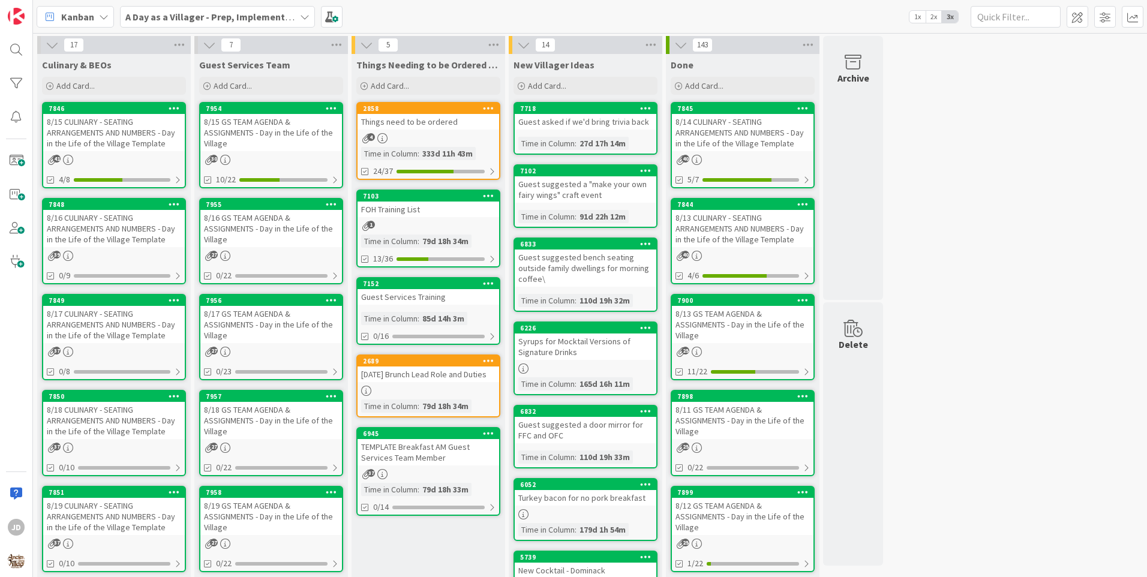
click at [251, 334] on div "8/17 GS TEAM AGENDA & ASSIGNMENTS - Day in the Life of the Village" at bounding box center [271, 324] width 142 height 37
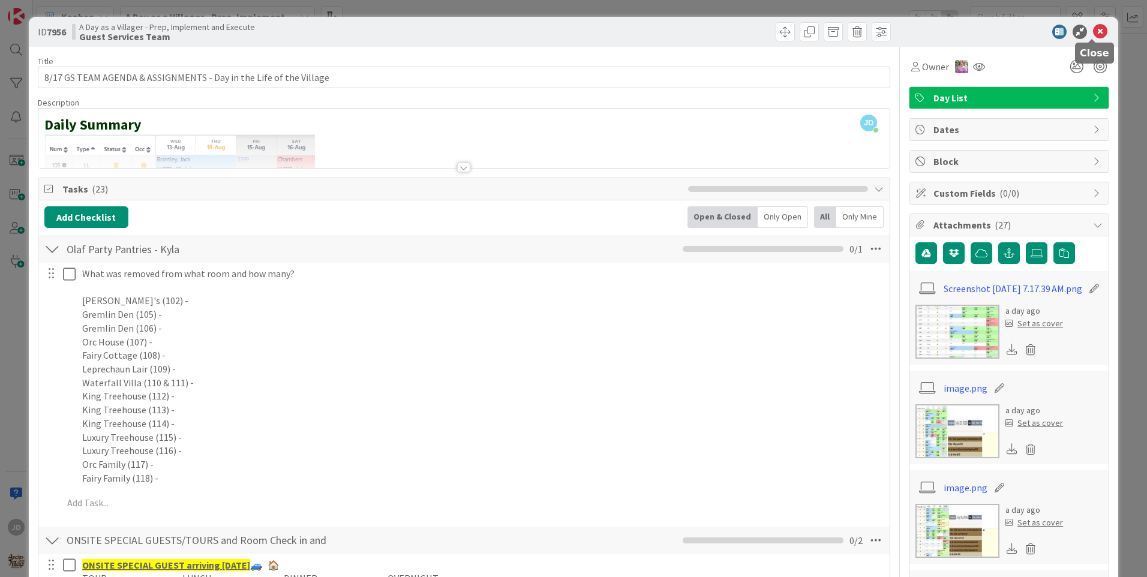
click at [1094, 34] on icon at bounding box center [1100, 32] width 14 height 14
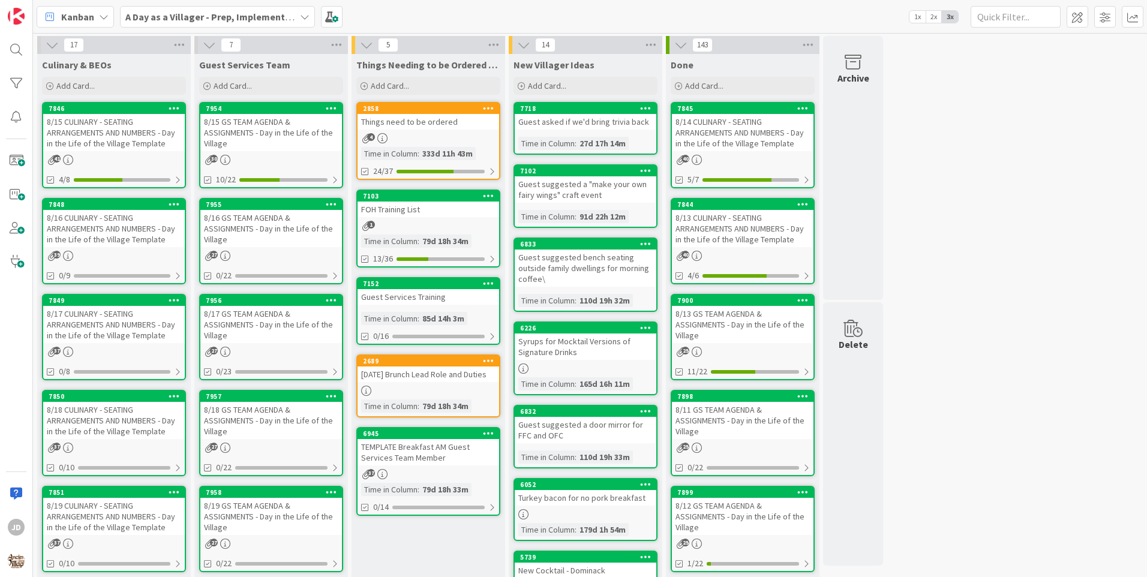
click at [165, 342] on div "8/17 CULINARY - SEATING ARRANGEMENTS AND NUMBERS - Day in the Life of the Villa…" at bounding box center [114, 324] width 142 height 37
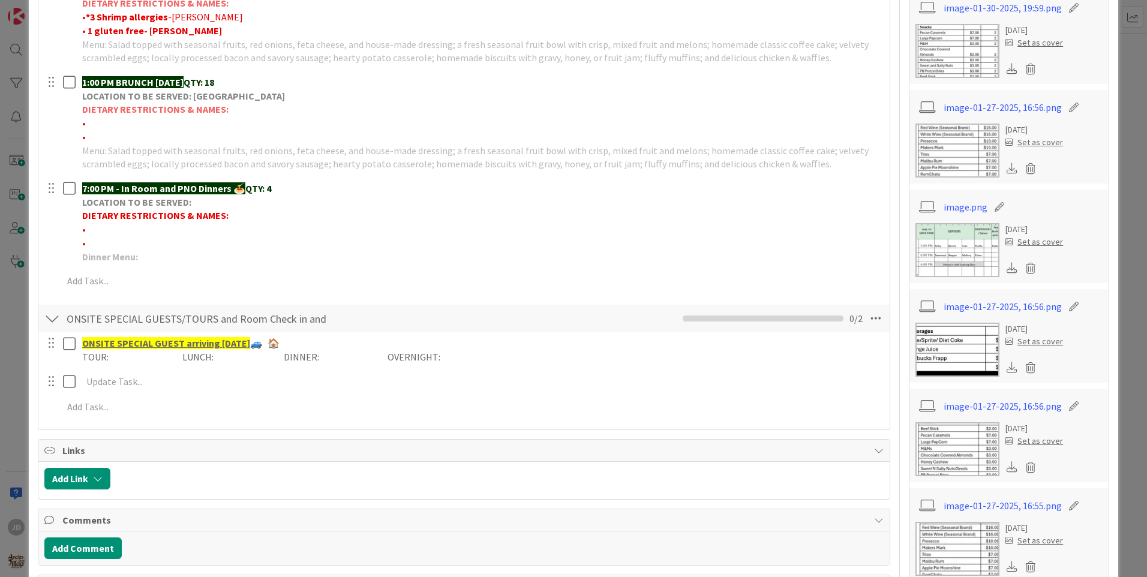
scroll to position [180, 0]
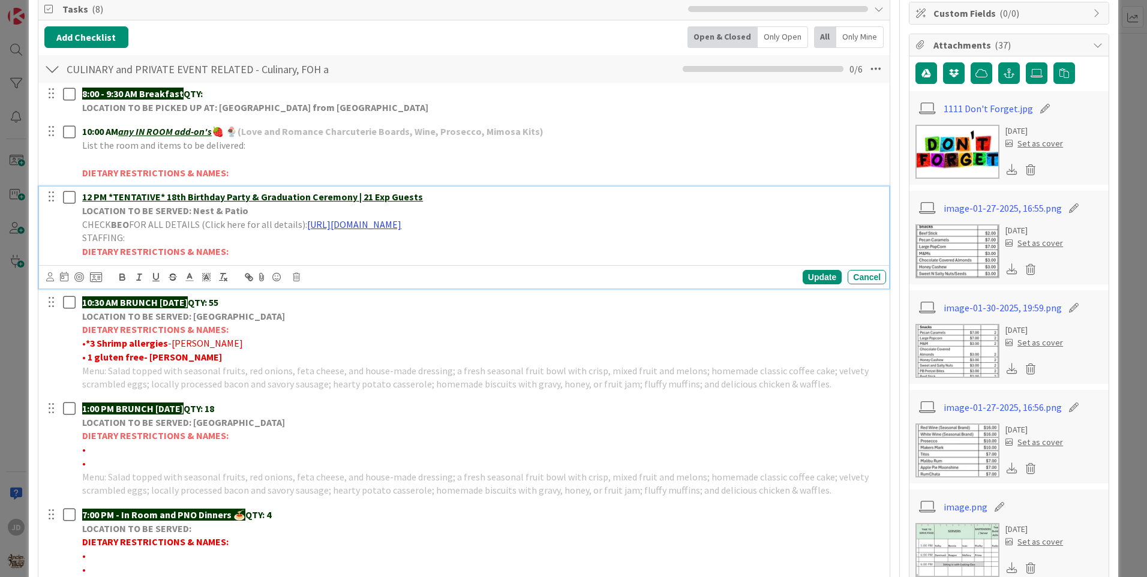
click at [371, 226] on link "[URL][DOMAIN_NAME]" at bounding box center [354, 224] width 94 height 12
click at [416, 243] on link "[URL][DOMAIN_NAME]" at bounding box center [453, 248] width 82 height 16
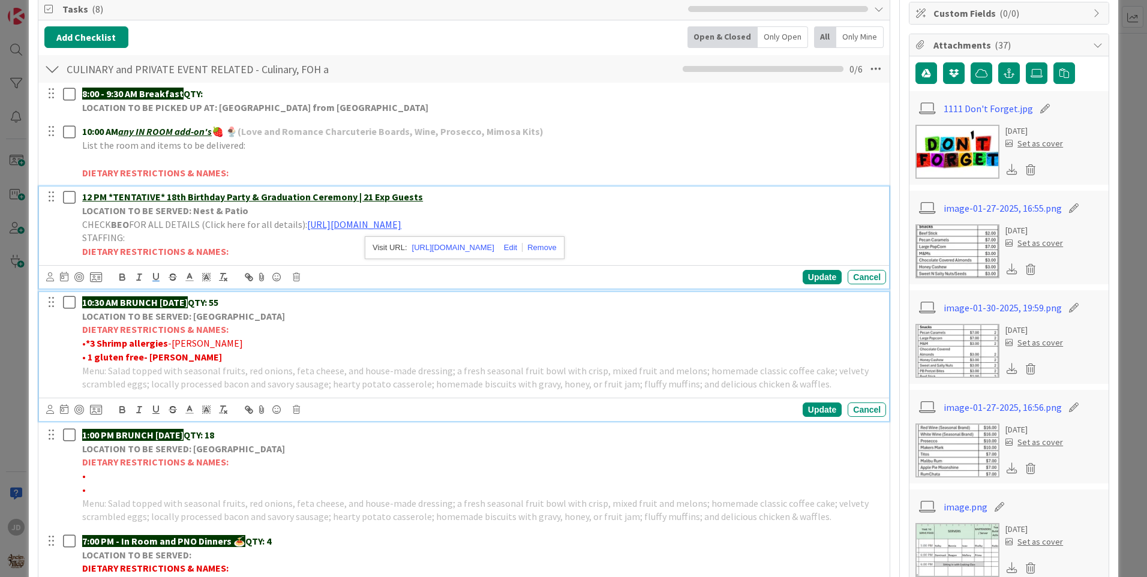
click at [320, 355] on p "• 1 gluten free- [PERSON_NAME]" at bounding box center [481, 357] width 799 height 14
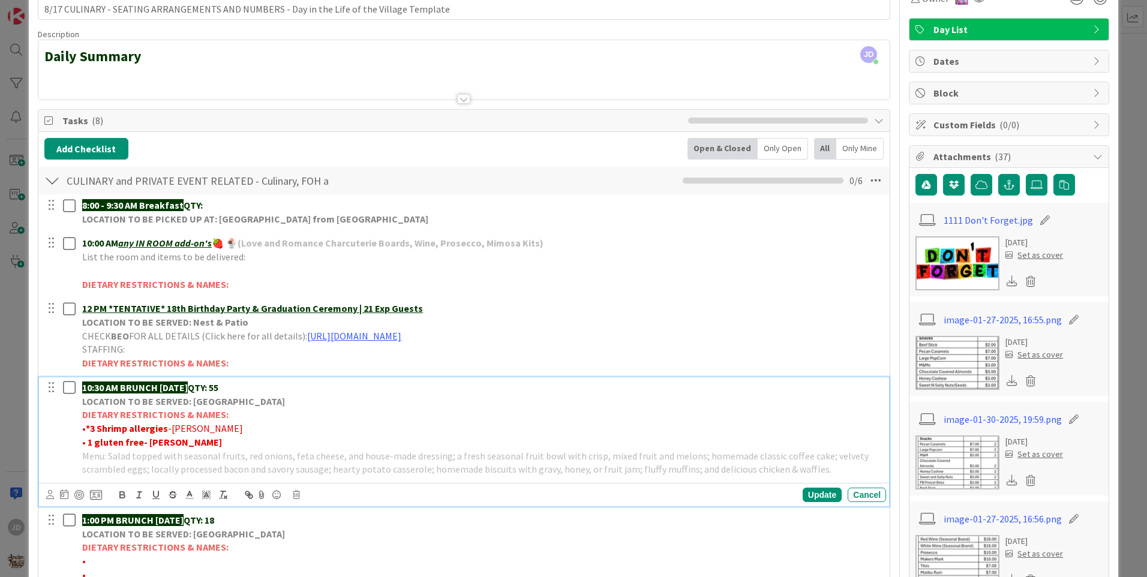
scroll to position [0, 0]
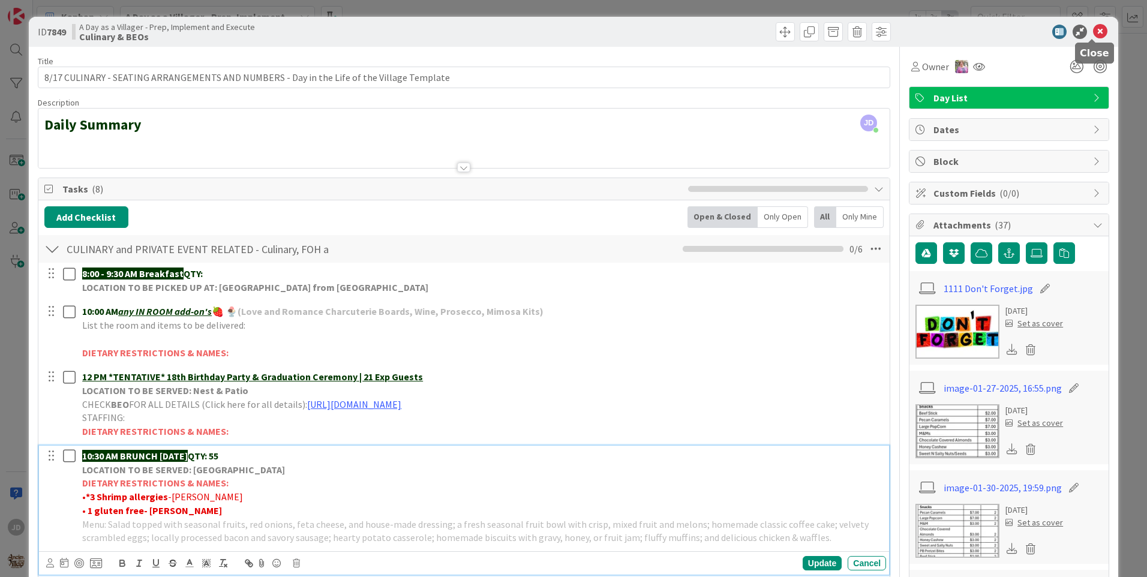
click at [1096, 32] on icon at bounding box center [1100, 32] width 14 height 14
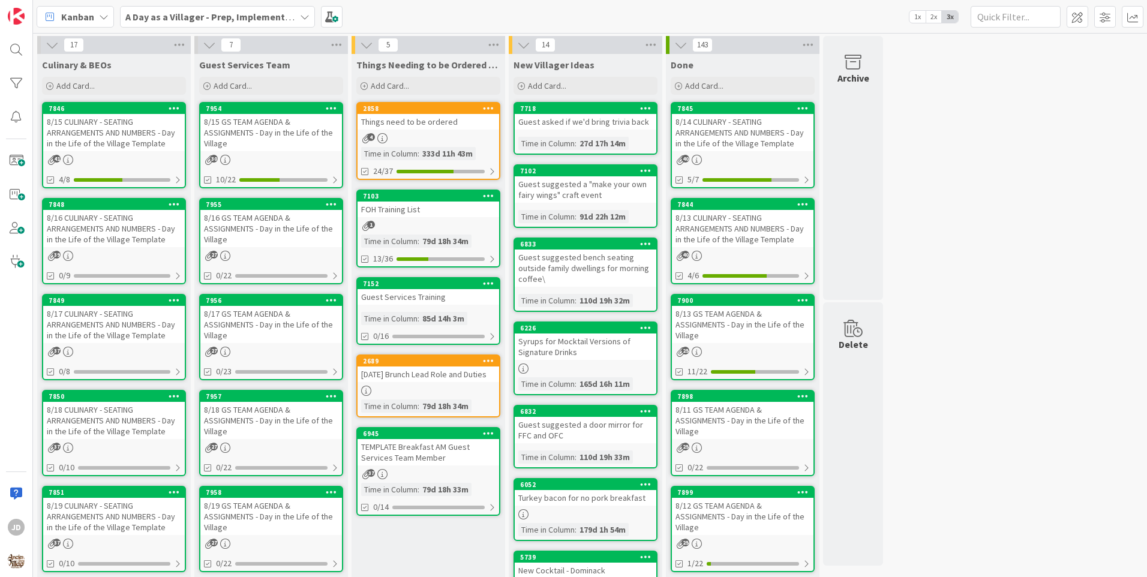
click at [290, 133] on div "8/15 GS TEAM AGENDA & ASSIGNMENTS - Day in the Life of the Village" at bounding box center [271, 132] width 142 height 37
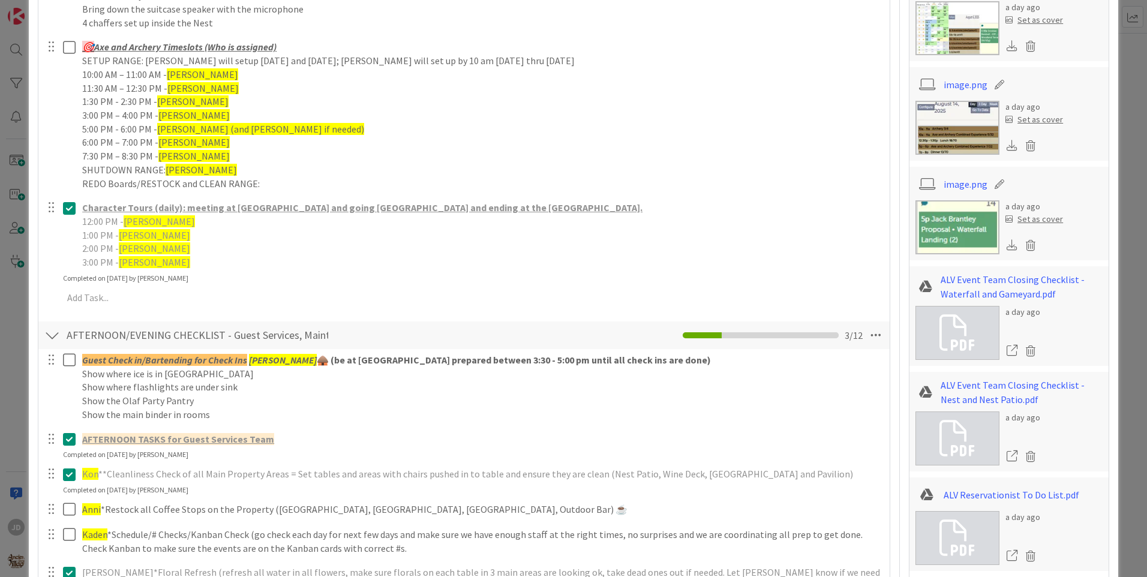
scroll to position [1320, 0]
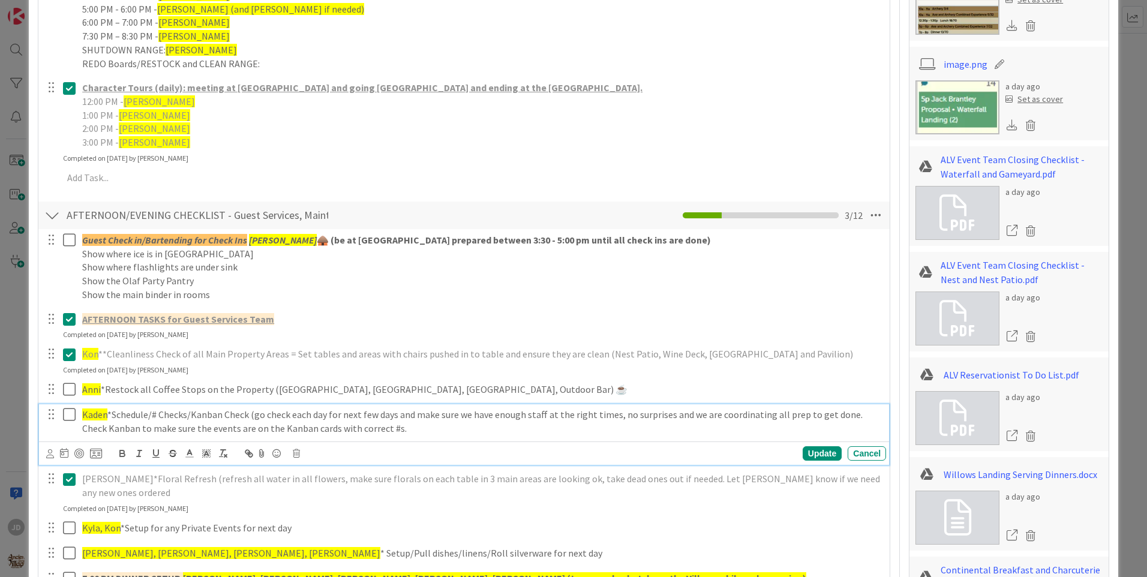
click at [68, 422] on button at bounding box center [70, 415] width 14 height 19
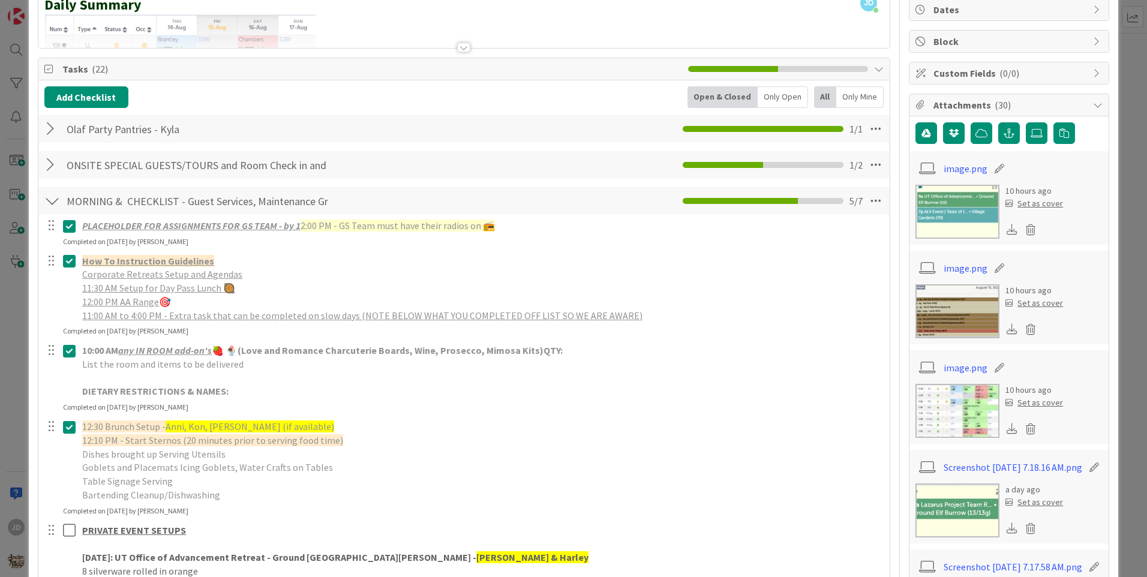
scroll to position [420, 0]
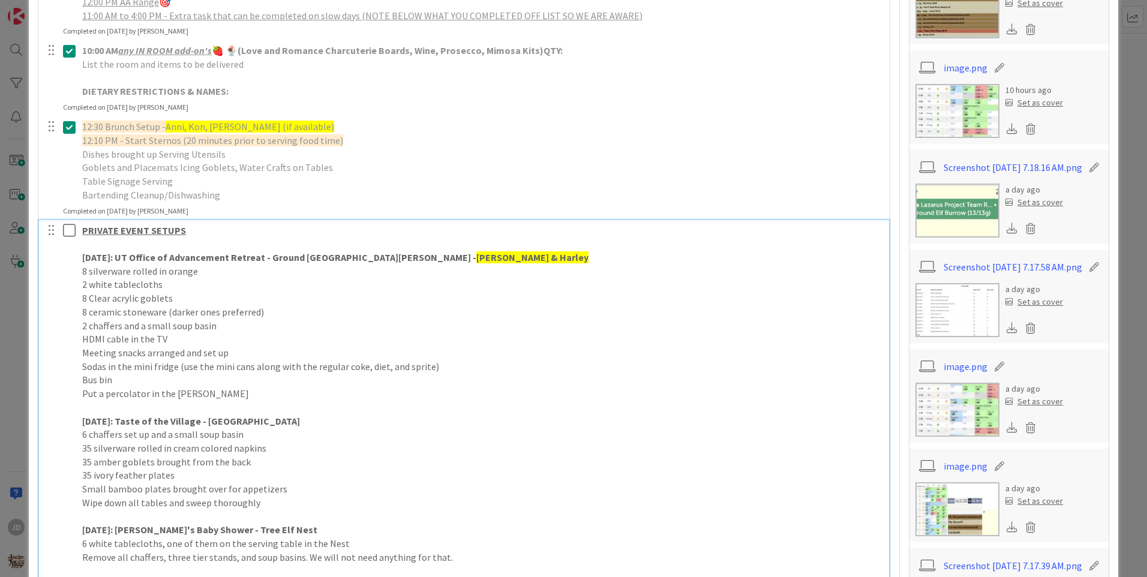
click at [65, 233] on icon at bounding box center [72, 230] width 18 height 14
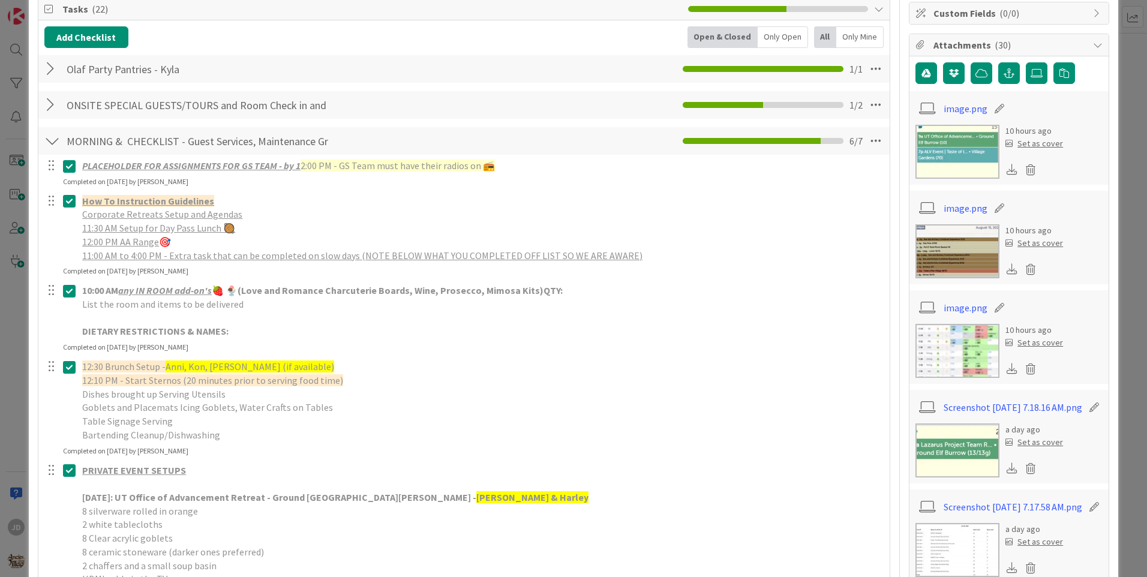
scroll to position [0, 0]
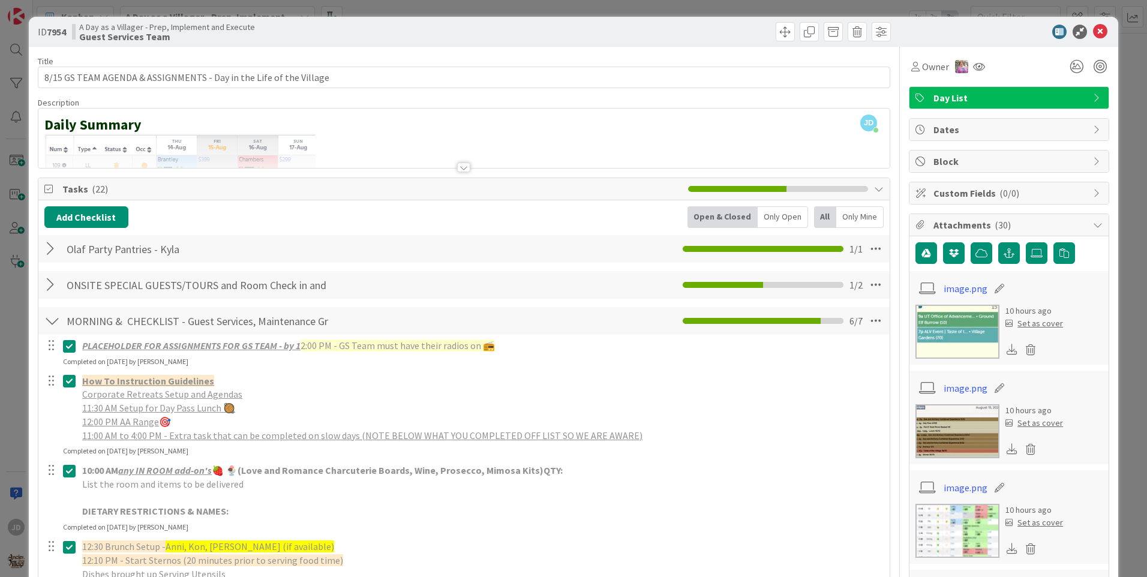
click at [56, 250] on div at bounding box center [52, 249] width 16 height 22
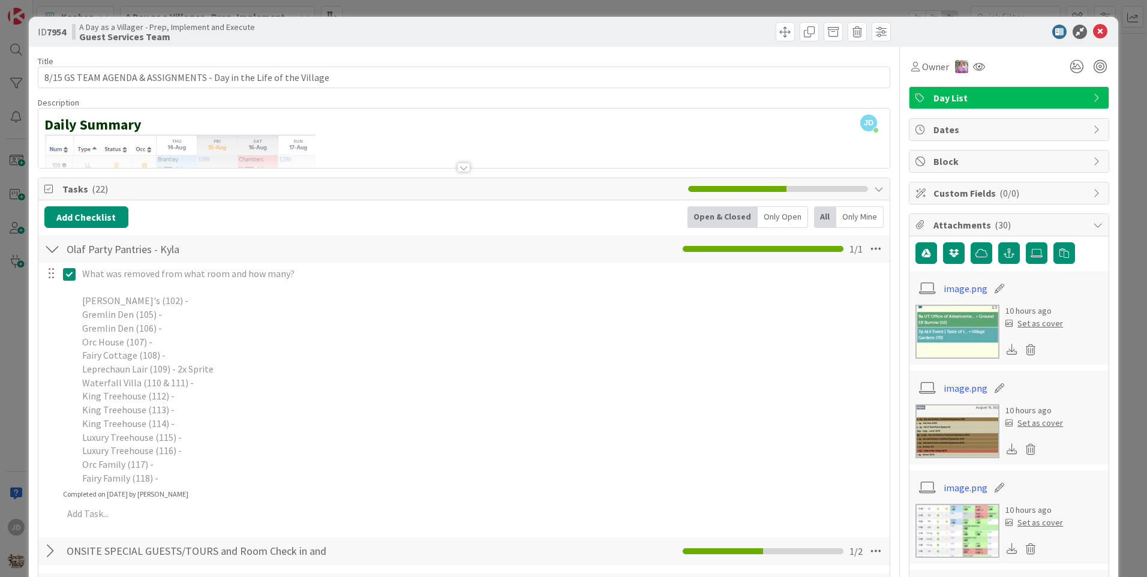
click at [56, 250] on div at bounding box center [52, 249] width 16 height 22
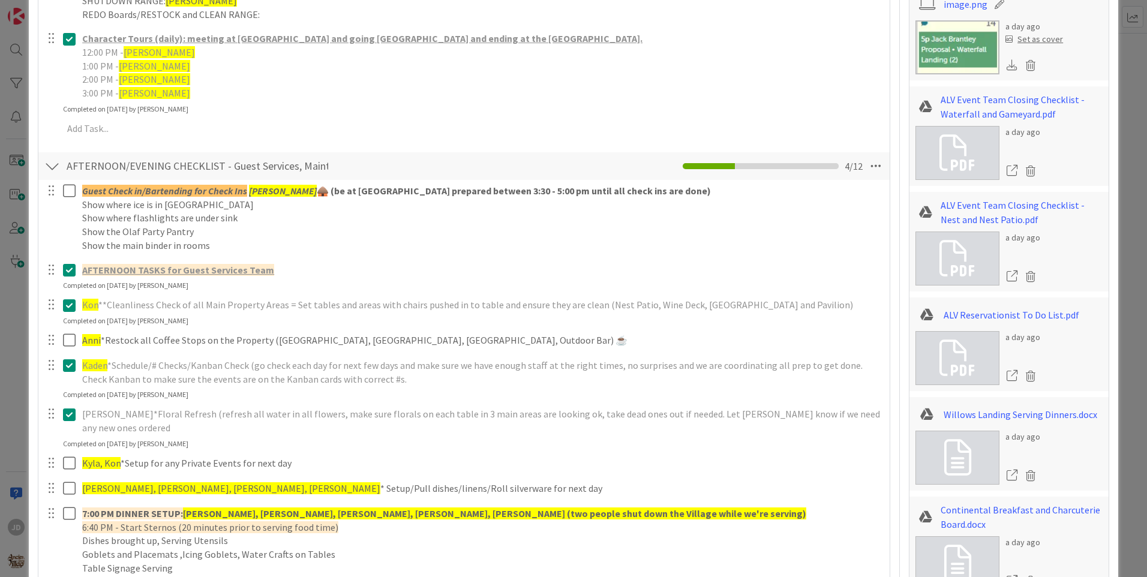
scroll to position [1680, 0]
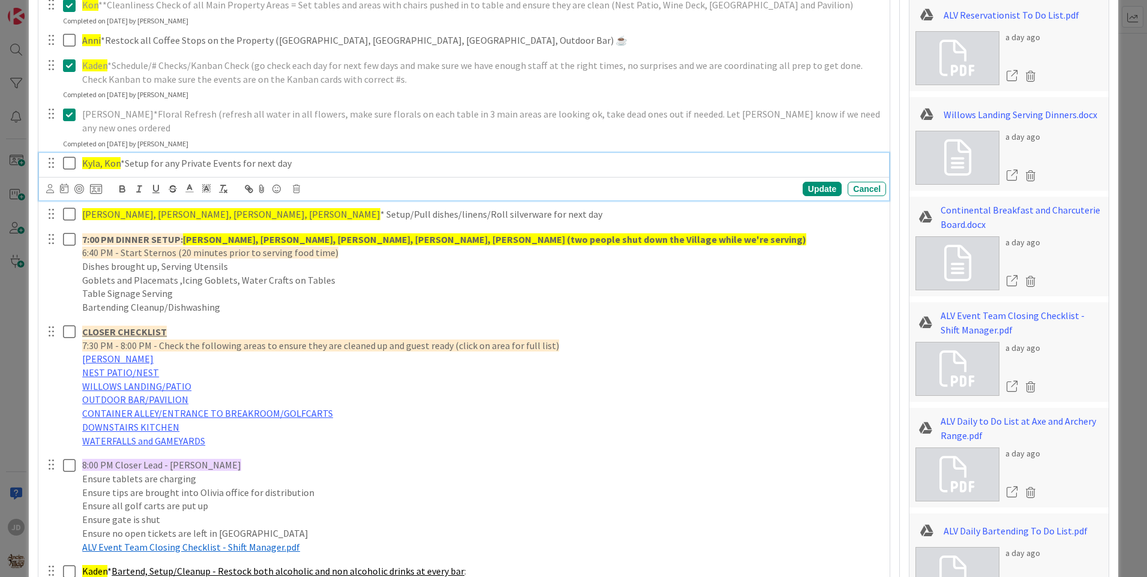
click at [68, 156] on icon at bounding box center [72, 163] width 18 height 14
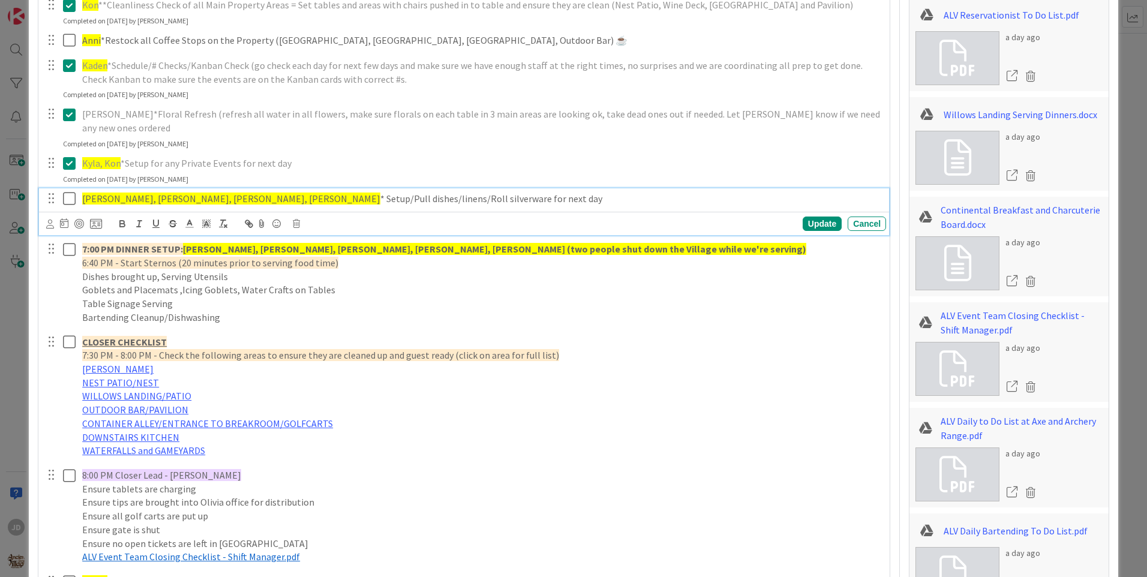
click at [73, 191] on icon at bounding box center [72, 198] width 18 height 14
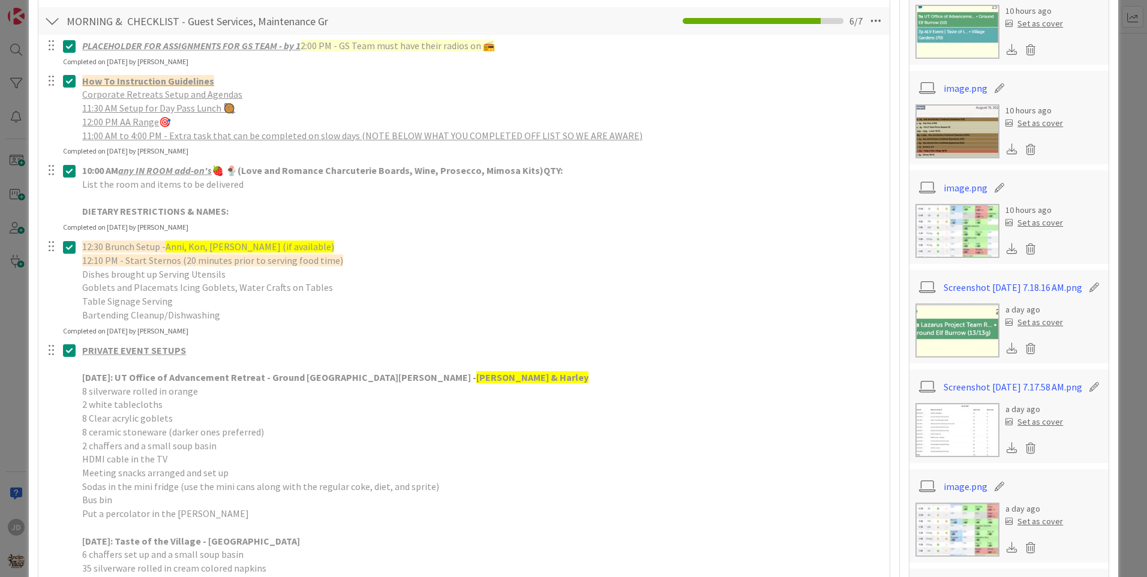
scroll to position [0, 0]
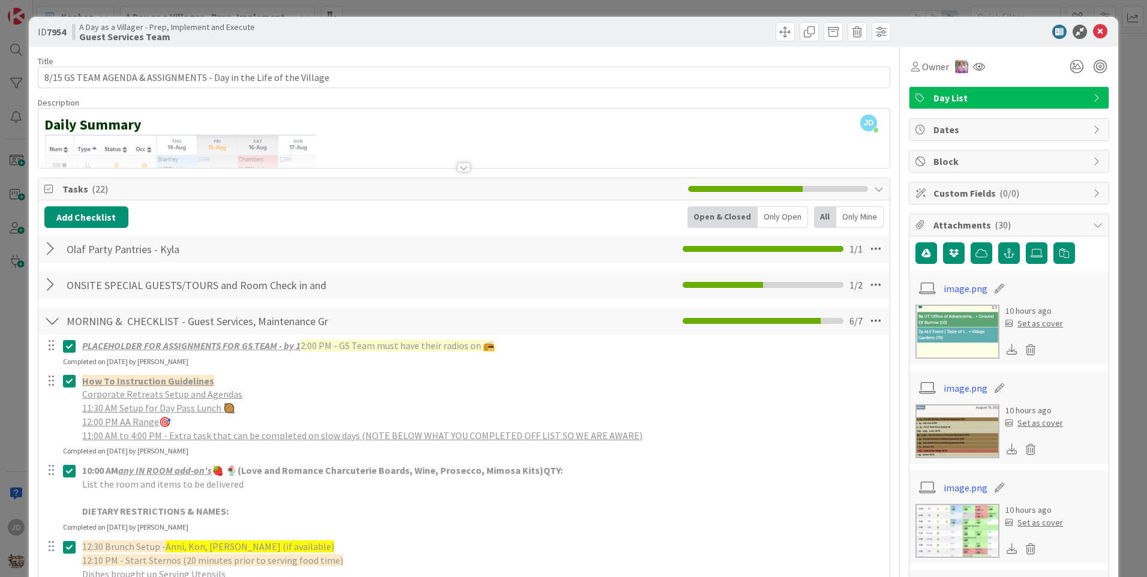
click at [49, 295] on div at bounding box center [52, 285] width 16 height 22
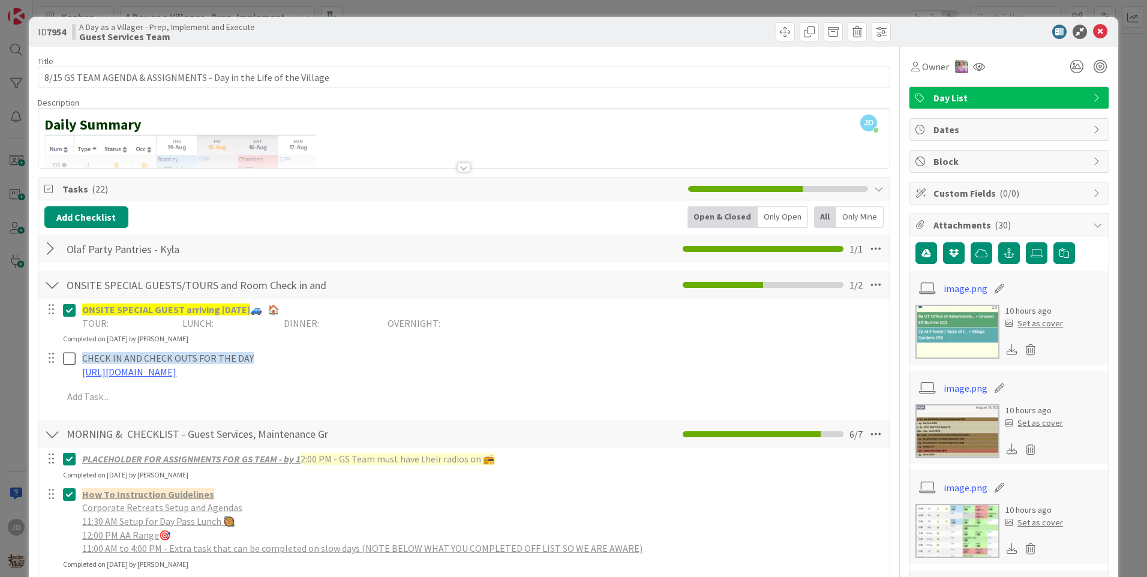
click at [49, 295] on div at bounding box center [52, 285] width 16 height 22
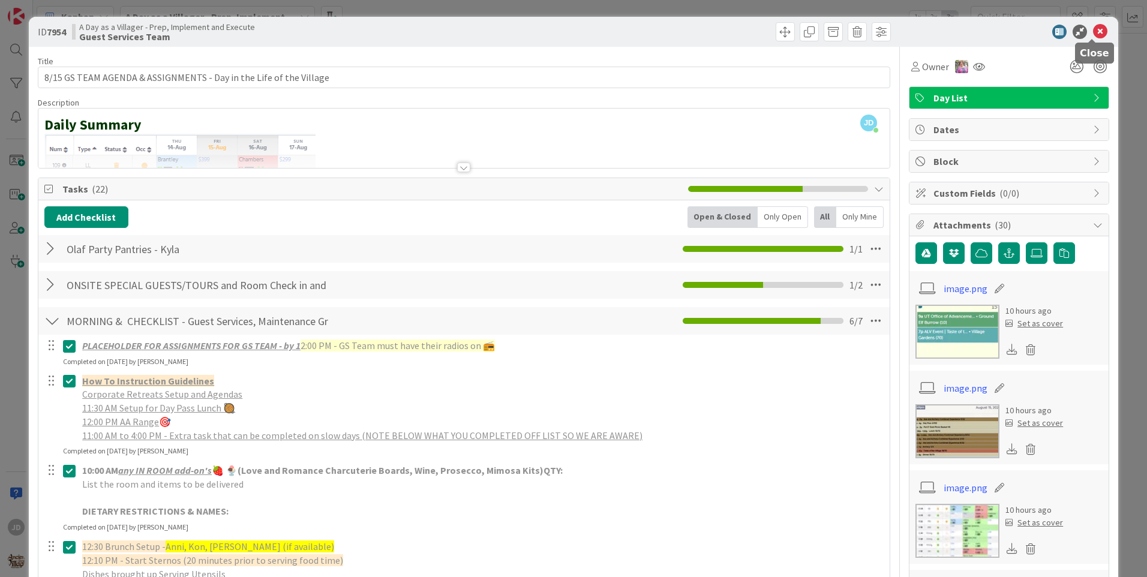
click at [1093, 33] on icon at bounding box center [1100, 32] width 14 height 14
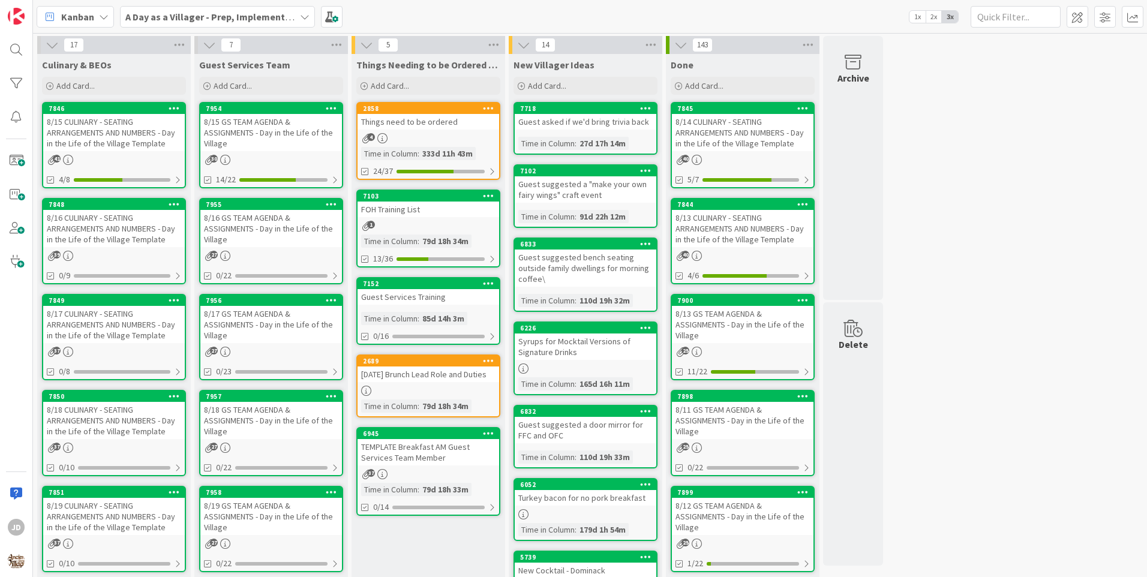
click at [126, 141] on div "8/15 CULINARY - SEATING ARRANGEMENTS AND NUMBERS - Day in the Life of the Villa…" at bounding box center [114, 132] width 142 height 37
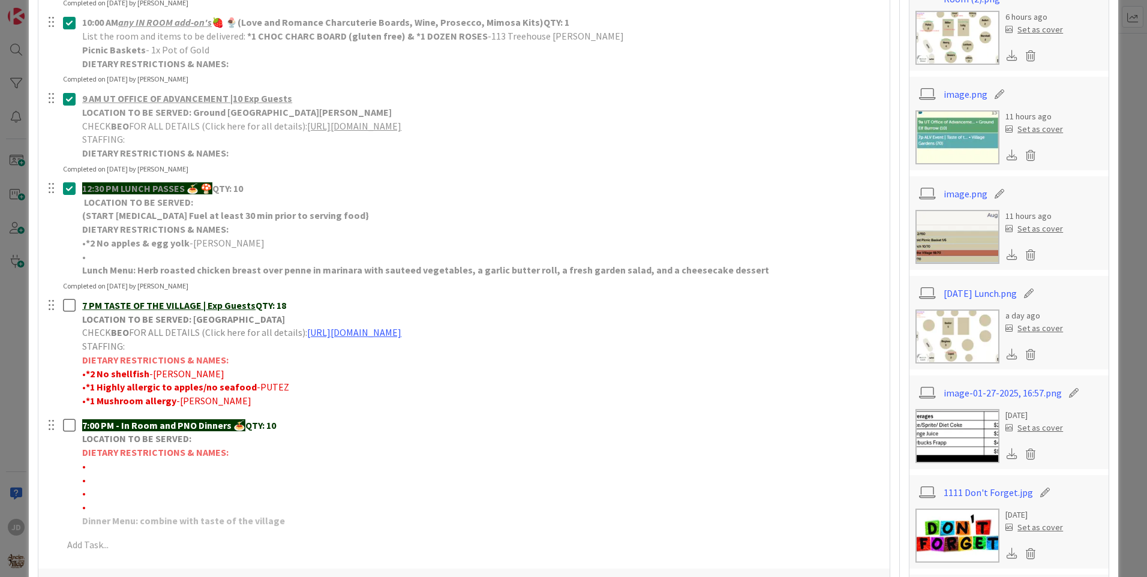
scroll to position [480, 0]
